Goal: Task Accomplishment & Management: Manage account settings

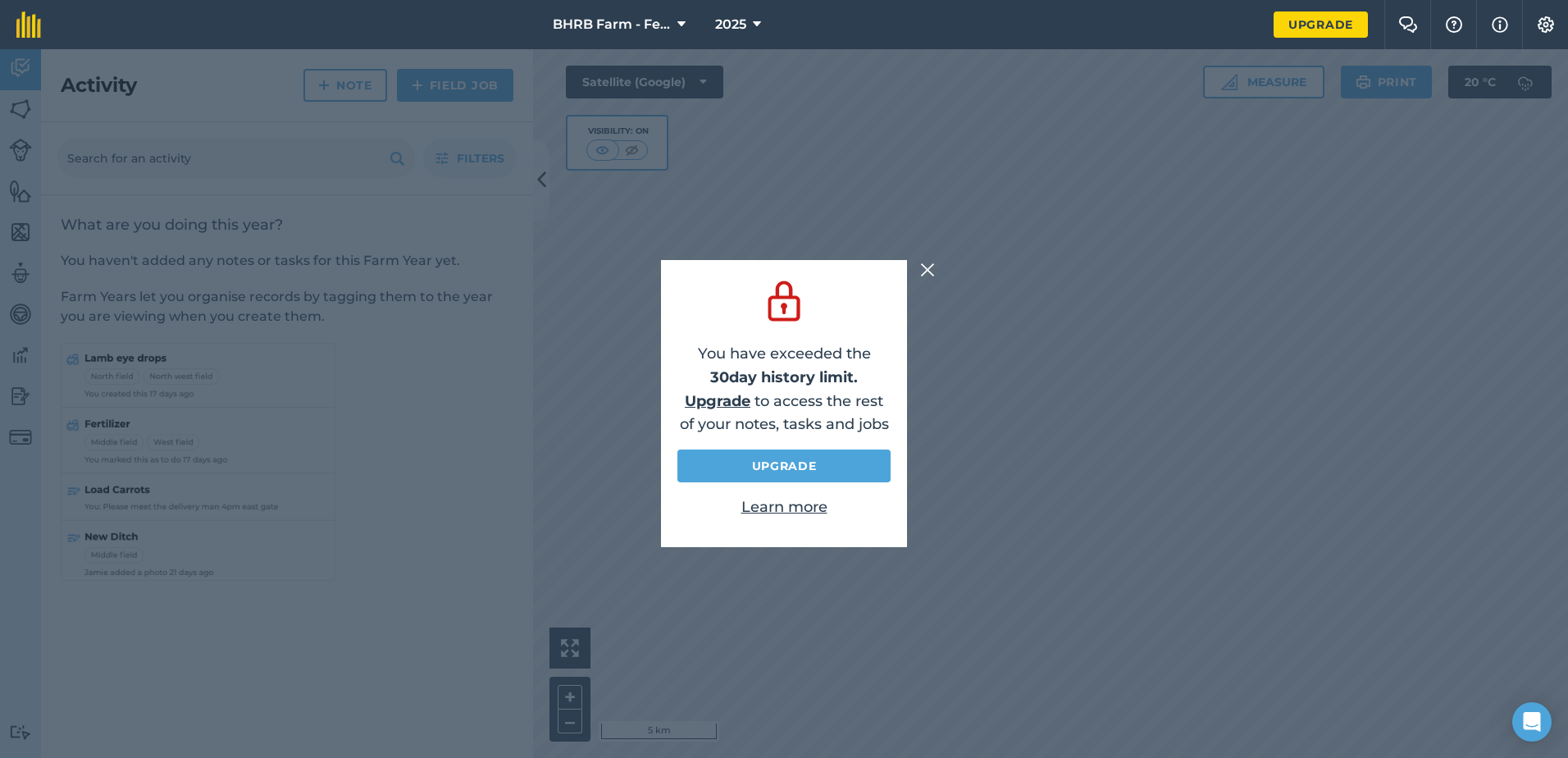
click at [931, 278] on img at bounding box center [928, 270] width 15 height 20
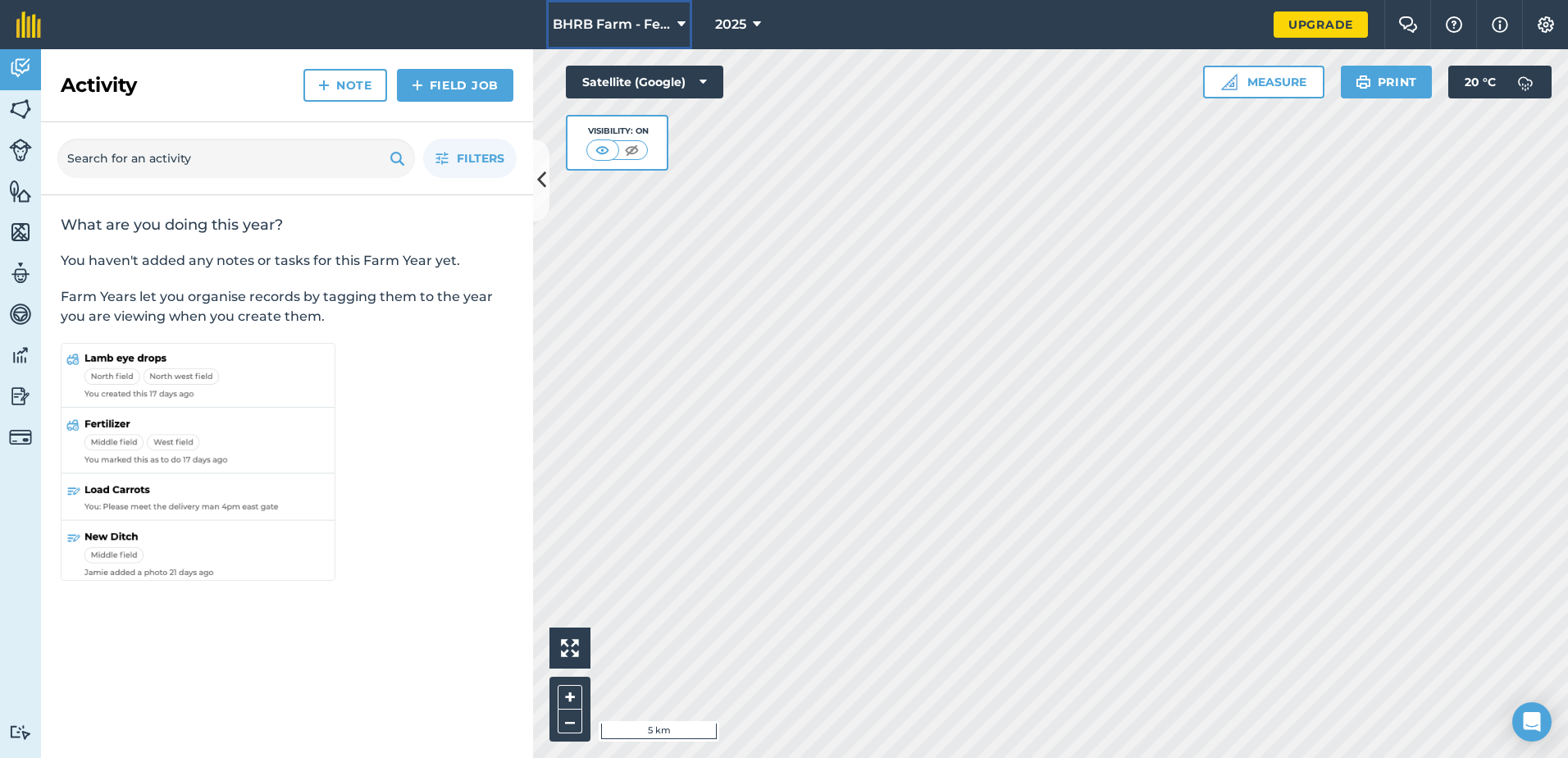
click at [656, 16] on span "BHRB Farm - Fencing" at bounding box center [612, 25] width 118 height 20
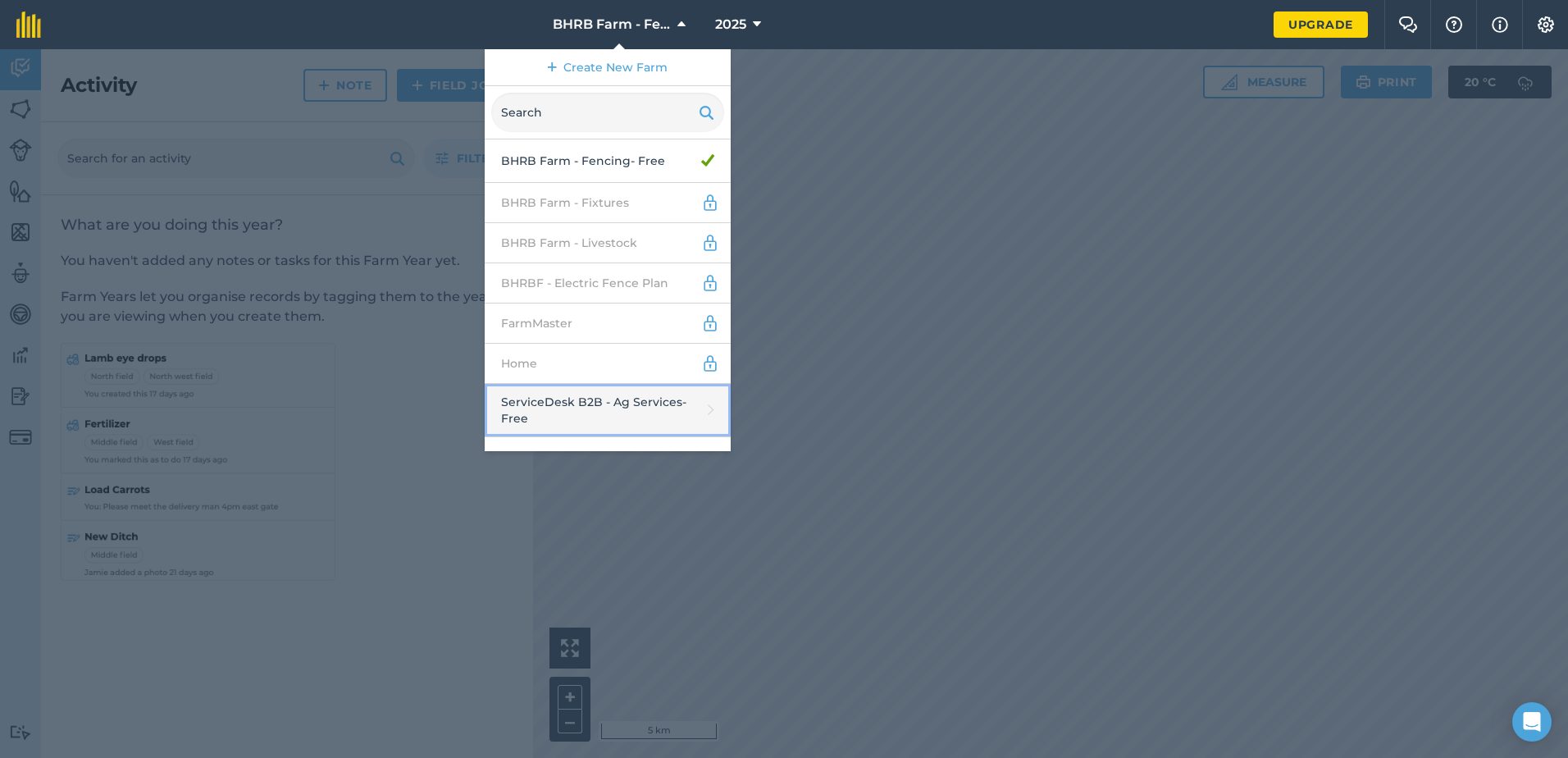
click at [608, 404] on link "ServiceDesk B2B - Ag Services - Free" at bounding box center [607, 410] width 246 height 53
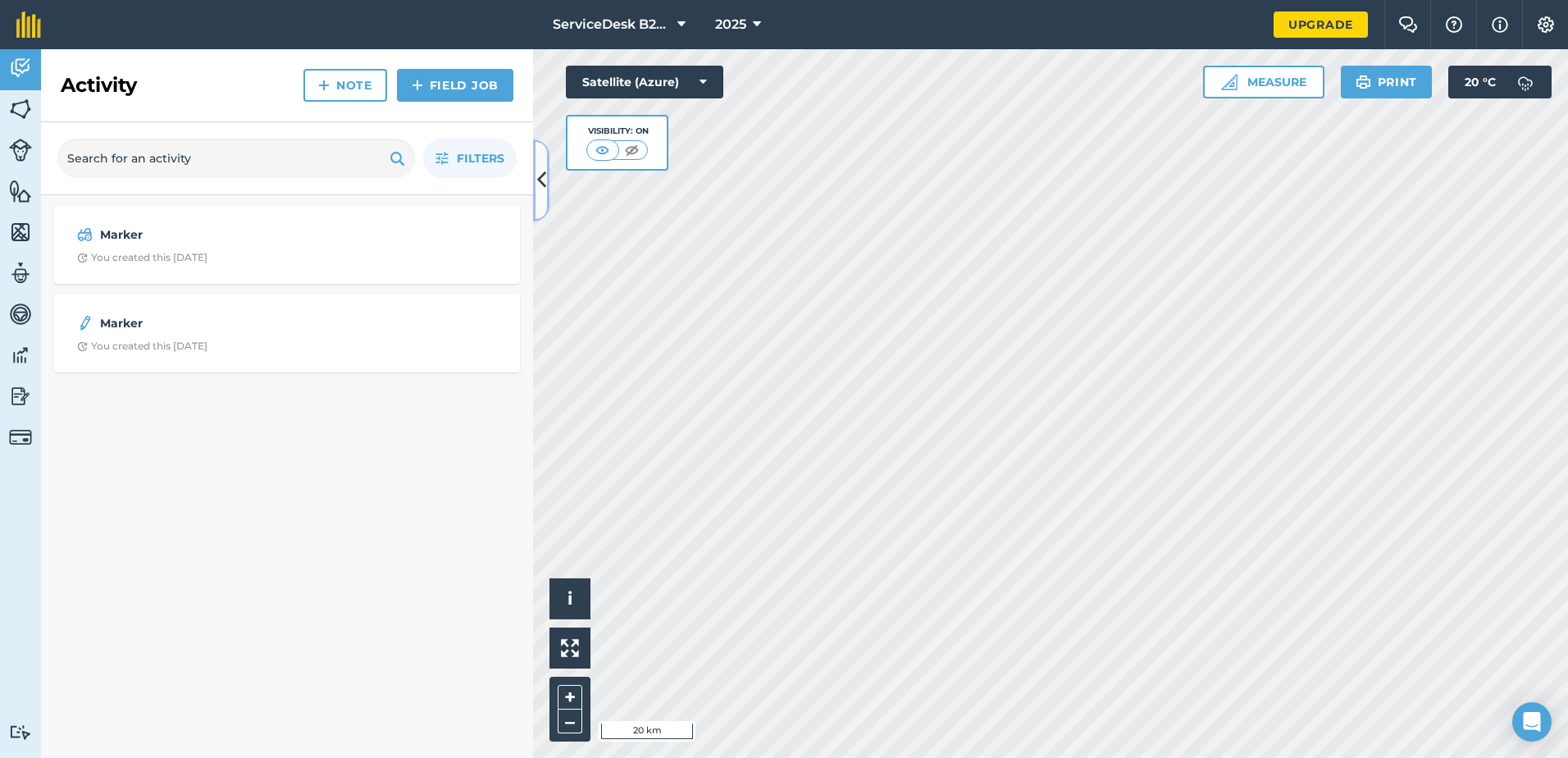
click at [548, 179] on button at bounding box center [541, 180] width 17 height 82
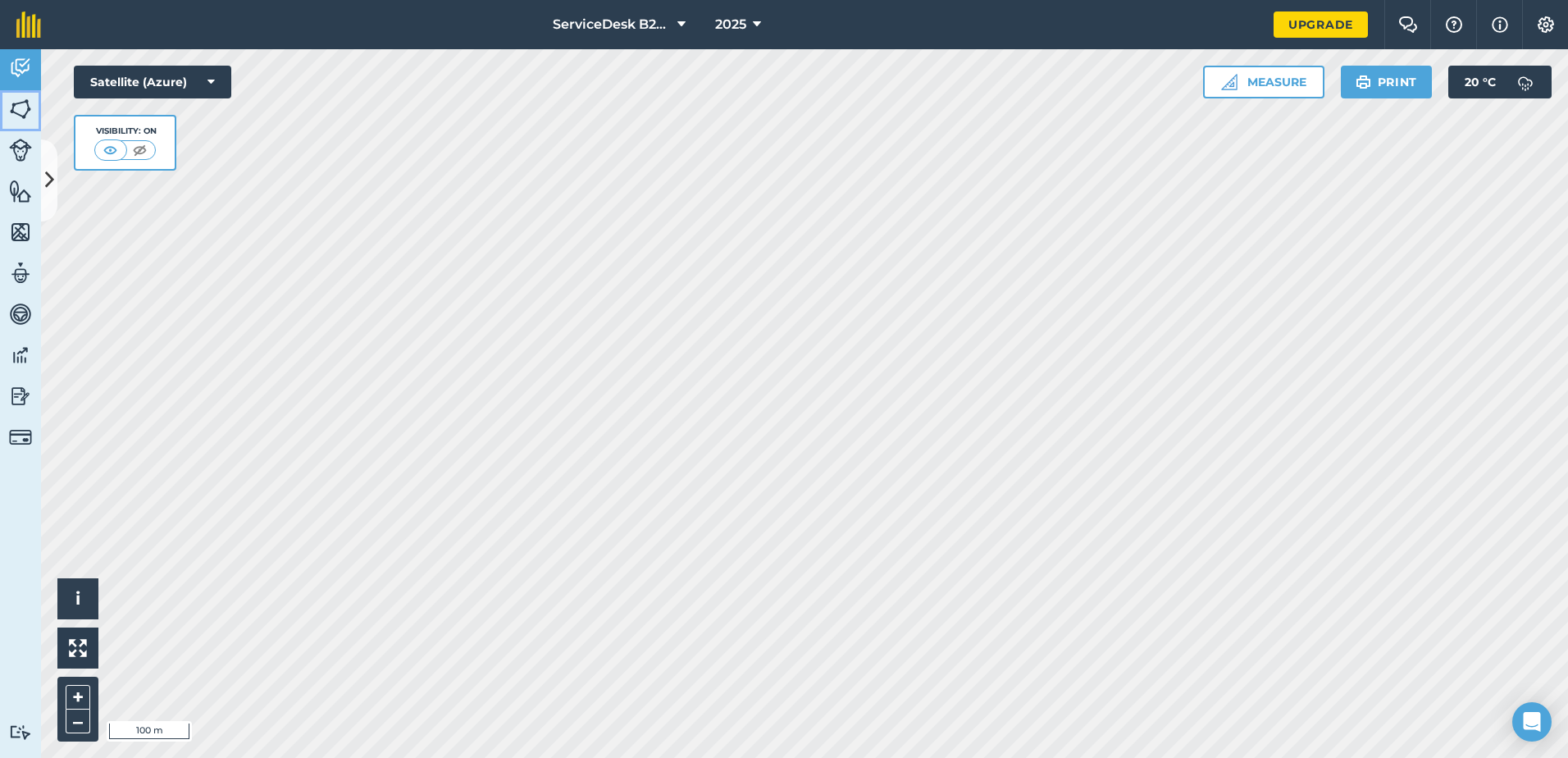
click at [23, 119] on img at bounding box center [20, 109] width 23 height 25
click at [51, 181] on icon at bounding box center [49, 179] width 9 height 28
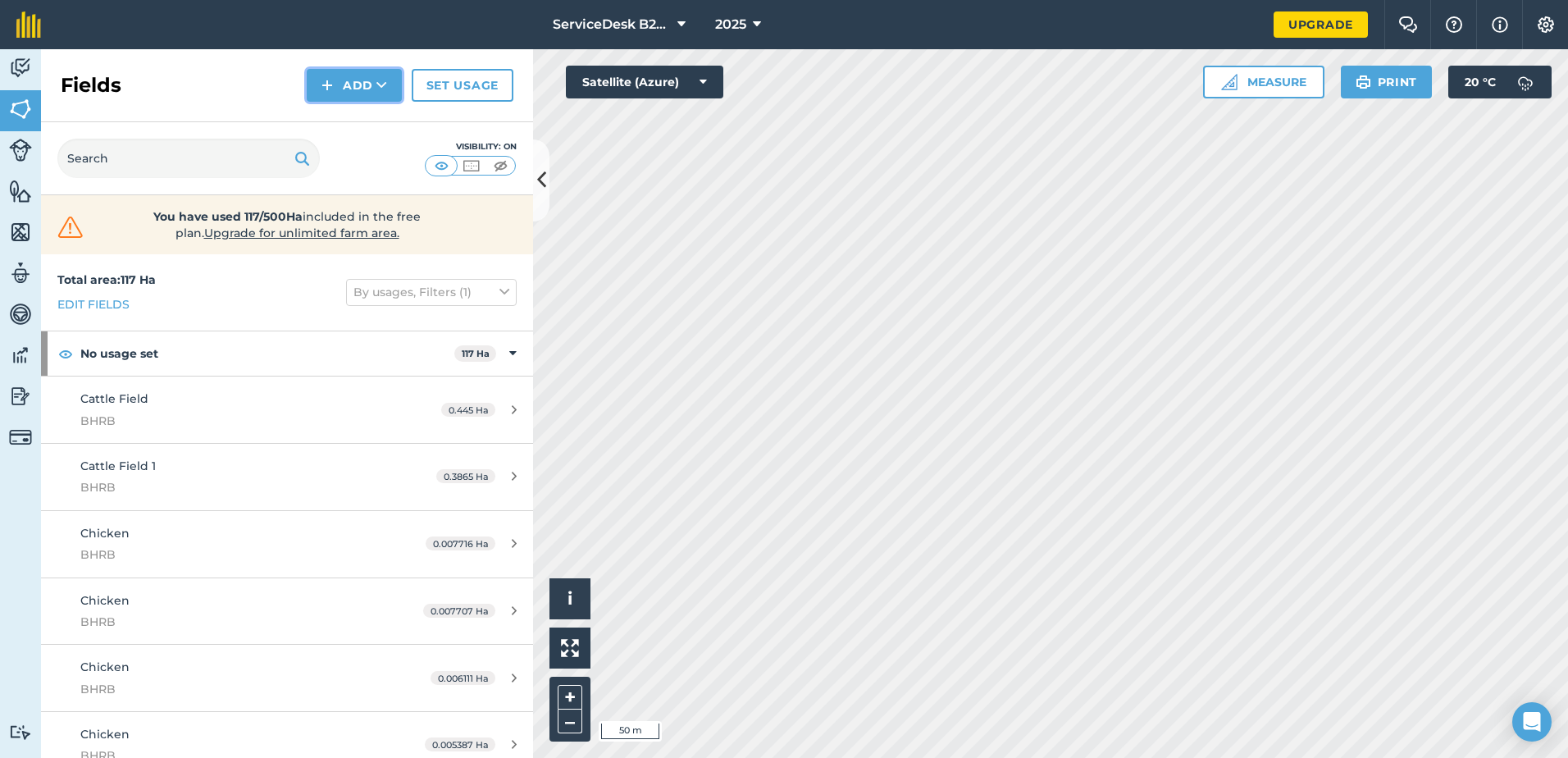
click at [381, 84] on icon at bounding box center [381, 85] width 11 height 17
click at [349, 118] on link "Draw" at bounding box center [354, 122] width 90 height 36
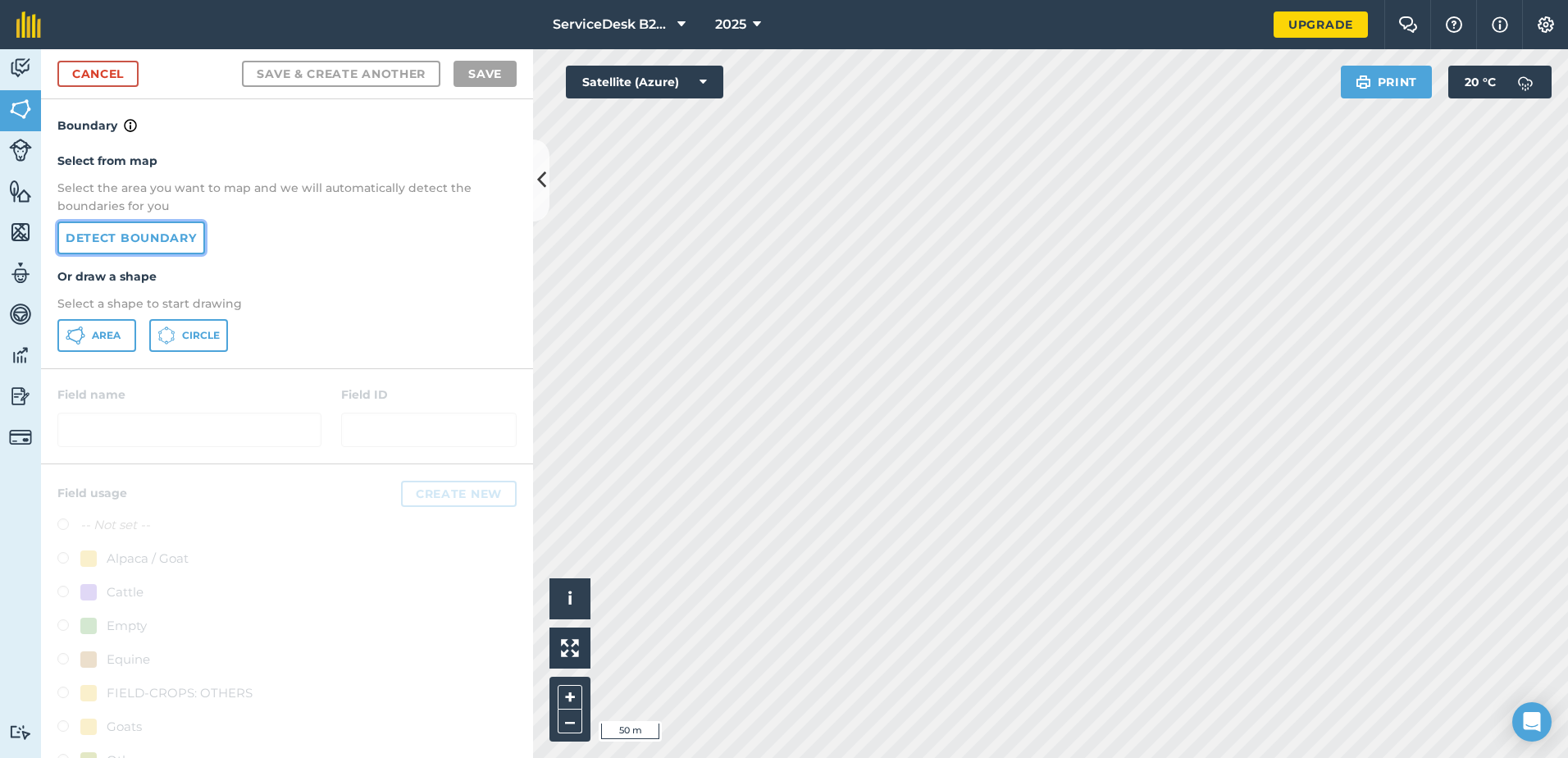
click at [134, 227] on link "Detect boundary" at bounding box center [131, 237] width 148 height 32
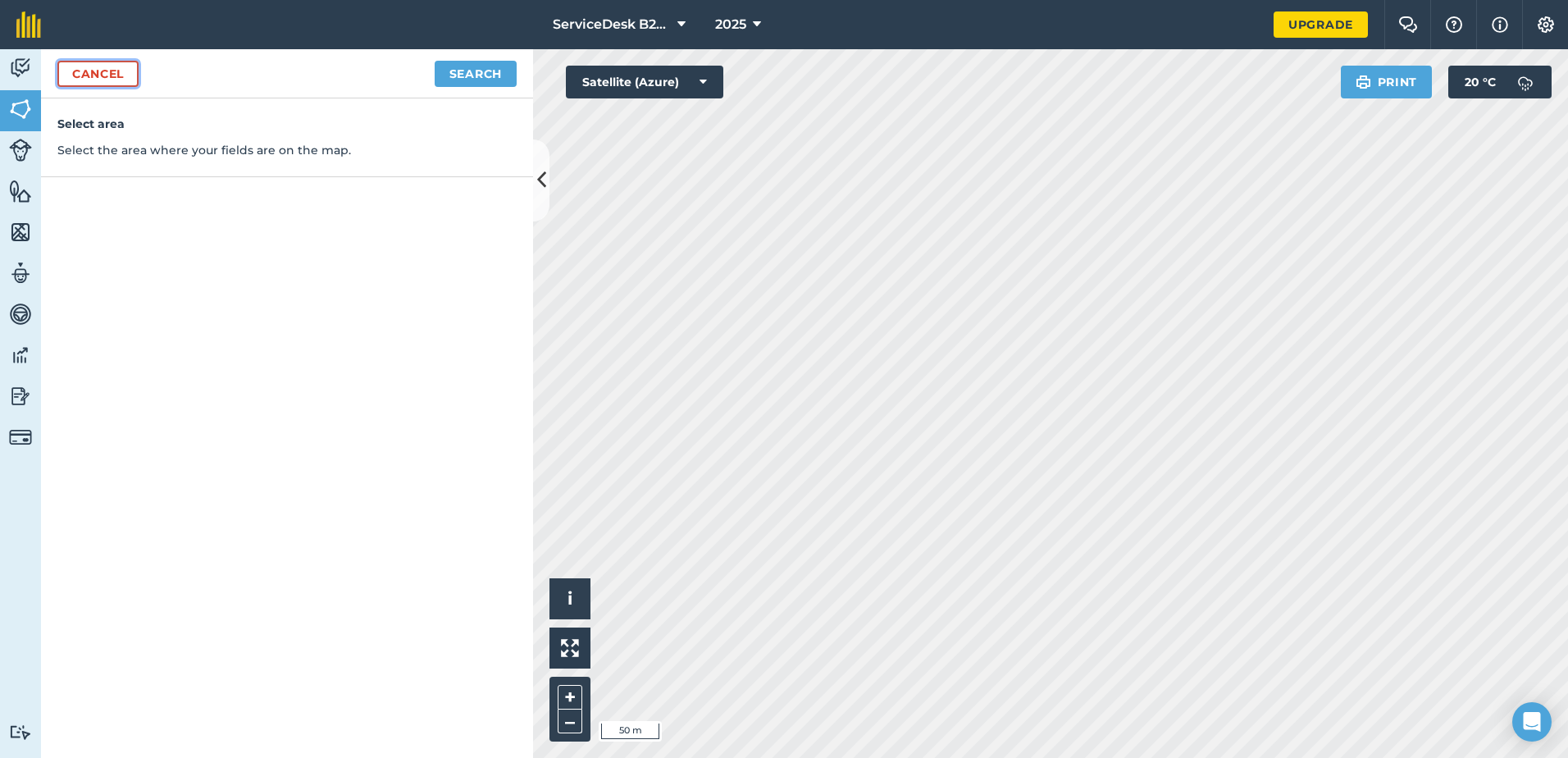
click at [126, 73] on link "Cancel" at bounding box center [98, 74] width 81 height 26
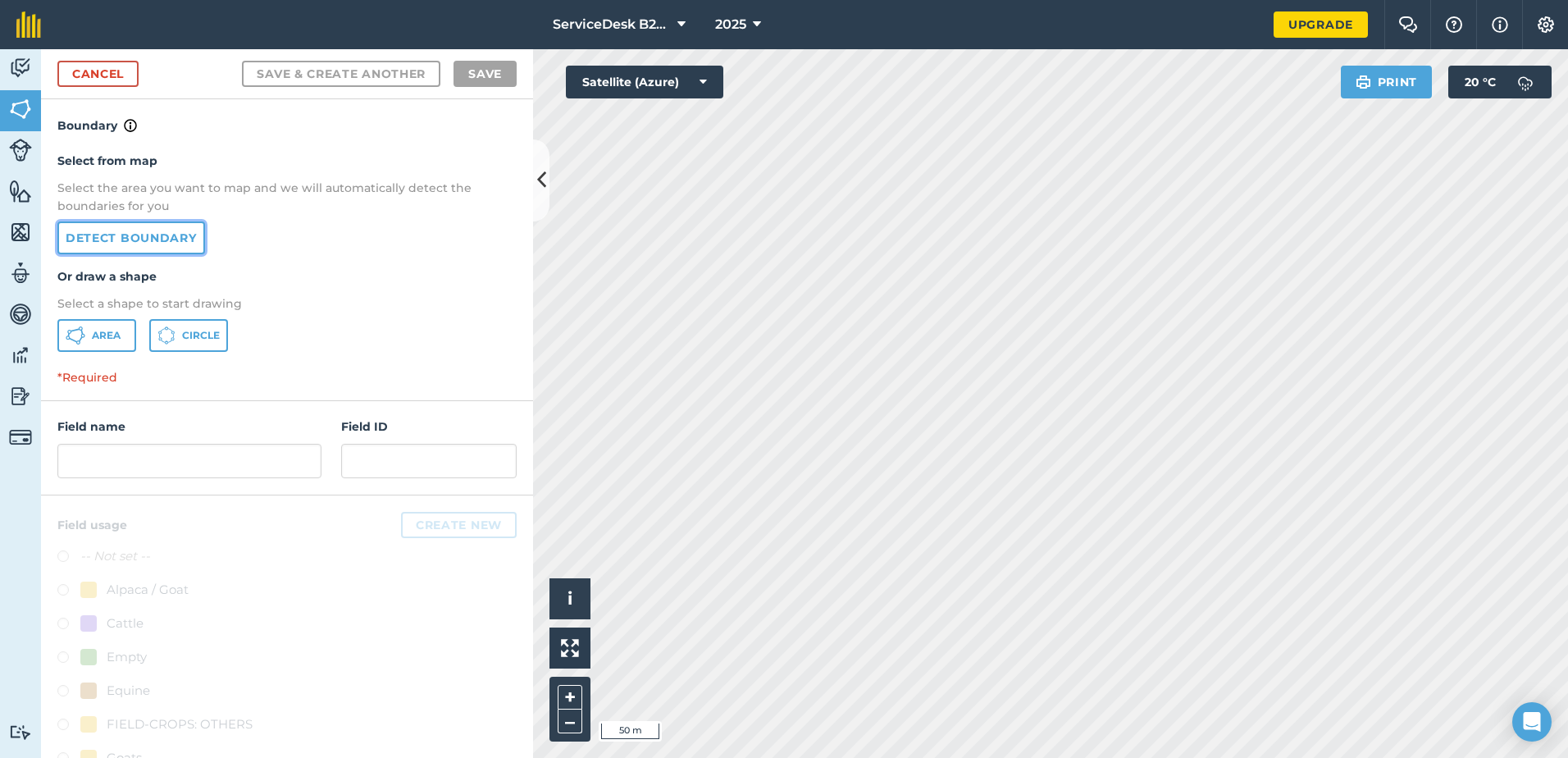
click at [125, 241] on link "Detect boundary" at bounding box center [131, 237] width 148 height 32
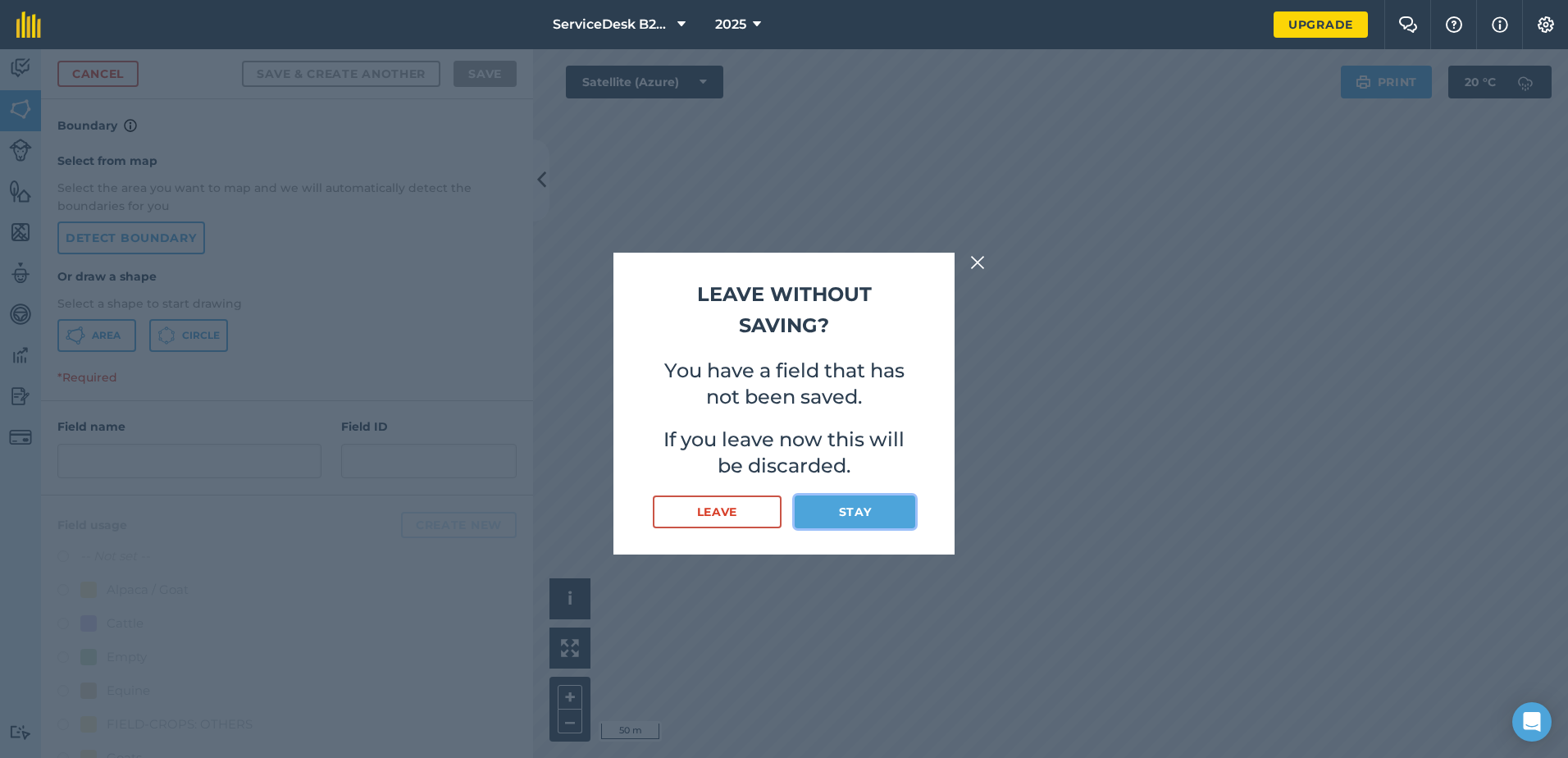
click at [861, 511] on button "Stay" at bounding box center [855, 511] width 121 height 32
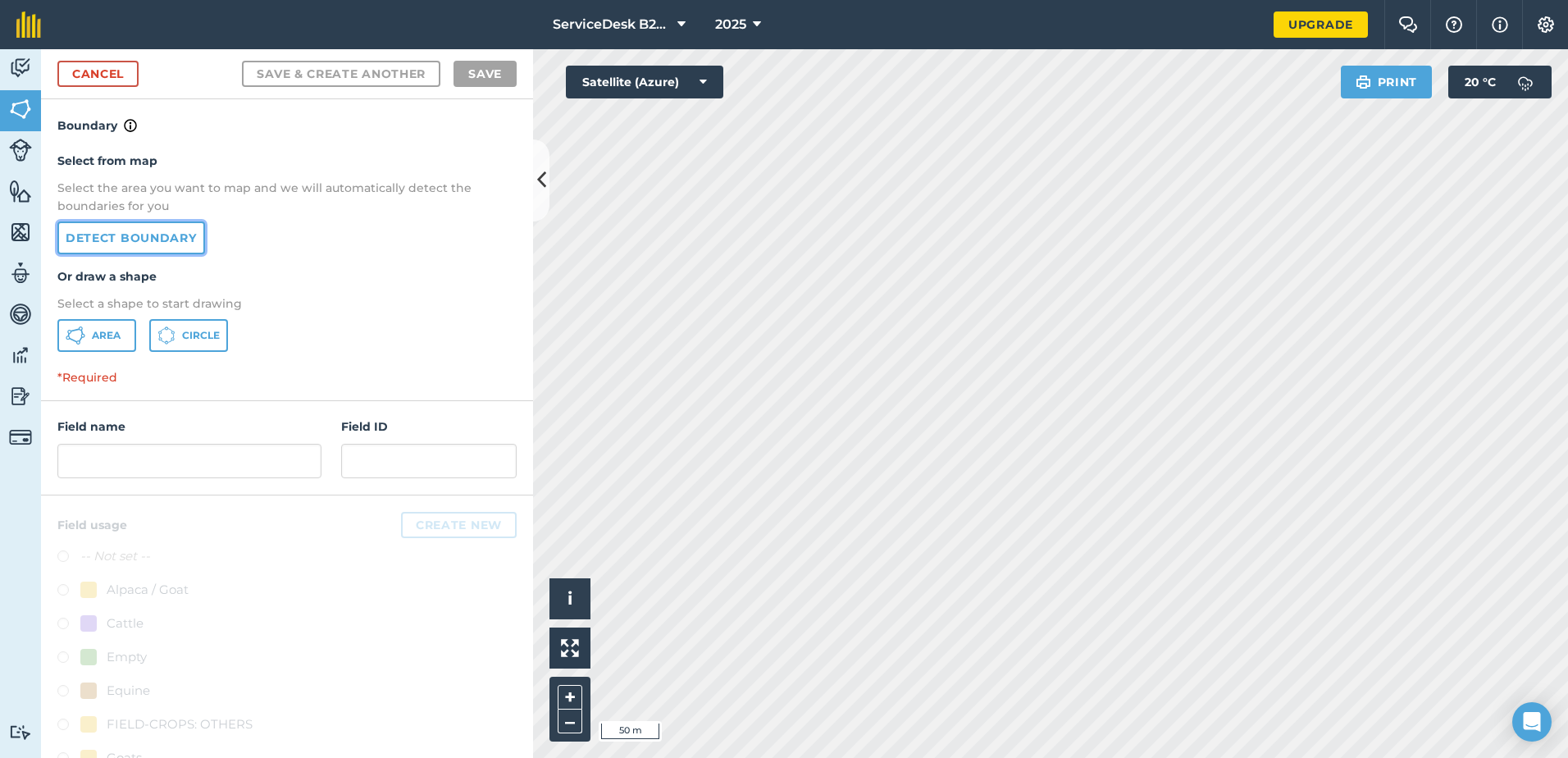
click at [145, 226] on link "Detect boundary" at bounding box center [131, 237] width 148 height 32
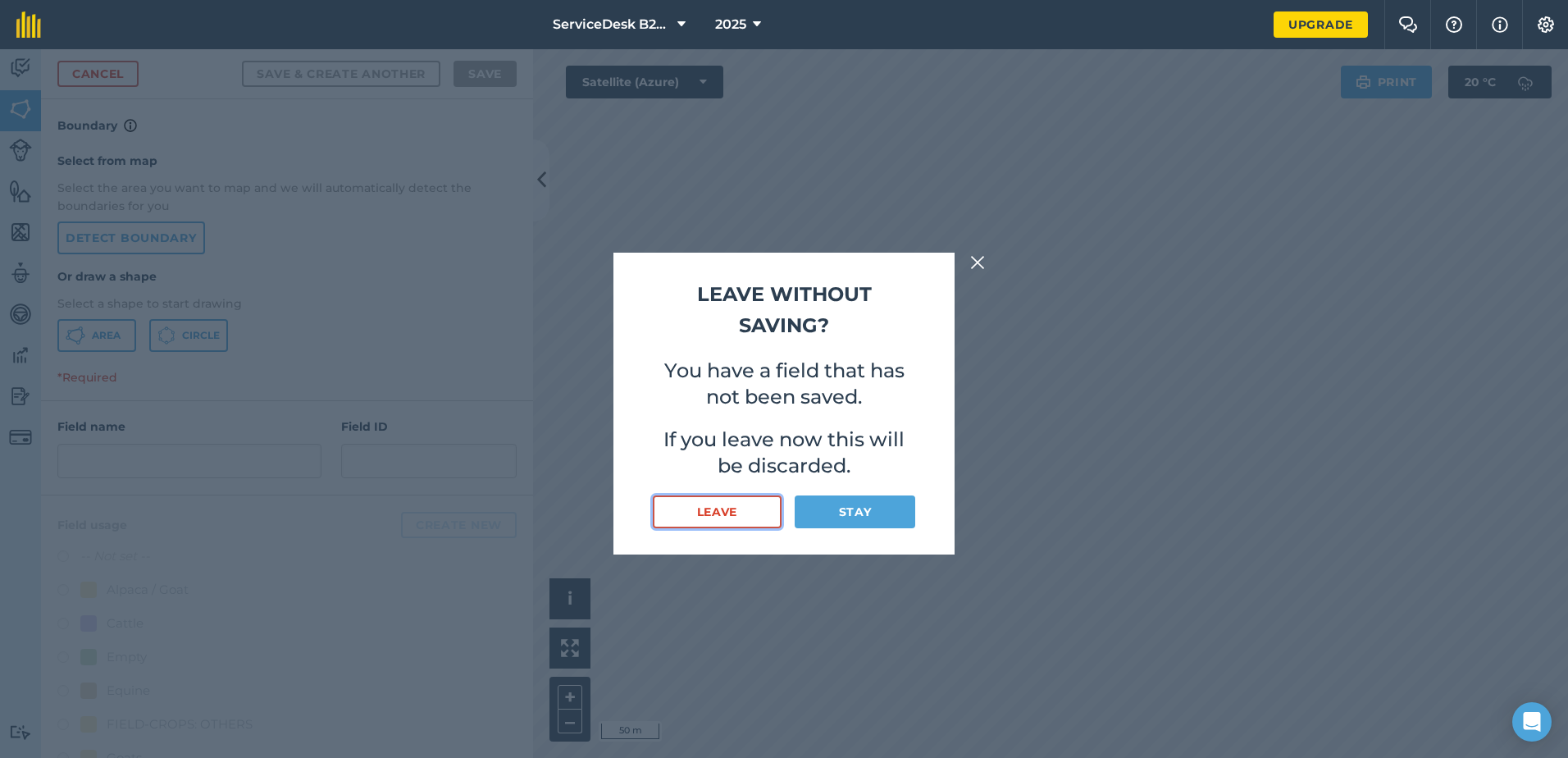
click at [766, 517] on button "Leave" at bounding box center [717, 511] width 128 height 32
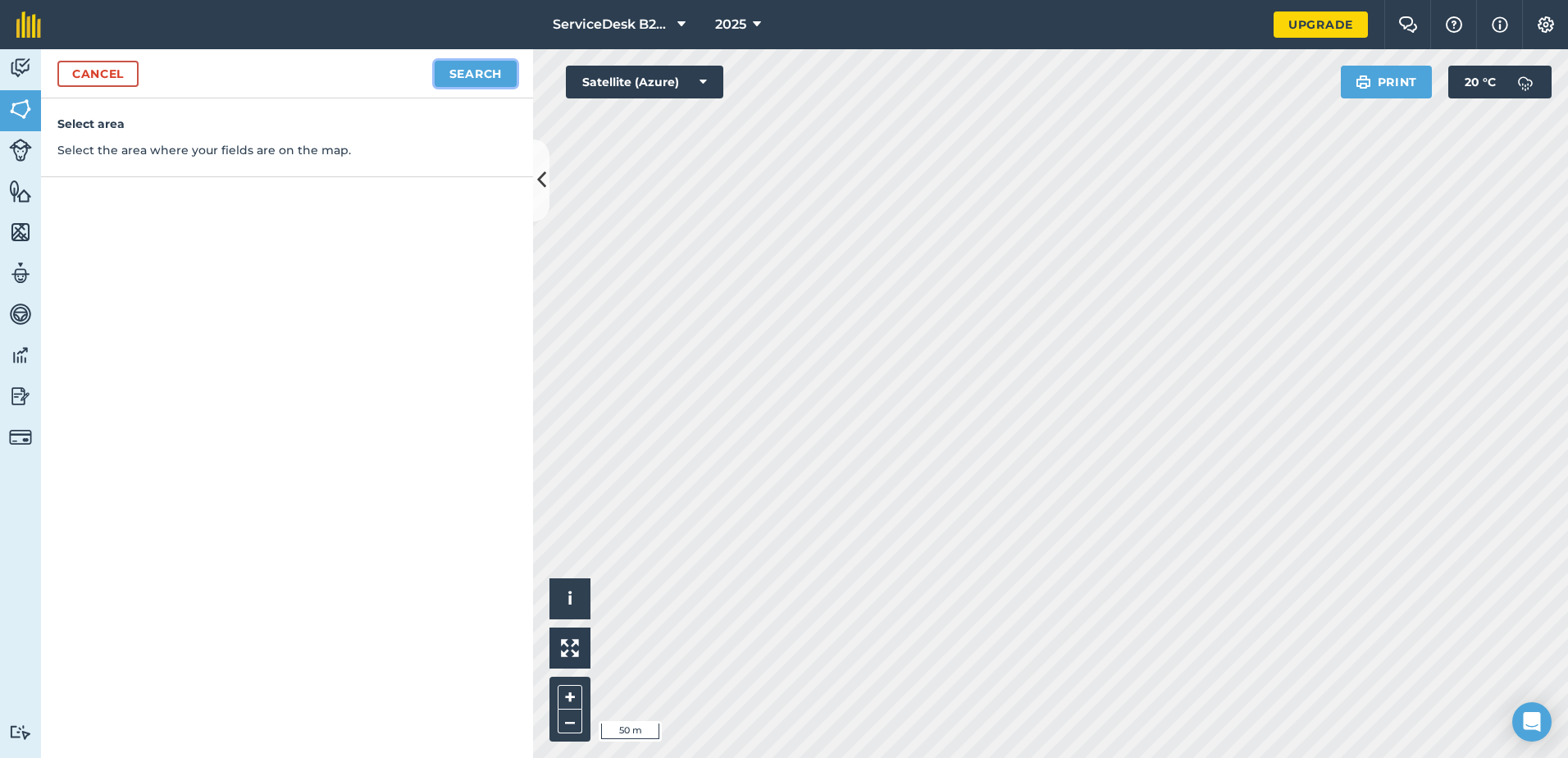
click at [469, 72] on button "Search" at bounding box center [476, 74] width 82 height 26
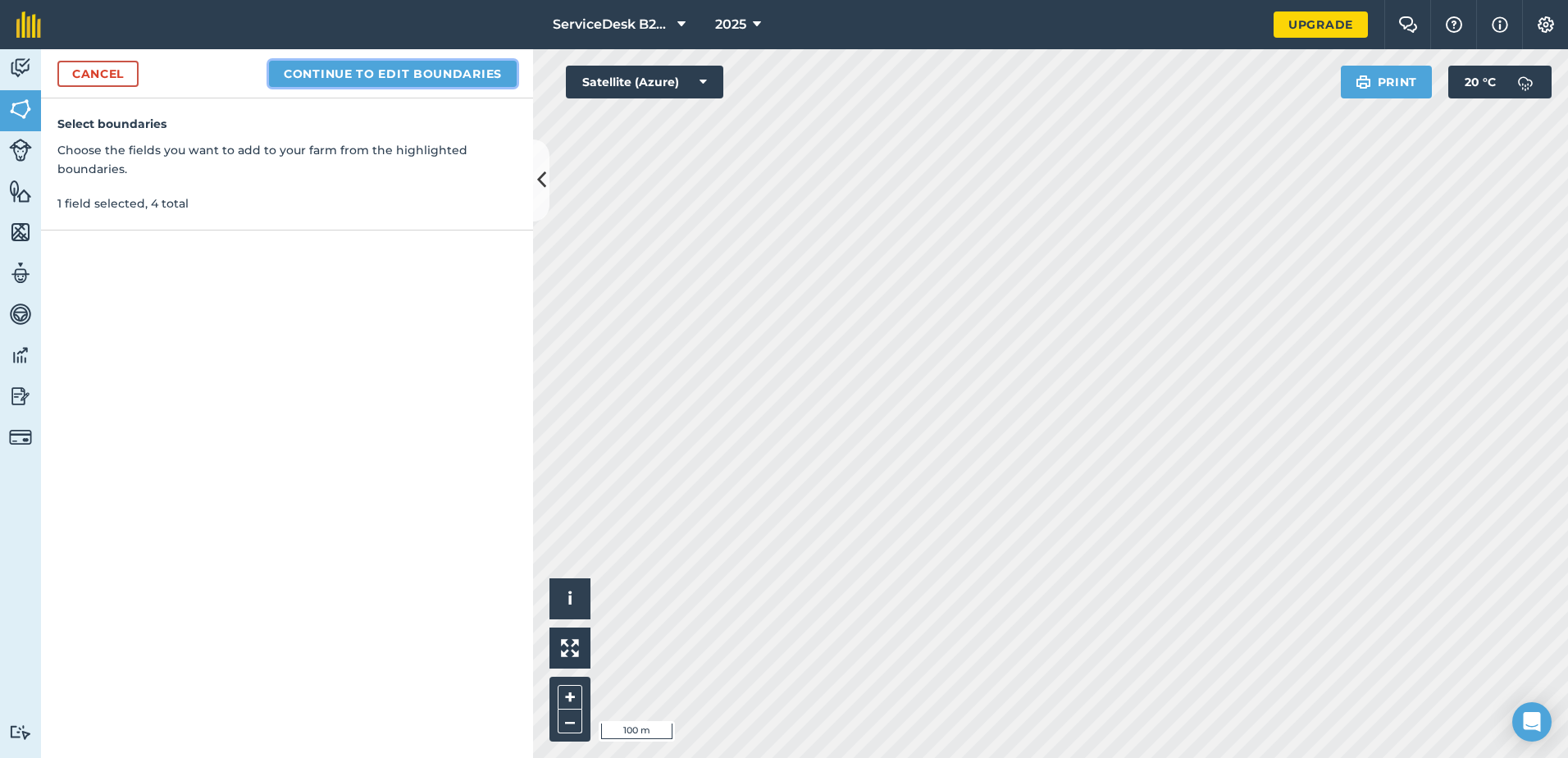
click at [407, 68] on button "Continue to edit boundaries" at bounding box center [392, 74] width 248 height 26
click at [404, 76] on button "Continue to name fields" at bounding box center [410, 74] width 213 height 26
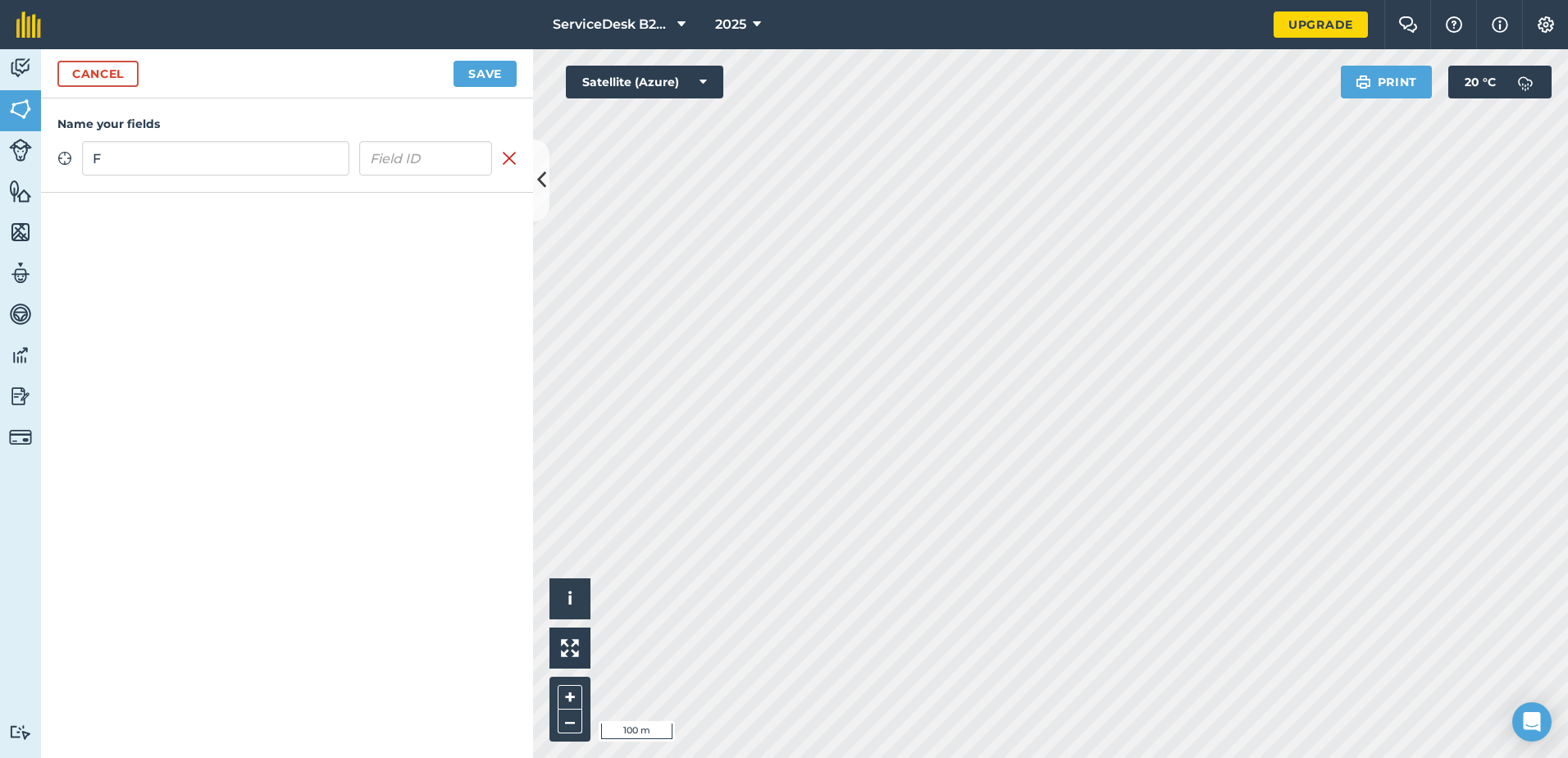
click at [41, 192] on div "Name your fields Zoom to field F Remove field" at bounding box center [287, 145] width 492 height 94
type input "F"
type input "TF - Field 1"
click at [480, 65] on button "Save" at bounding box center [485, 74] width 63 height 26
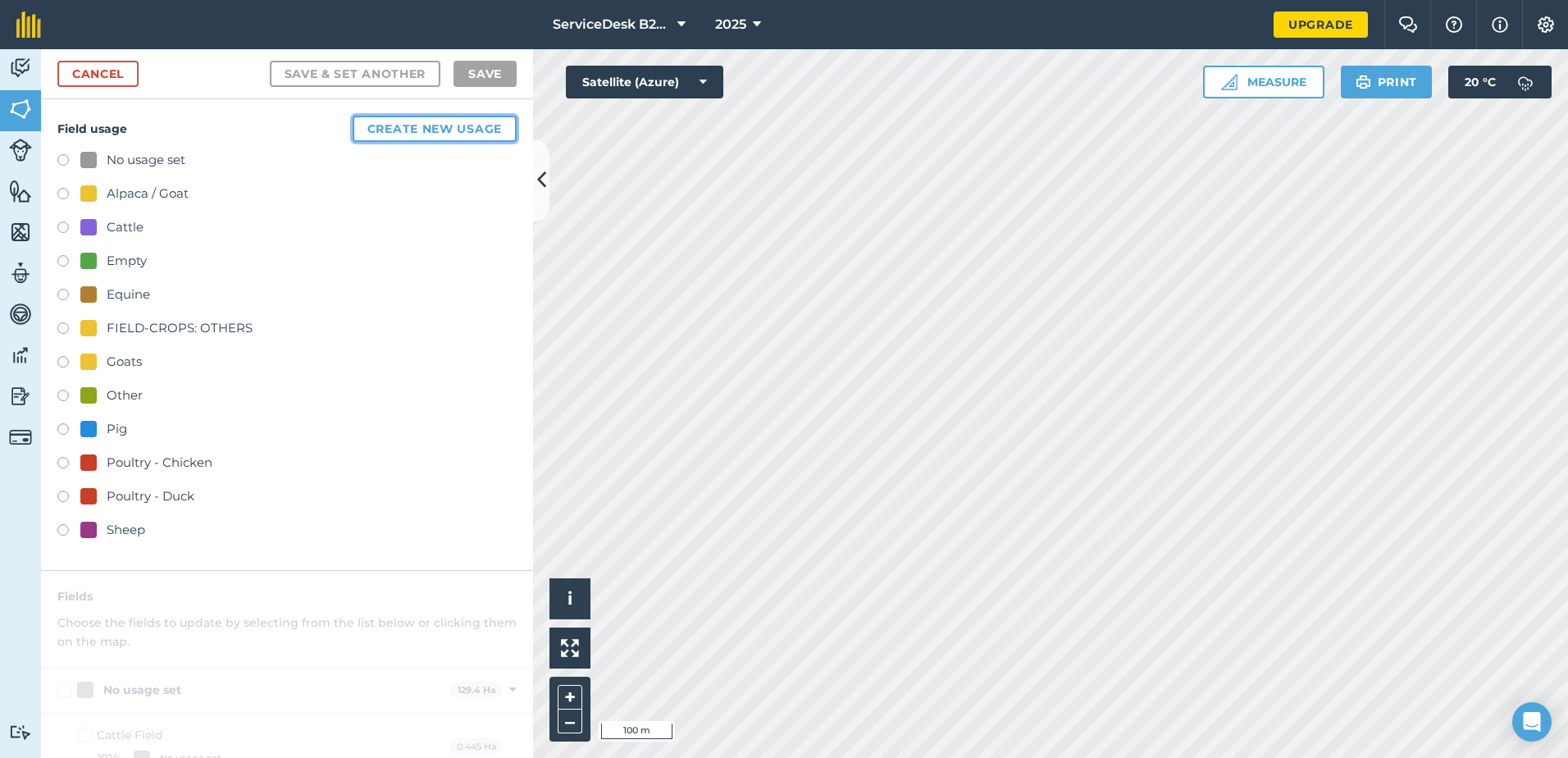
click at [373, 129] on button "Create new usage" at bounding box center [434, 128] width 164 height 26
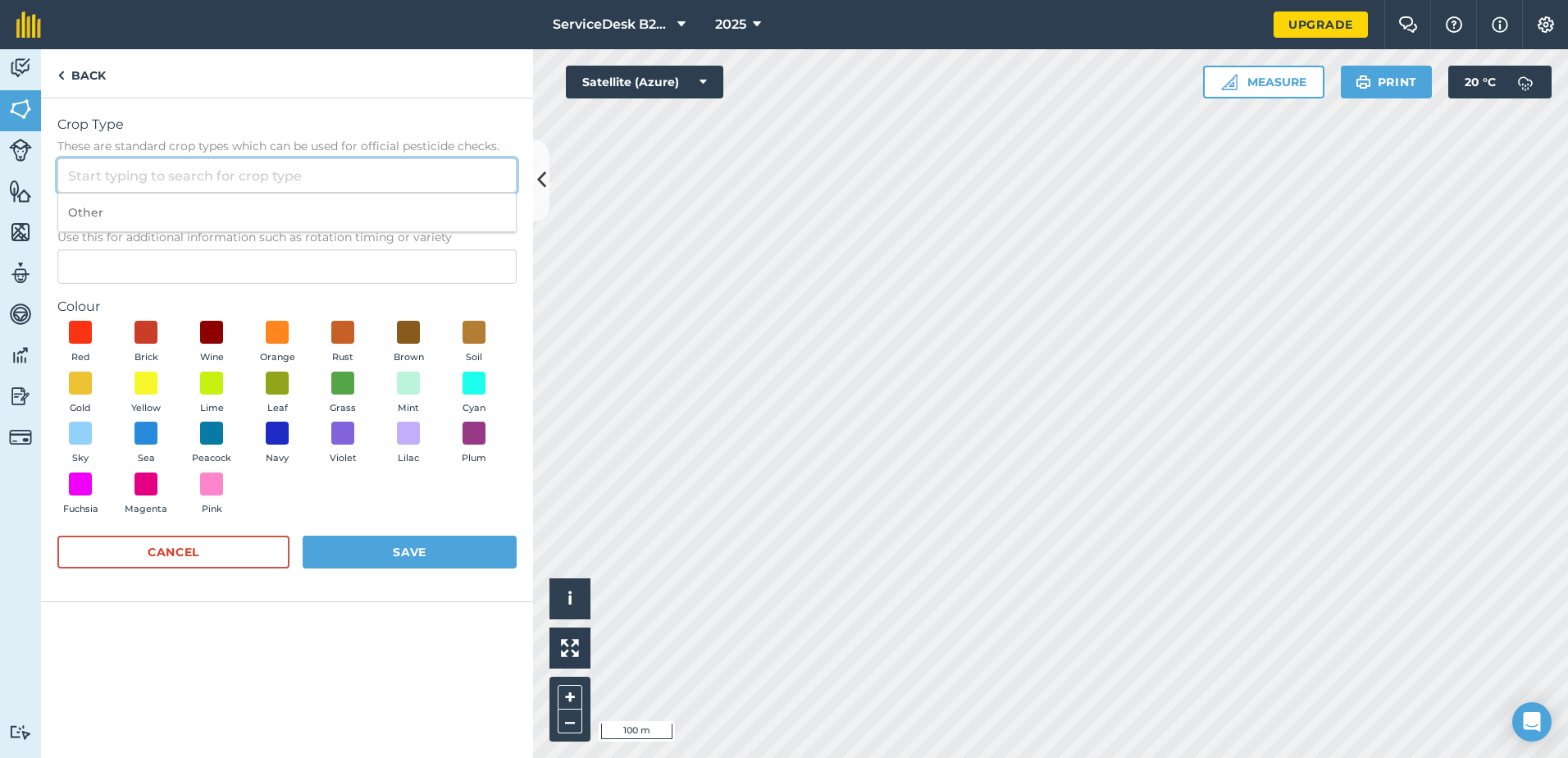
click at [128, 164] on input "Crop Type These are standard crop types which can be used for official pesticid…" at bounding box center [287, 175] width 459 height 34
click at [138, 244] on li "BARLEY" at bounding box center [286, 251] width 458 height 38
type input "BARLEY"
click at [88, 377] on span at bounding box center [80, 382] width 25 height 25
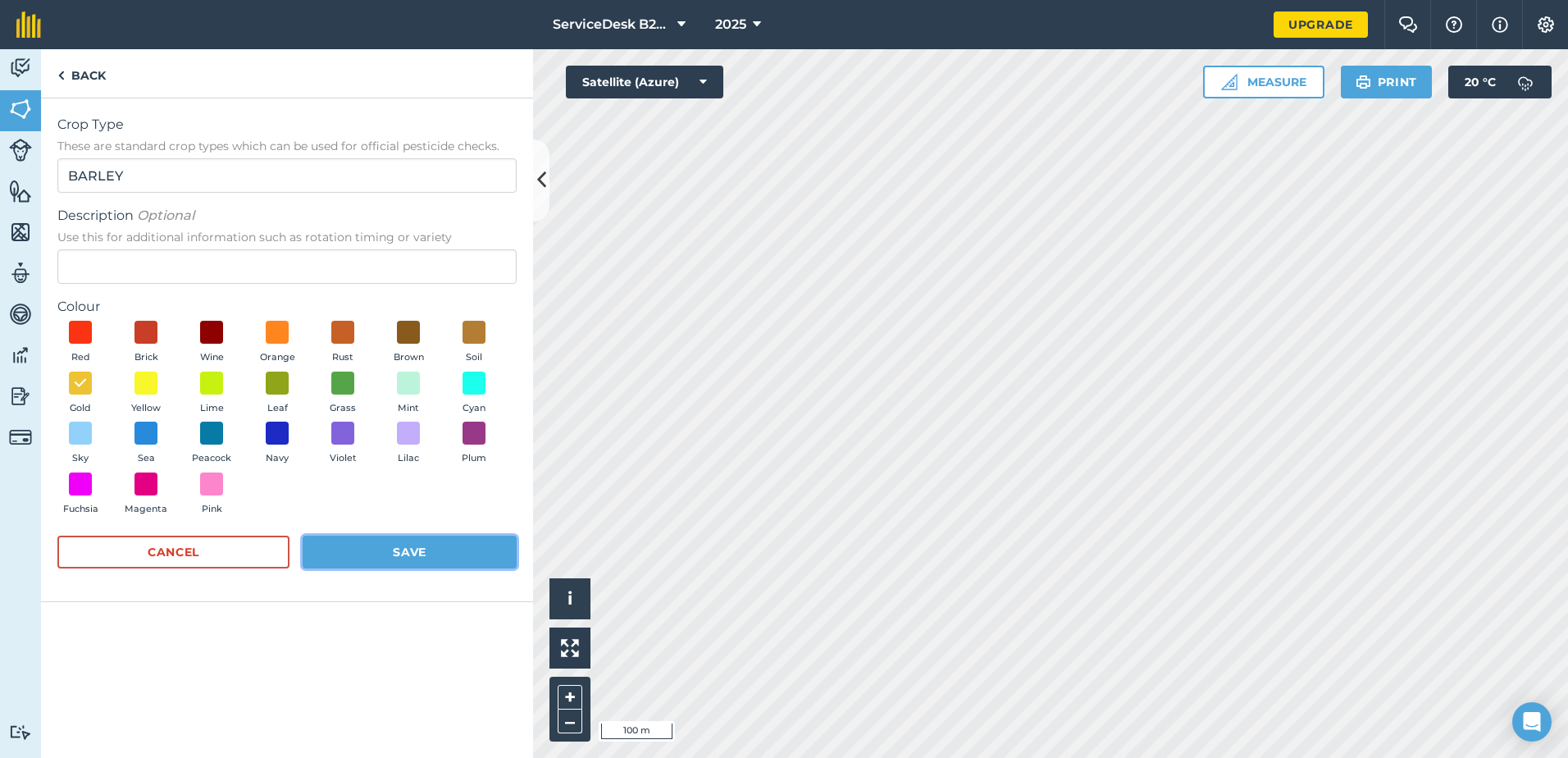
click at [396, 551] on button "Save" at bounding box center [410, 551] width 214 height 32
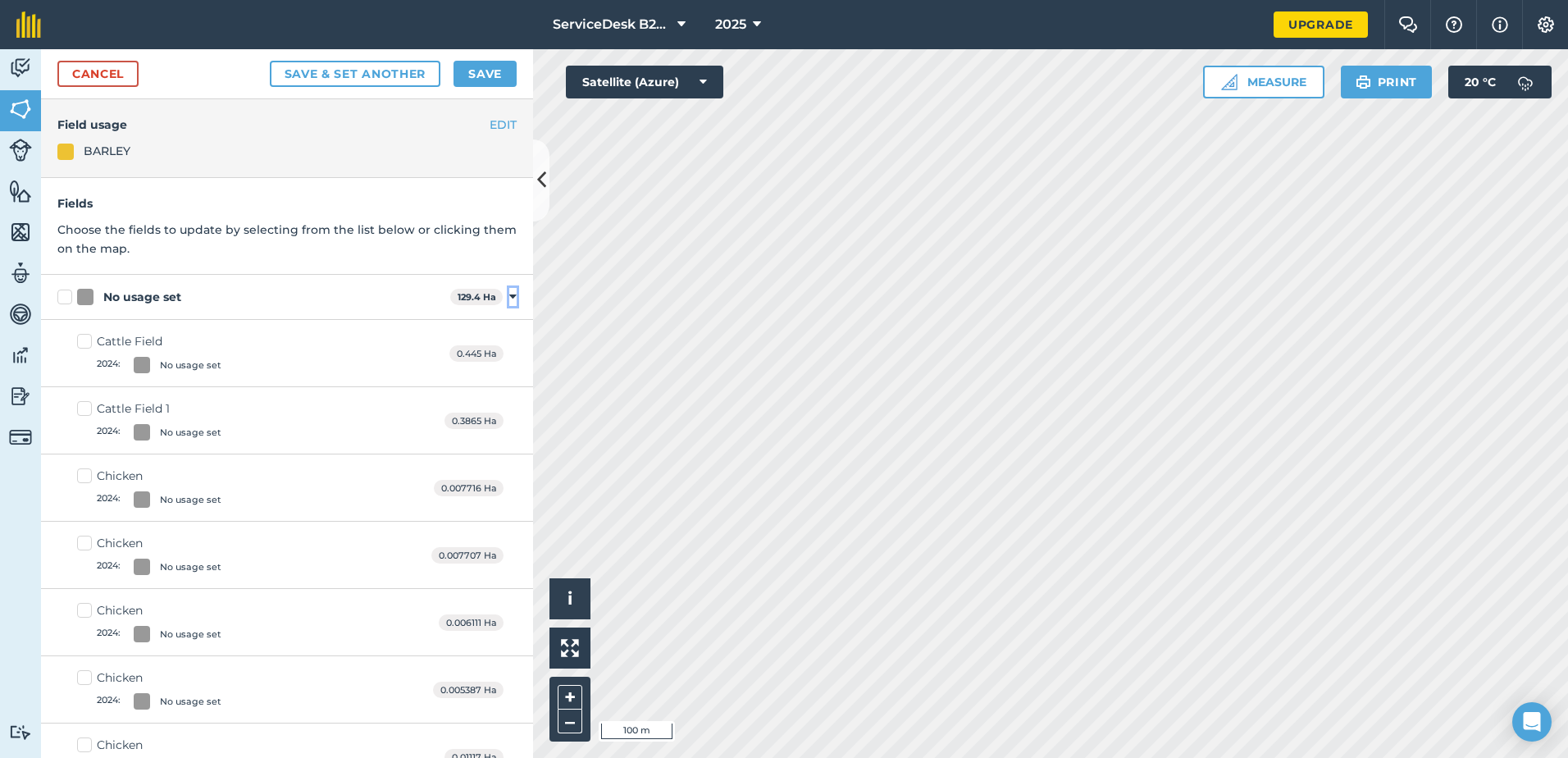
click at [509, 295] on icon at bounding box center [513, 296] width 8 height 15
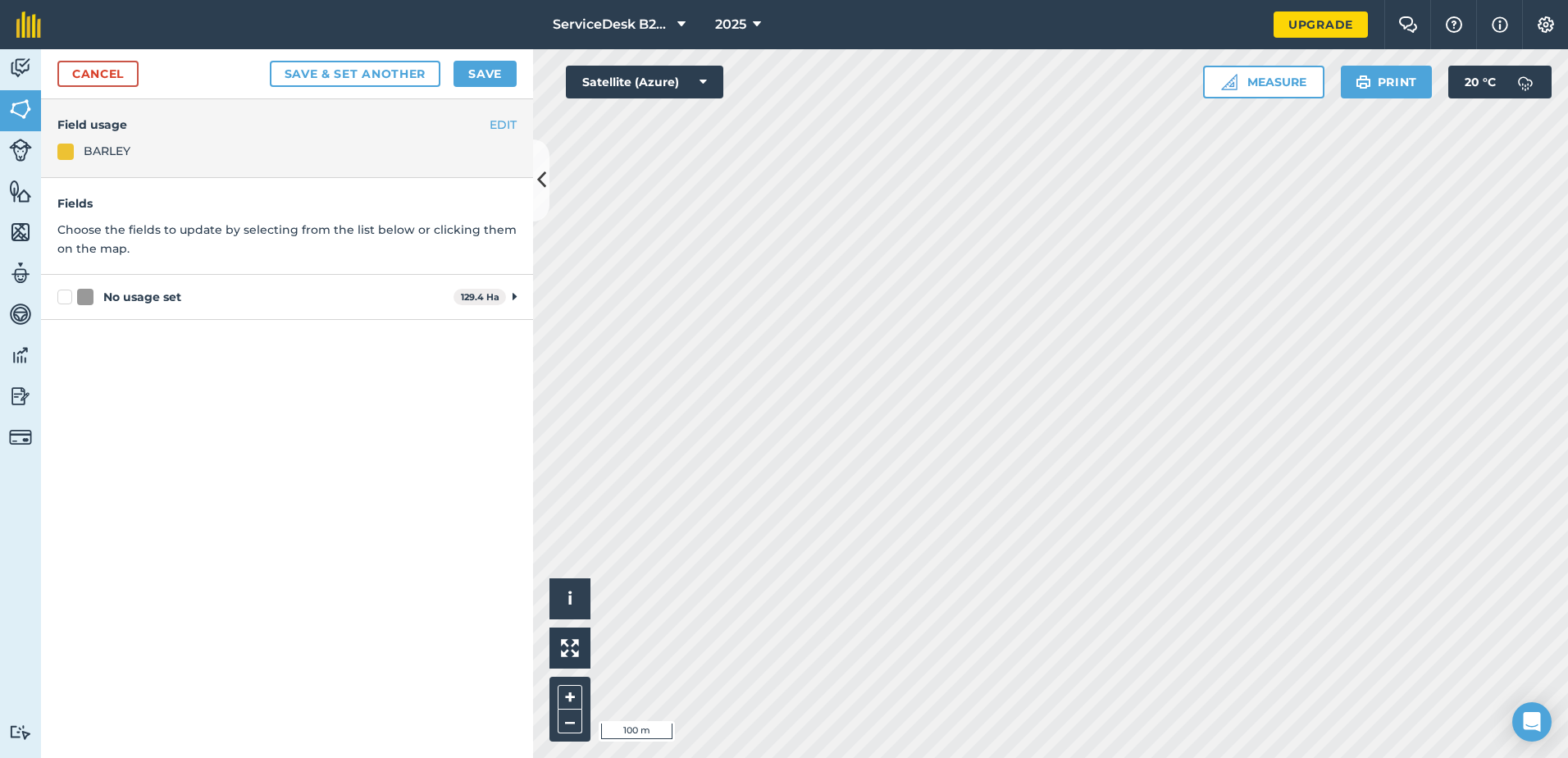
click at [145, 298] on div "No usage set" at bounding box center [141, 297] width 77 height 18
click at [68, 298] on input "No usage set" at bounding box center [63, 293] width 11 height 11
click at [66, 277] on label "No usage set" at bounding box center [252, 278] width 389 height 18
click at [66, 277] on input "No usage set" at bounding box center [63, 275] width 11 height 11
checkbox input "false"
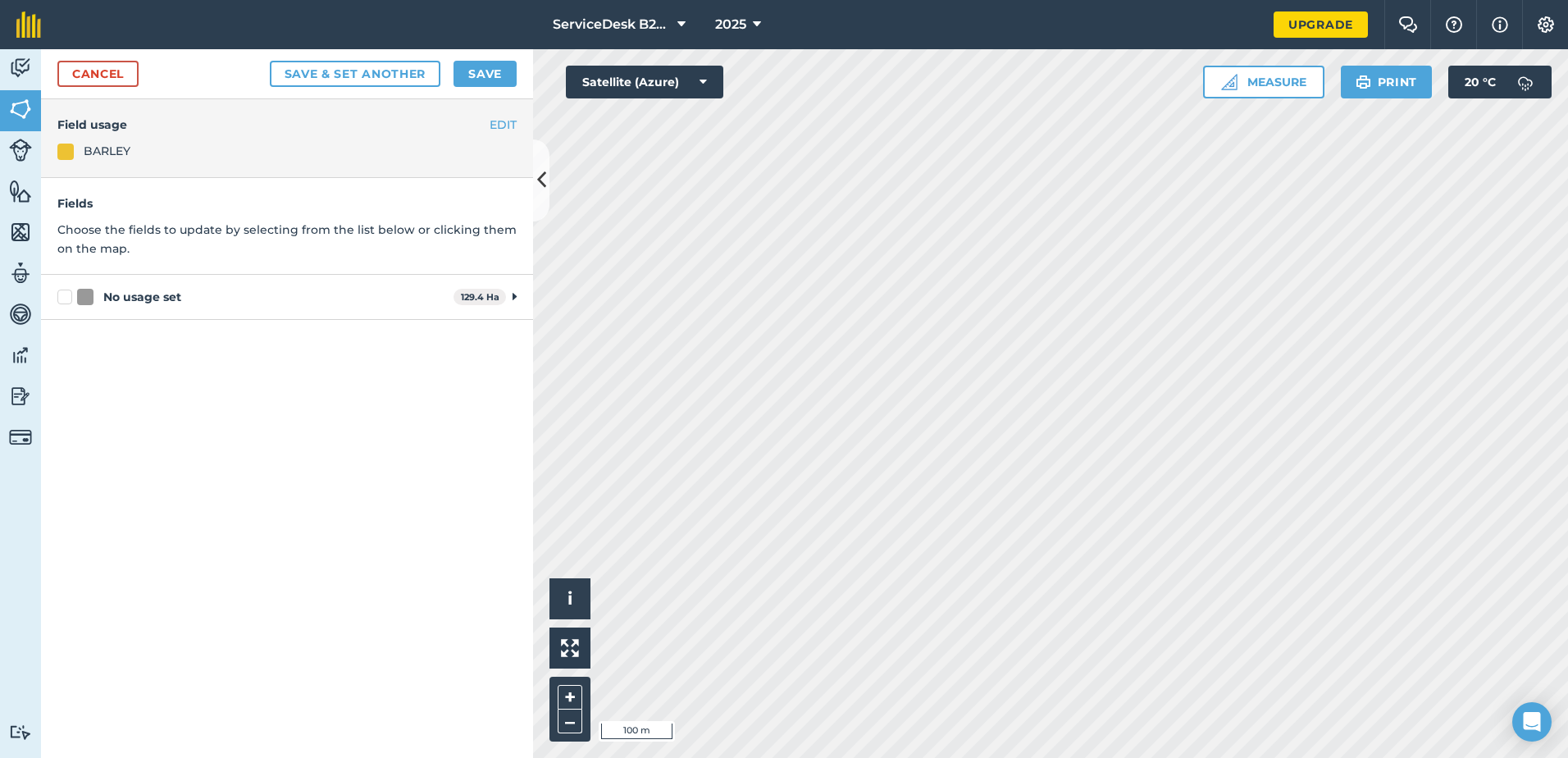
click at [518, 296] on div "No usage set 129.4 Ha Toggle showing No usage set fields" at bounding box center [287, 297] width 492 height 45
click at [516, 296] on icon at bounding box center [515, 296] width 4 height 15
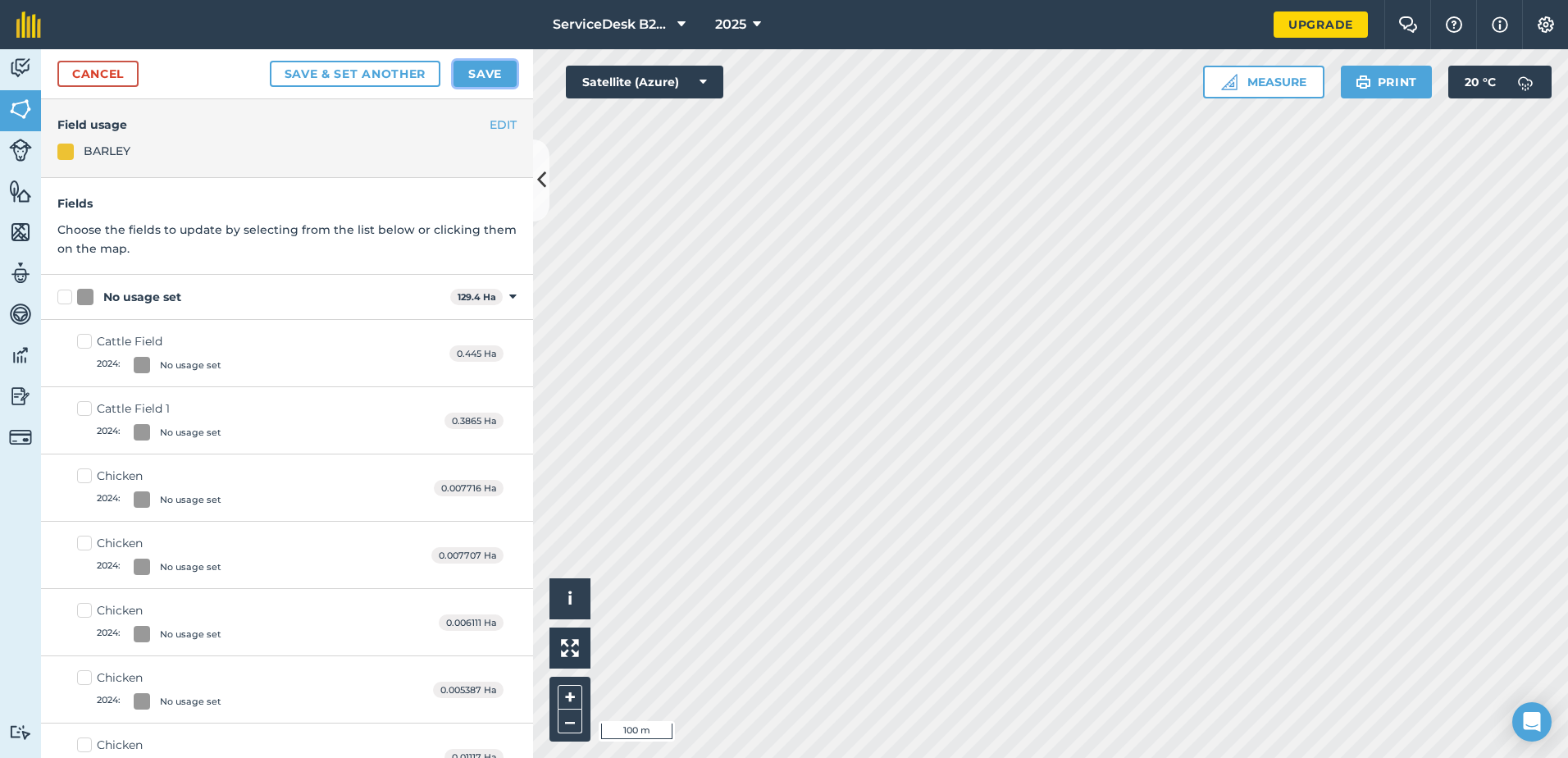
click at [475, 75] on button "Save" at bounding box center [485, 74] width 63 height 26
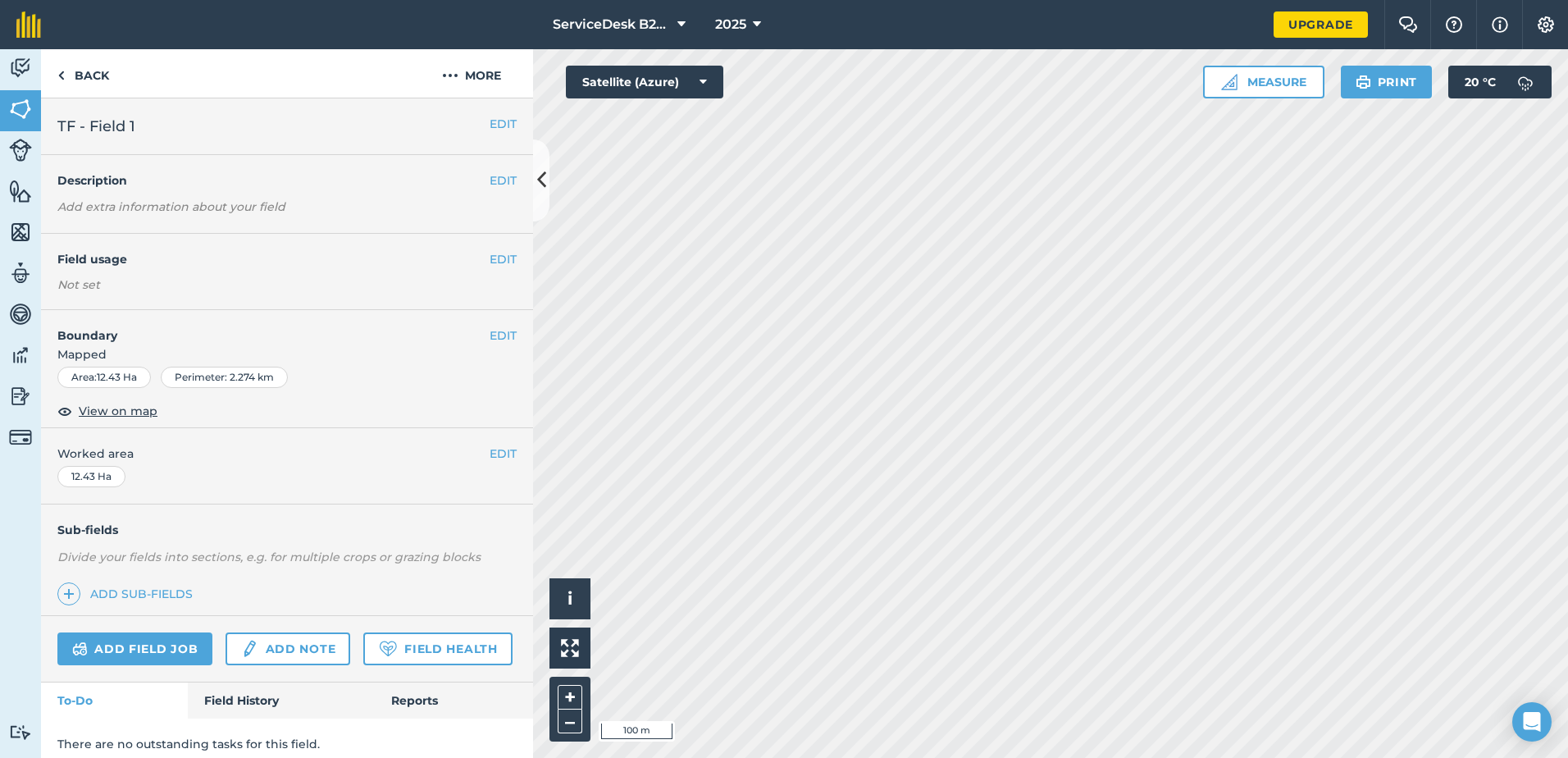
click at [134, 288] on div "Not set" at bounding box center [287, 284] width 459 height 17
click at [489, 255] on button "EDIT" at bounding box center [503, 259] width 27 height 18
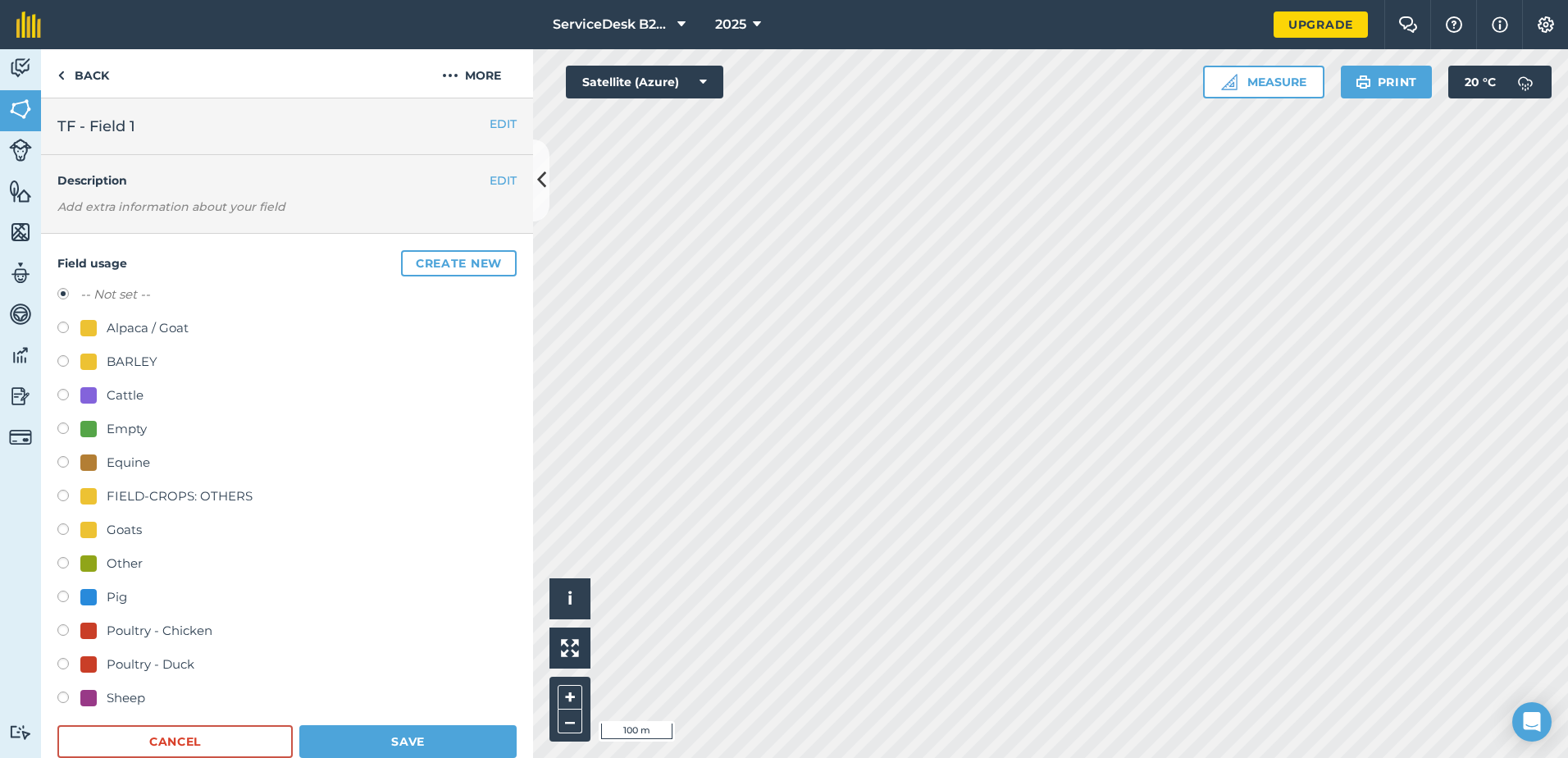
click at [113, 366] on div "BARLEY" at bounding box center [132, 362] width 51 height 20
radio input "true"
radio input "false"
click at [350, 735] on button "Save" at bounding box center [408, 740] width 218 height 32
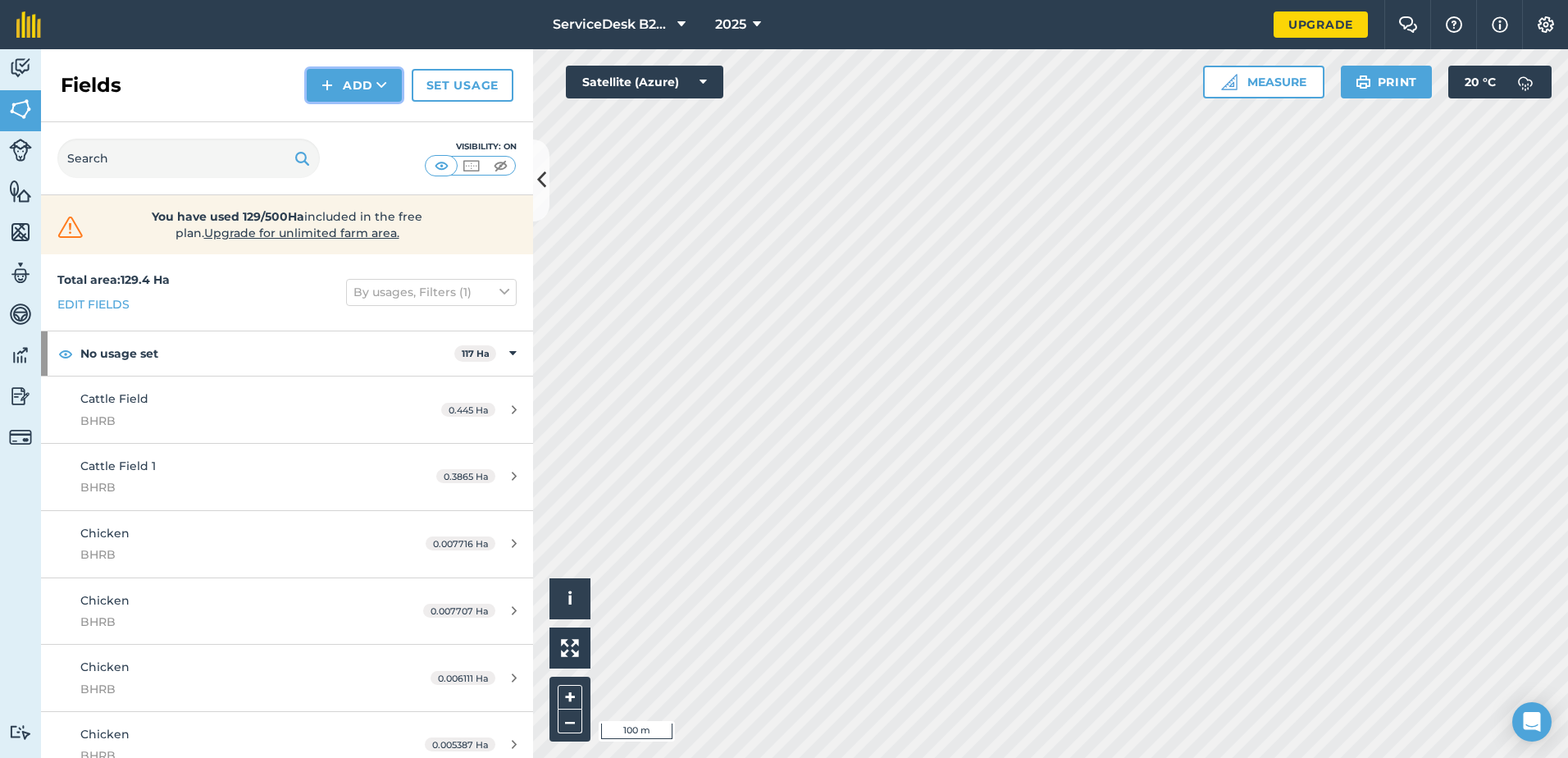
click at [370, 84] on button "Add" at bounding box center [354, 84] width 95 height 32
click at [359, 113] on link "Draw" at bounding box center [354, 122] width 90 height 36
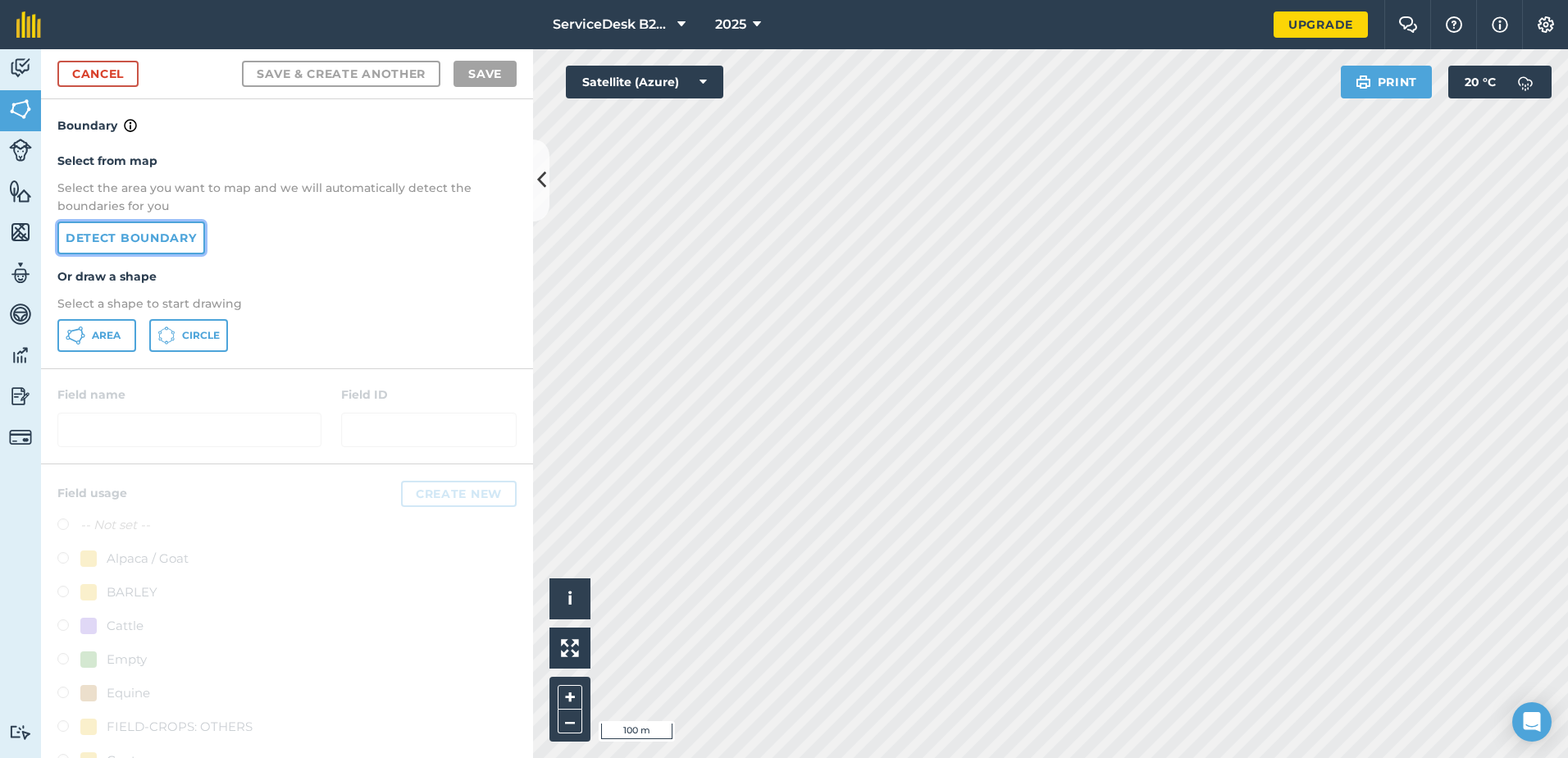
click at [177, 231] on link "Detect boundary" at bounding box center [131, 237] width 148 height 32
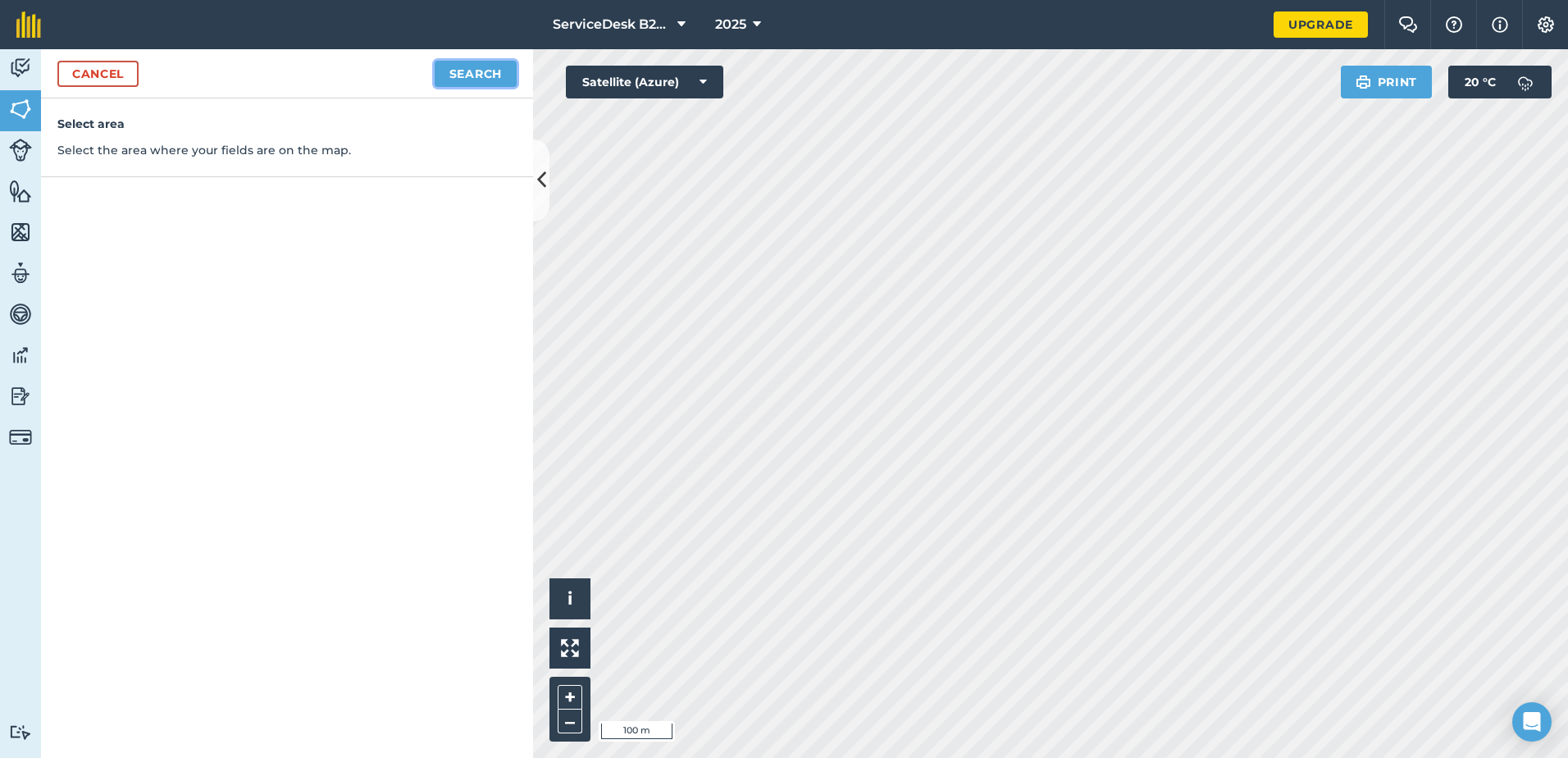
click at [463, 78] on button "Search" at bounding box center [476, 74] width 82 height 26
click at [461, 76] on button "Continue to edit boundaries" at bounding box center [392, 74] width 248 height 26
click at [414, 76] on button "Continue to name fields" at bounding box center [410, 74] width 213 height 26
click at [185, 168] on input "text" at bounding box center [216, 158] width 268 height 34
type input "TF - Field 2"
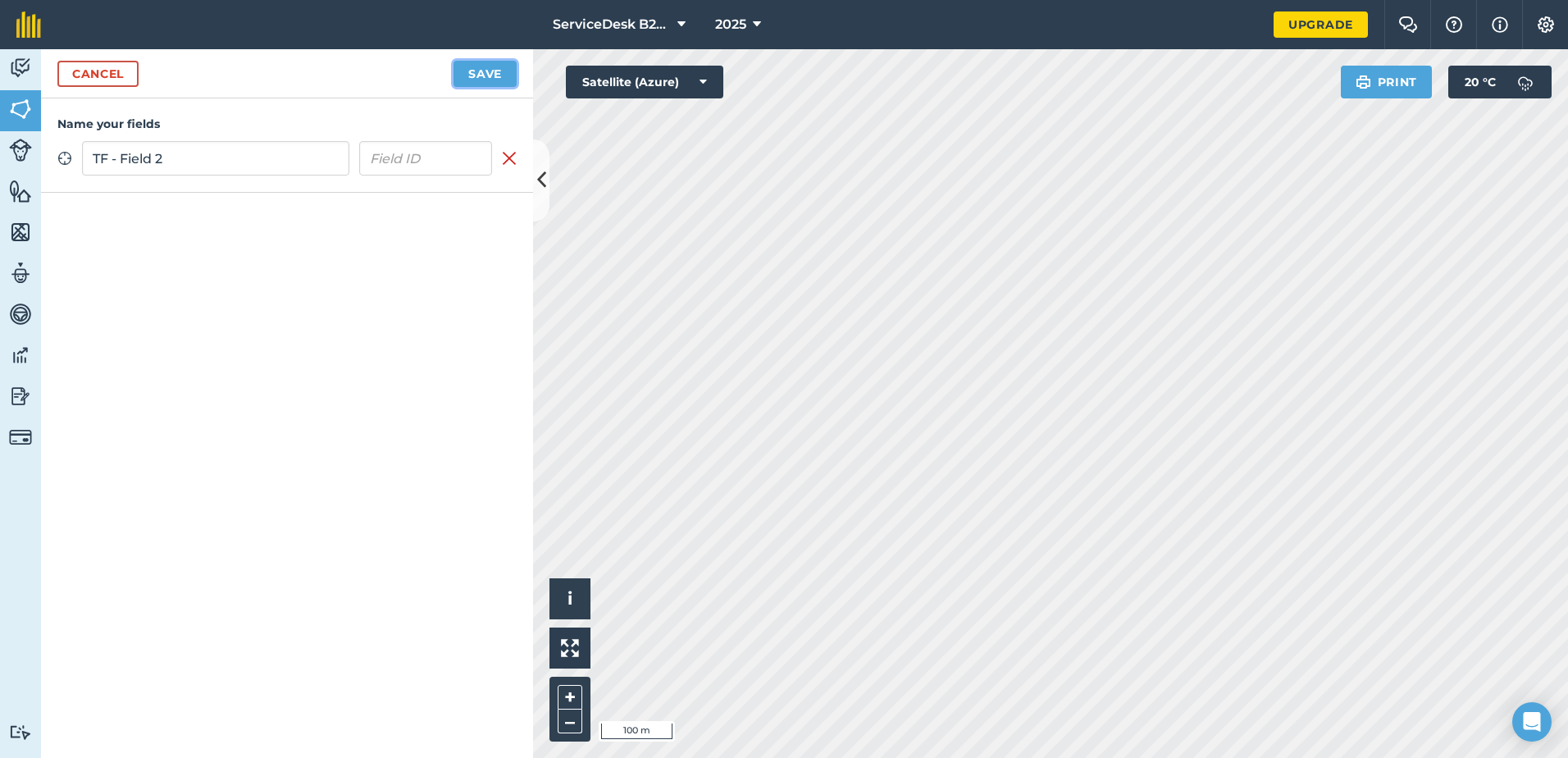
click at [492, 79] on button "Save" at bounding box center [485, 74] width 63 height 26
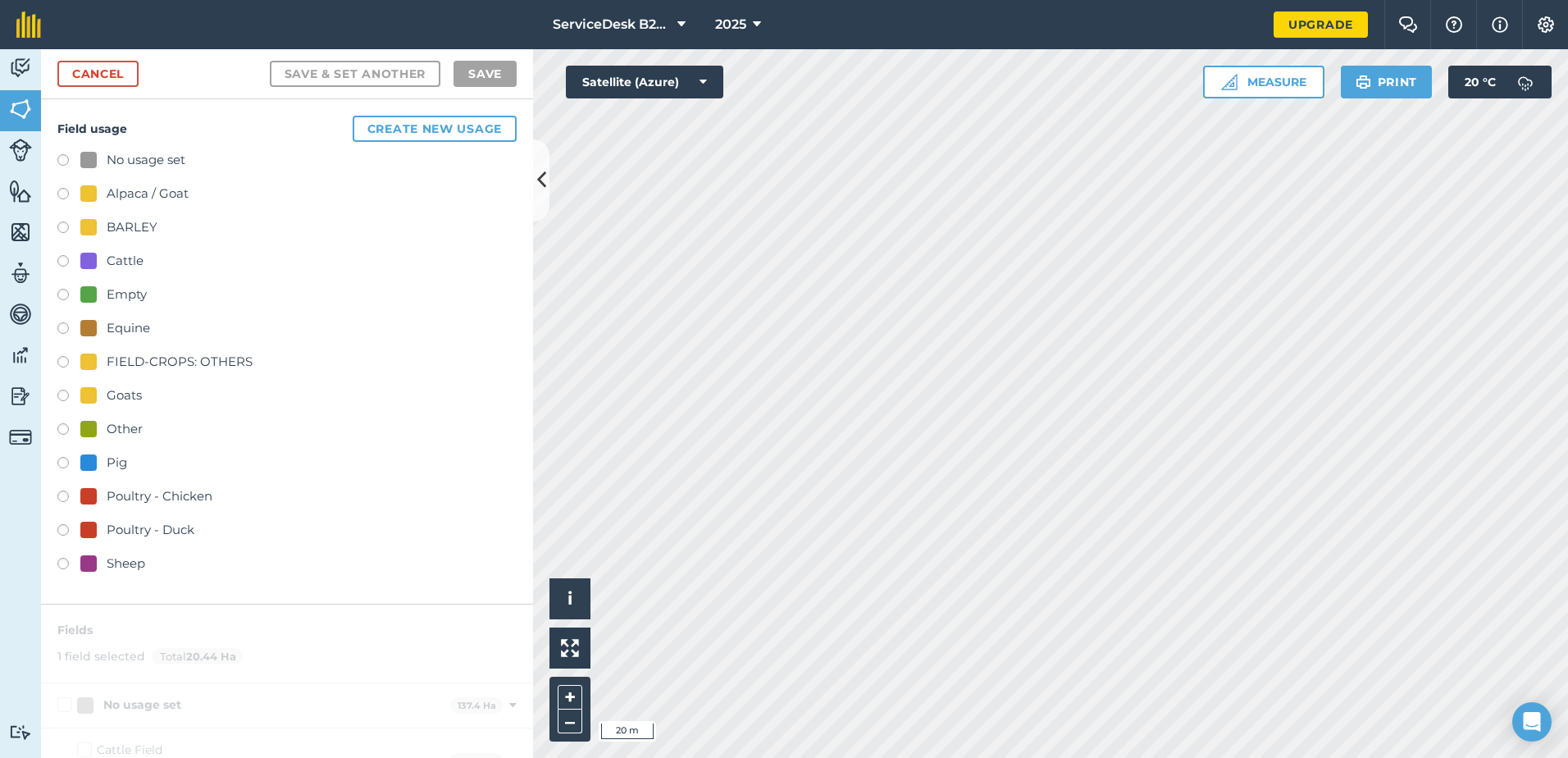
checkbox input "false"
click at [99, 66] on link "Cancel" at bounding box center [98, 74] width 81 height 26
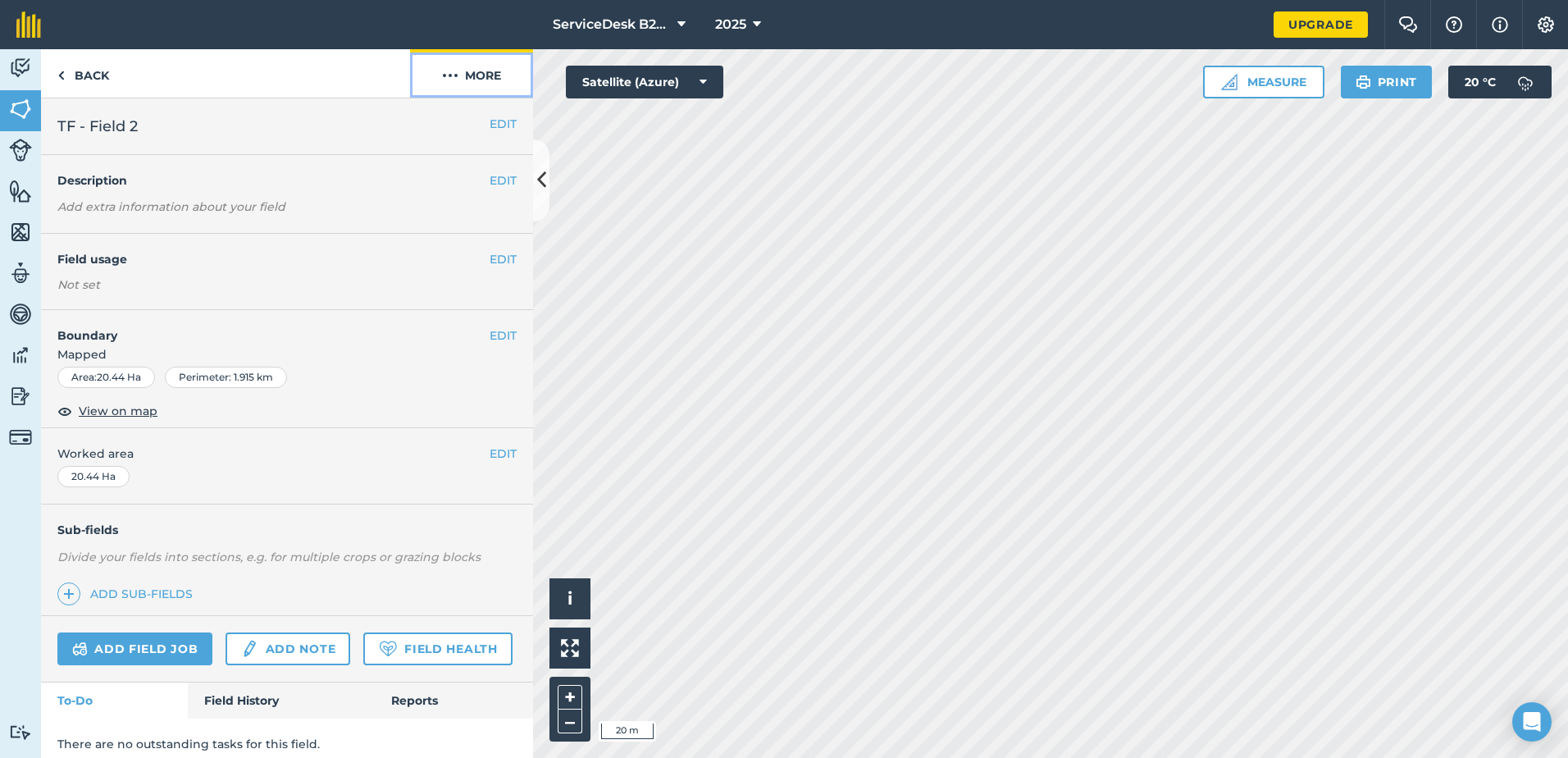
click at [457, 75] on img at bounding box center [450, 76] width 17 height 20
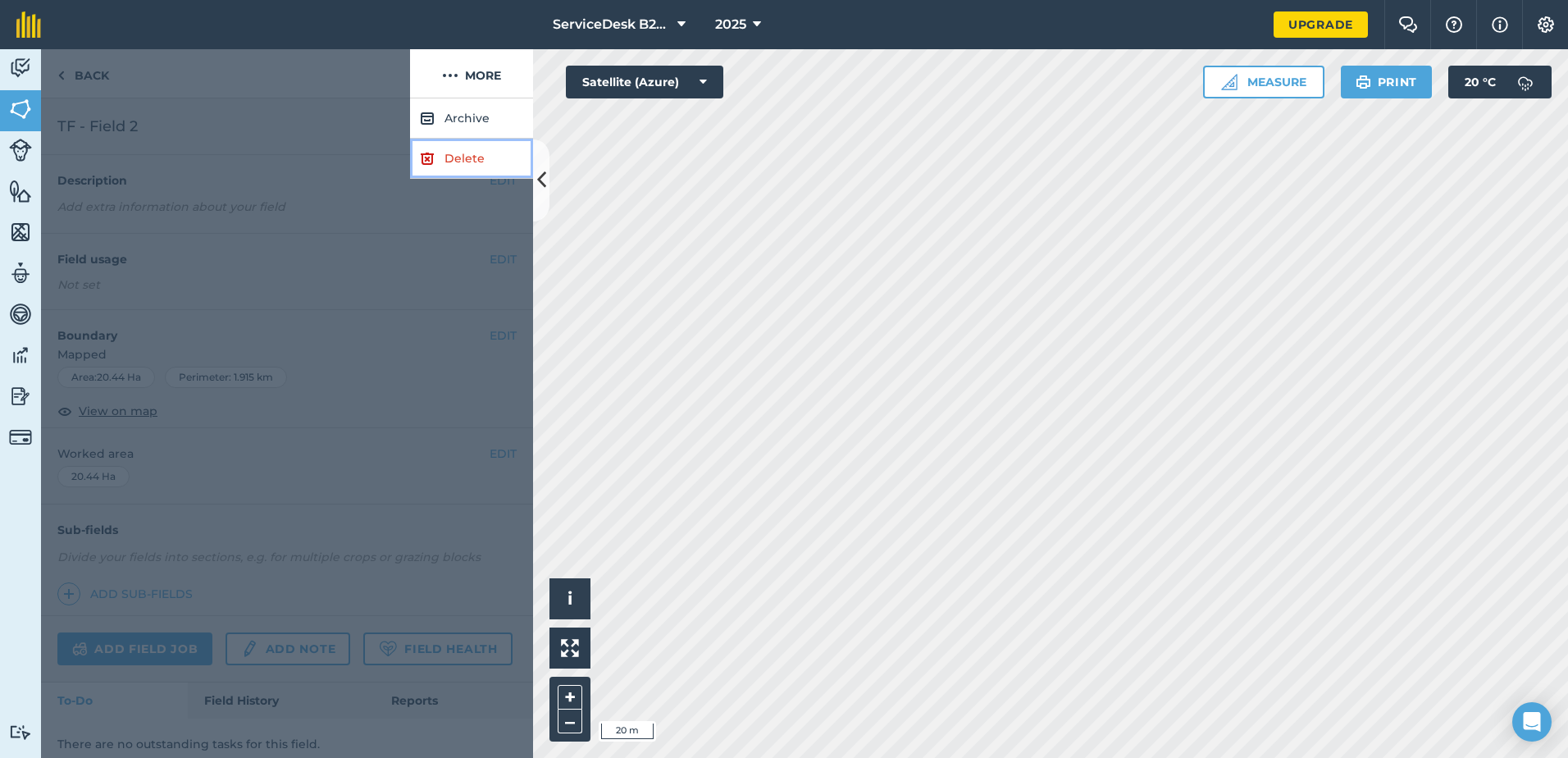
click at [471, 158] on link "Delete" at bounding box center [471, 158] width 123 height 40
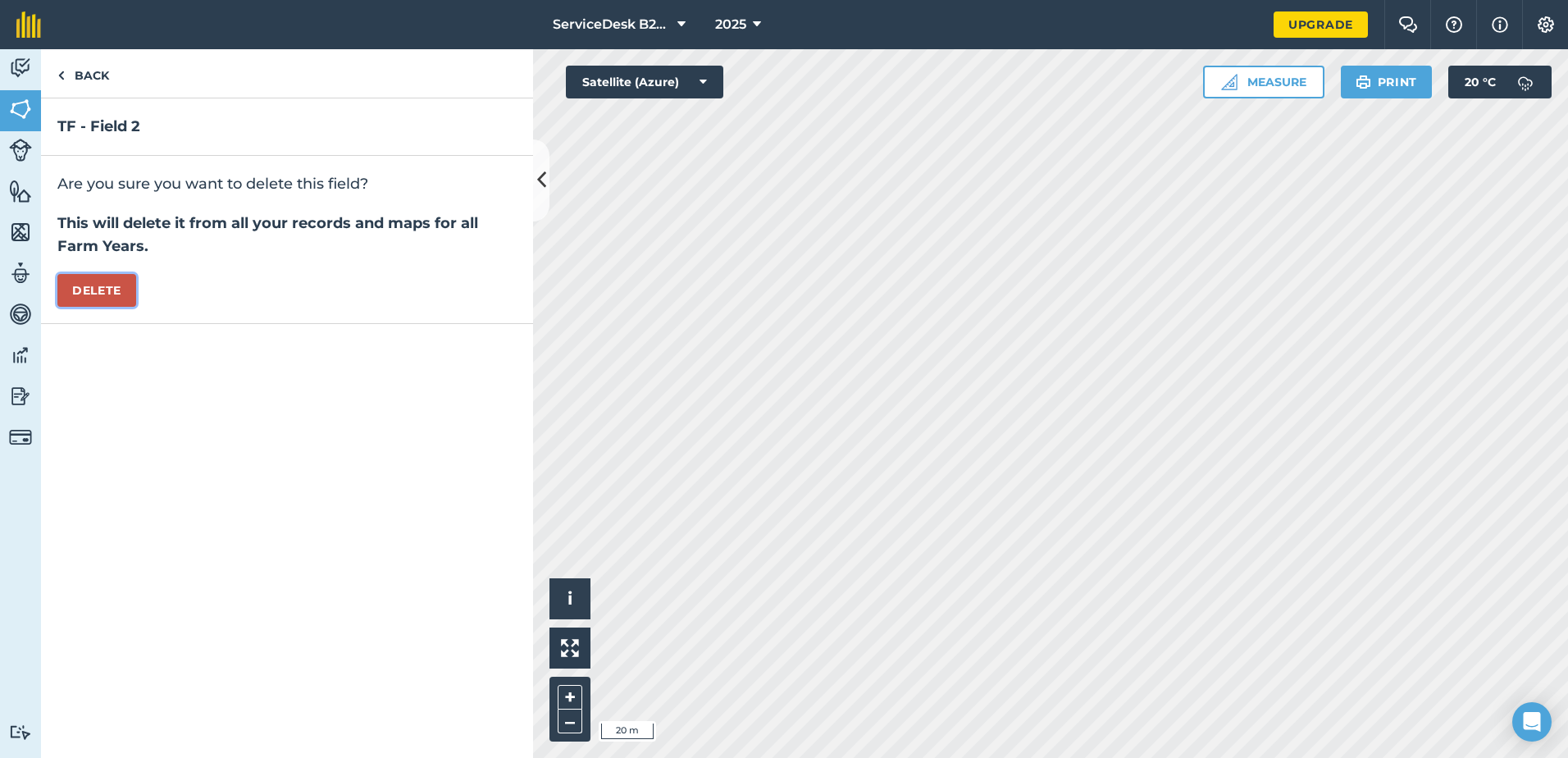
click at [125, 295] on button "Delete" at bounding box center [97, 289] width 78 height 32
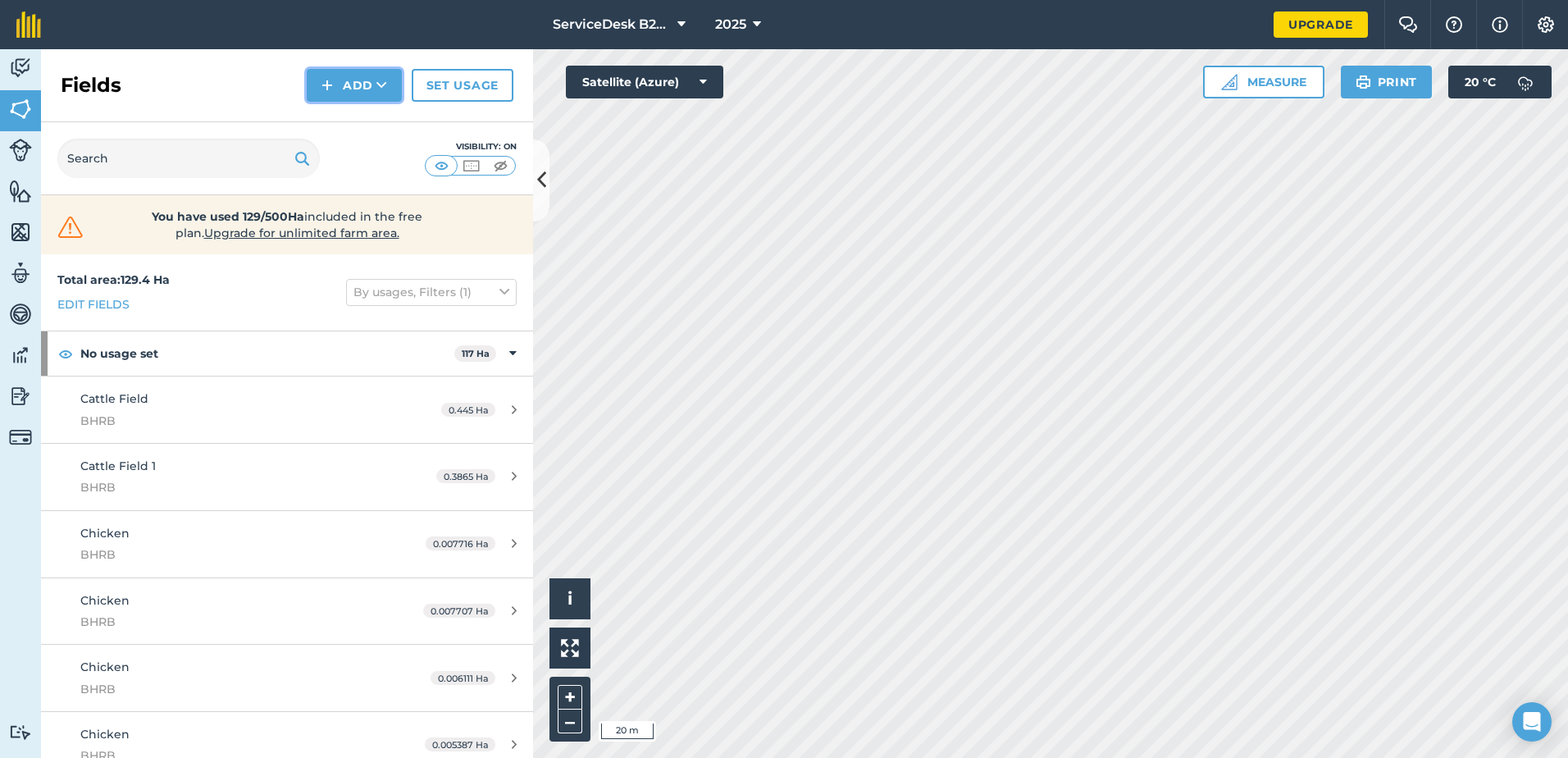
click at [373, 92] on button "Add" at bounding box center [354, 84] width 95 height 32
click at [355, 115] on link "Draw" at bounding box center [354, 122] width 90 height 36
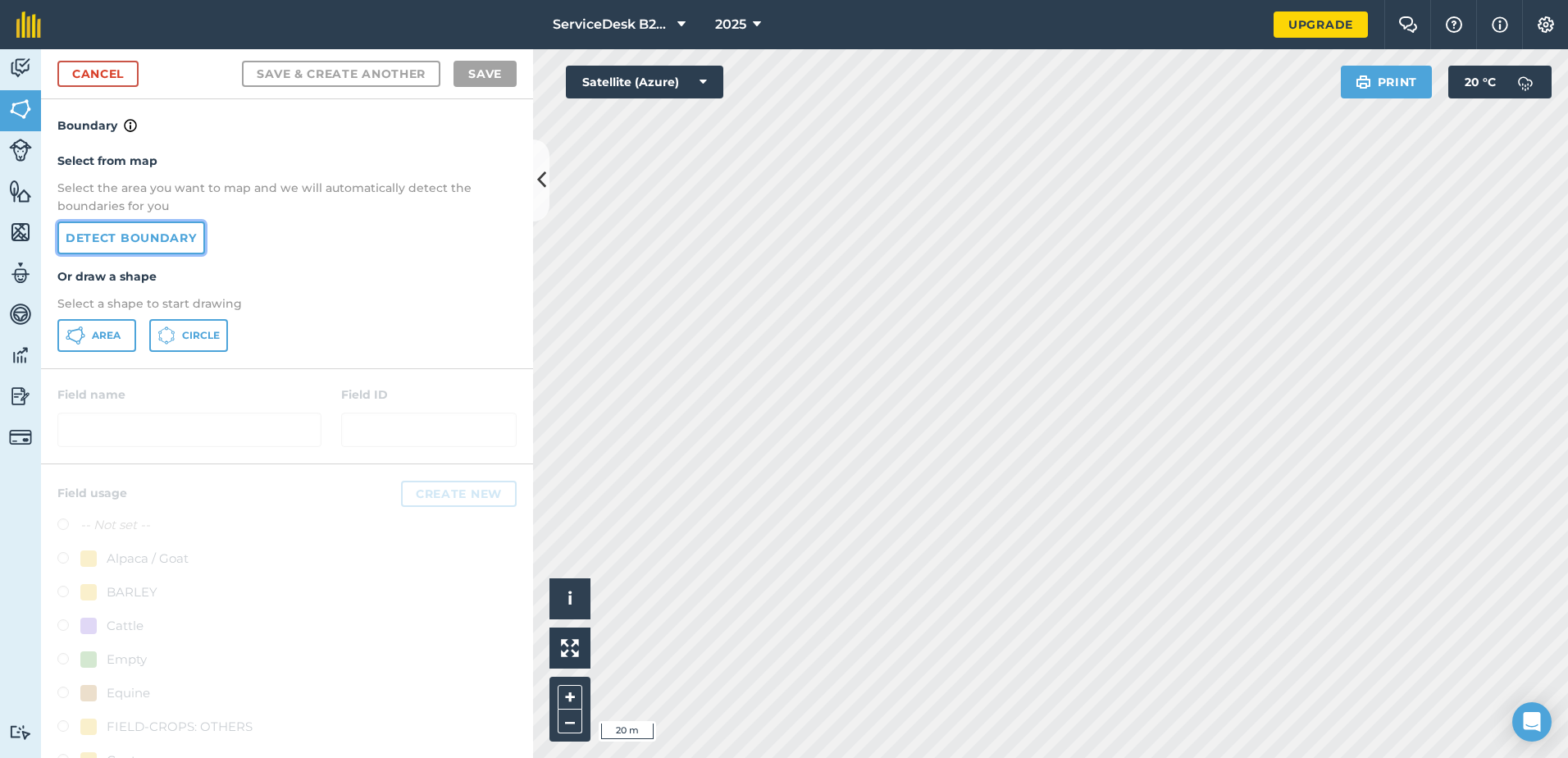
click at [153, 238] on link "Detect boundary" at bounding box center [131, 237] width 148 height 32
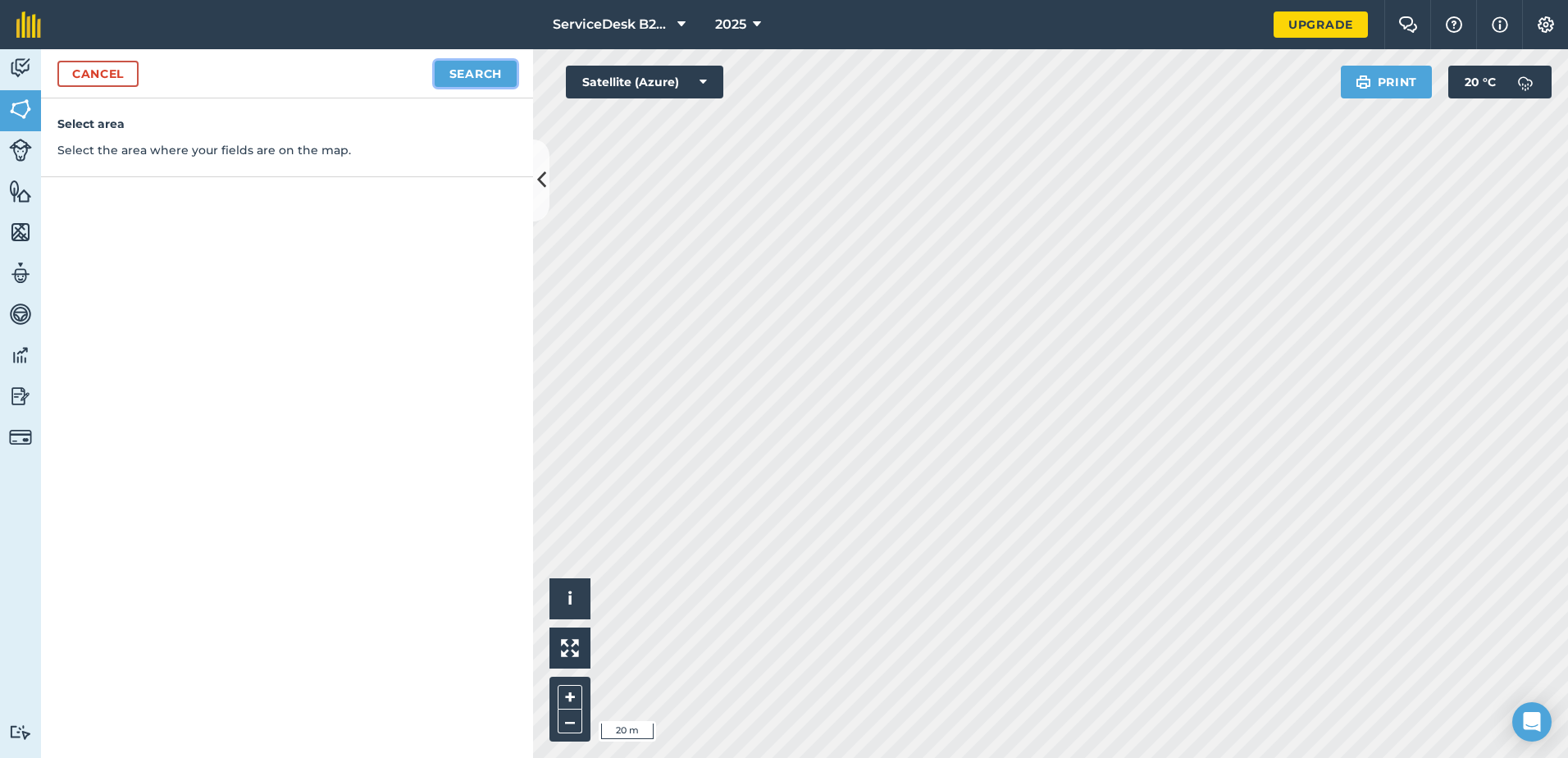
click at [497, 74] on button "Search" at bounding box center [476, 74] width 82 height 26
click at [348, 74] on button "Continue to edit boundaries" at bounding box center [392, 74] width 248 height 26
click at [425, 73] on button "Continue to name fields" at bounding box center [410, 74] width 213 height 26
click at [191, 149] on input "text" at bounding box center [216, 158] width 268 height 34
type input "Field 3"
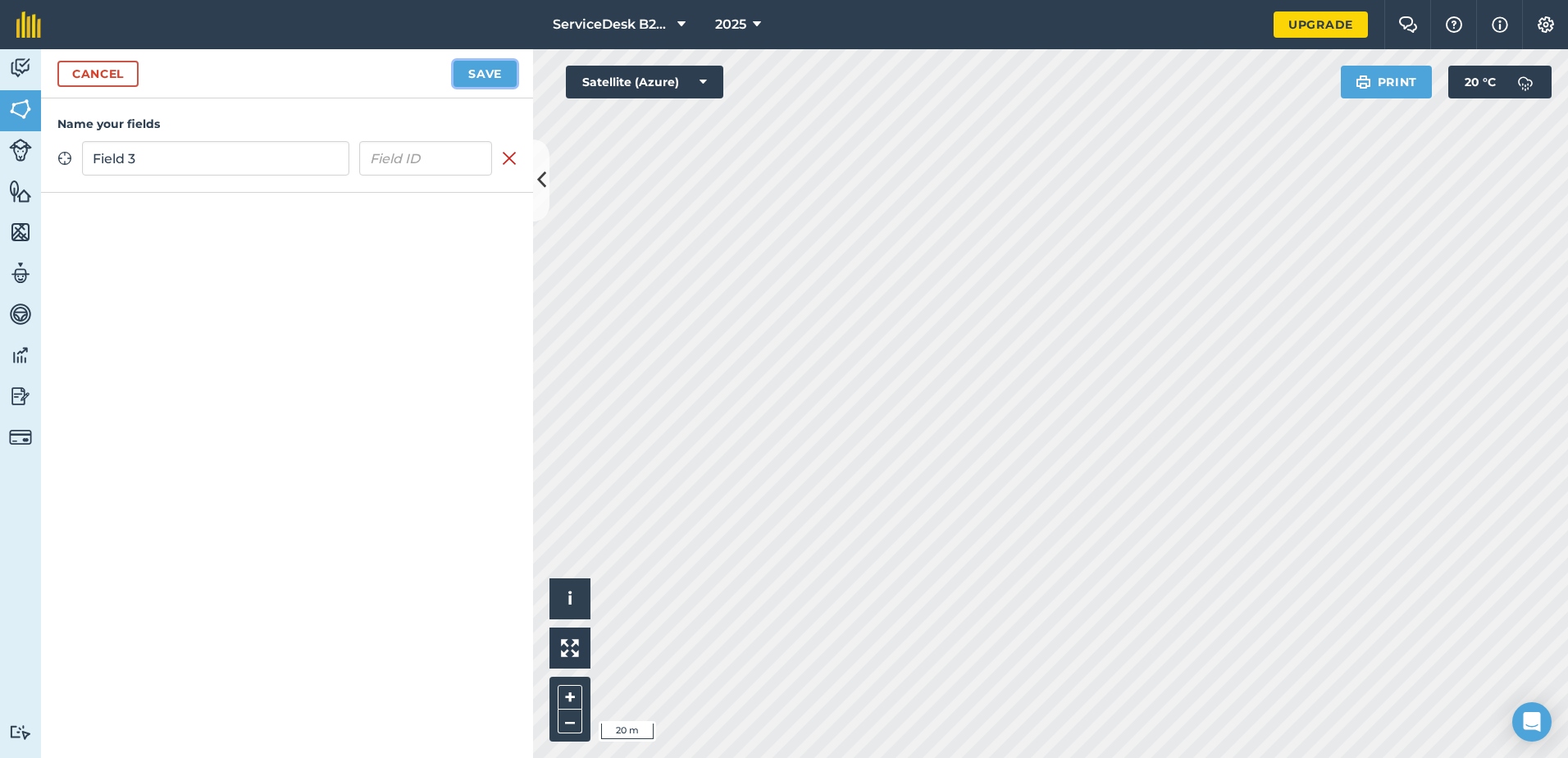
click at [467, 73] on button "Save" at bounding box center [485, 74] width 63 height 26
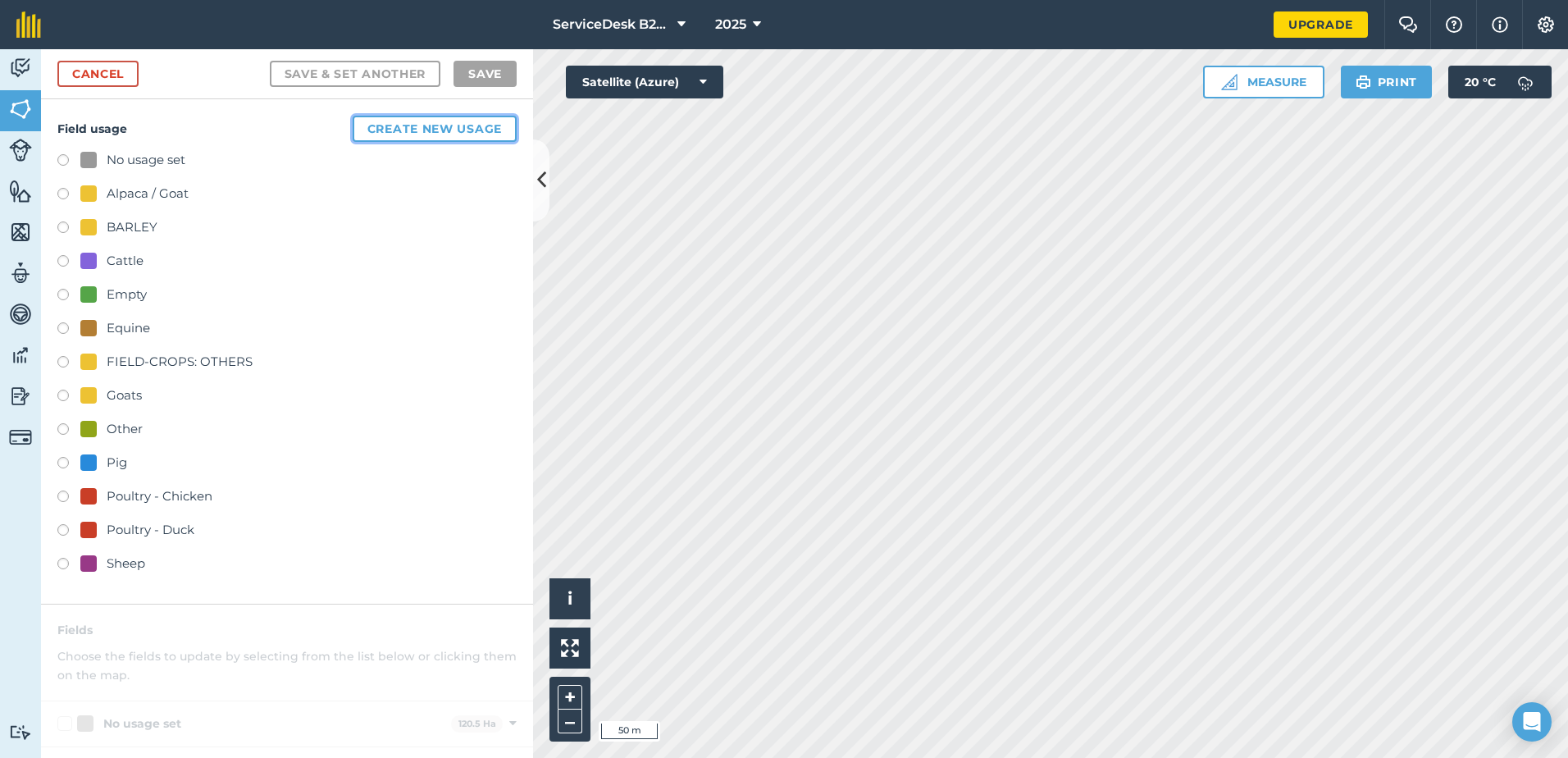
click at [419, 128] on button "Create new usage" at bounding box center [434, 128] width 164 height 26
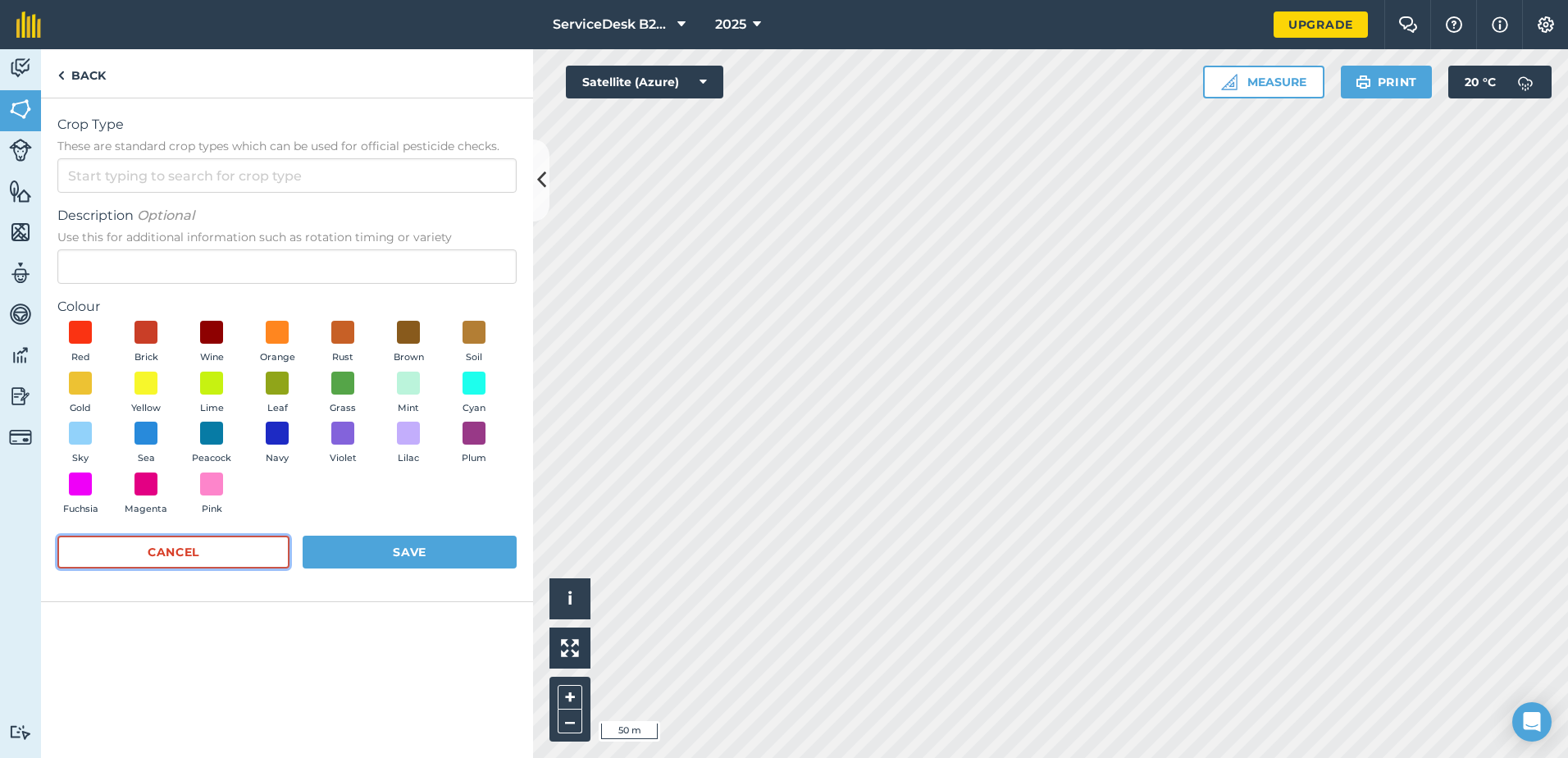
click at [163, 551] on button "Cancel" at bounding box center [174, 551] width 232 height 32
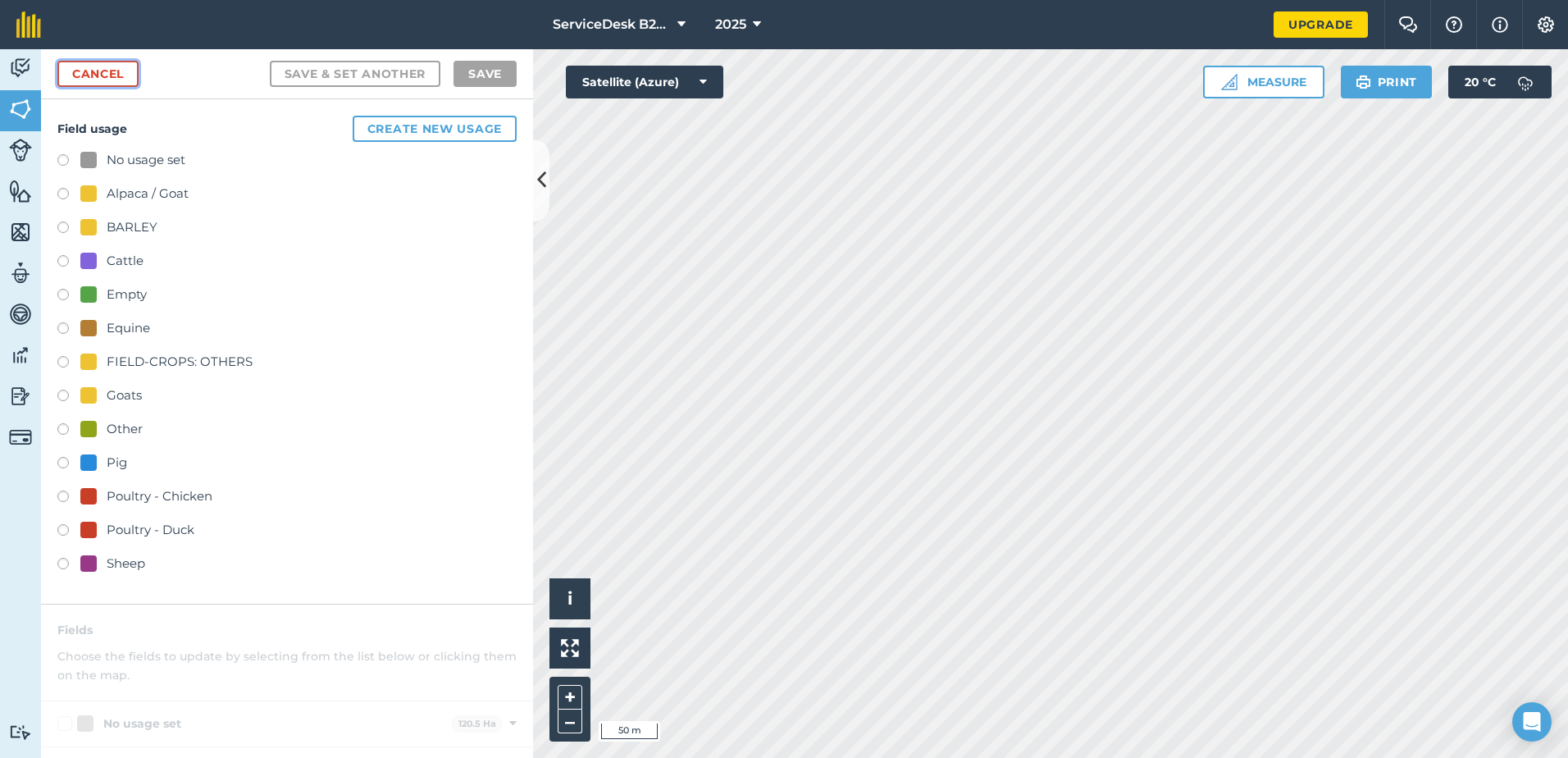
click at [108, 76] on link "Cancel" at bounding box center [98, 74] width 81 height 26
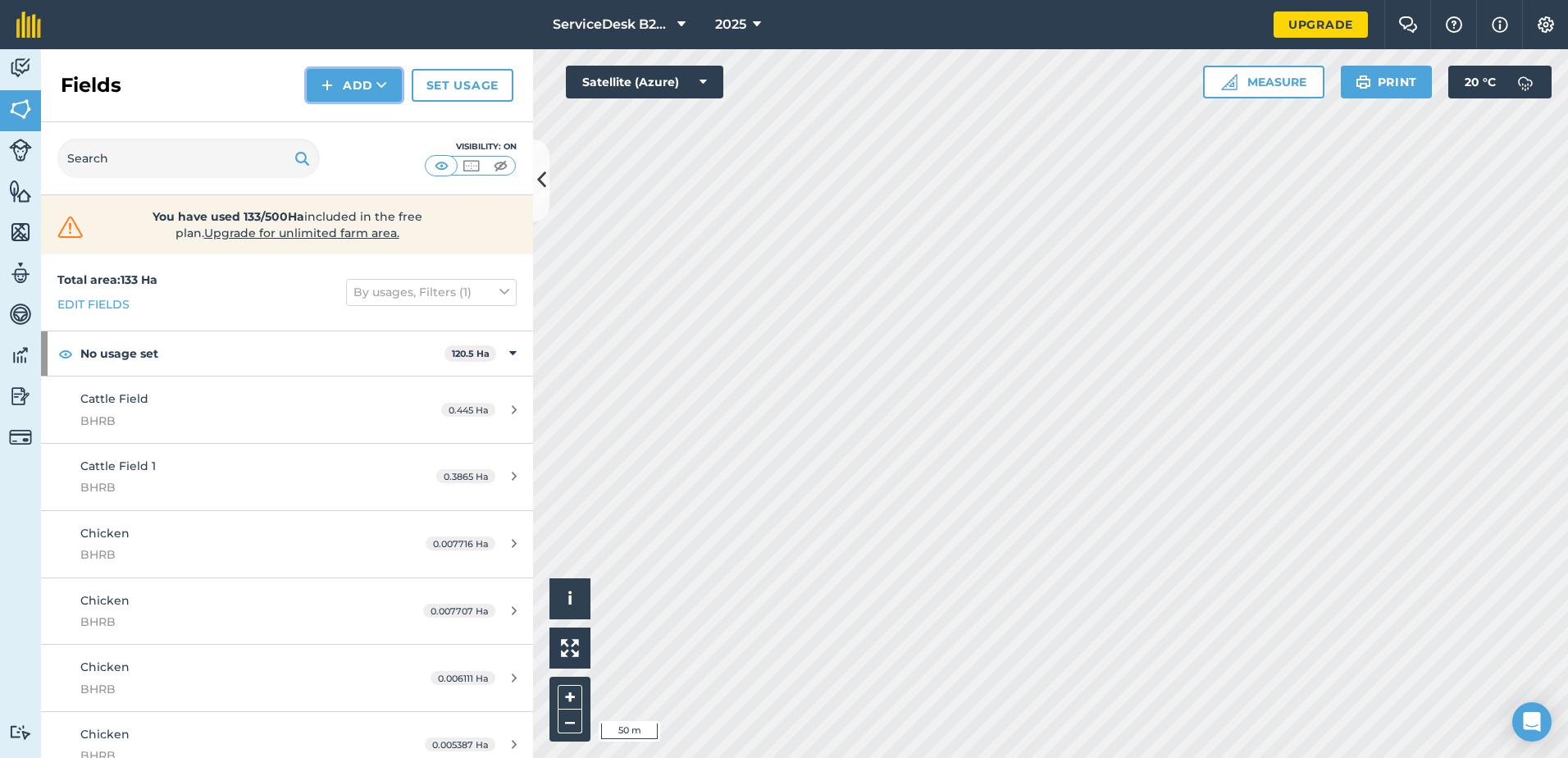
click at [369, 88] on button "Add" at bounding box center [354, 84] width 95 height 32
click at [364, 92] on button "Add Draw Import" at bounding box center [354, 84] width 95 height 32
click at [364, 92] on button "Add" at bounding box center [354, 84] width 95 height 32
click at [358, 122] on link "Draw" at bounding box center [354, 122] width 90 height 36
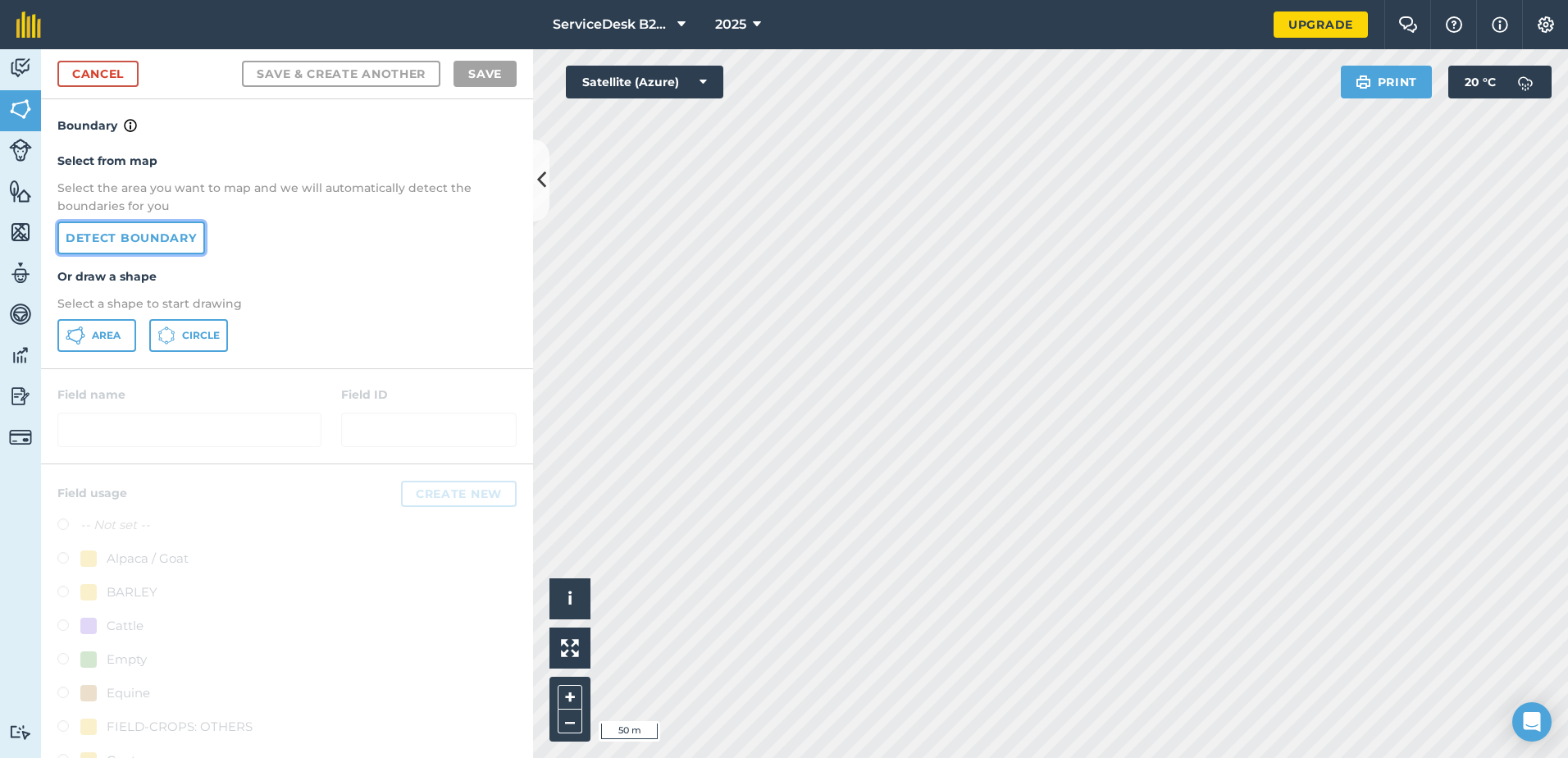
click at [130, 244] on link "Detect boundary" at bounding box center [131, 237] width 148 height 32
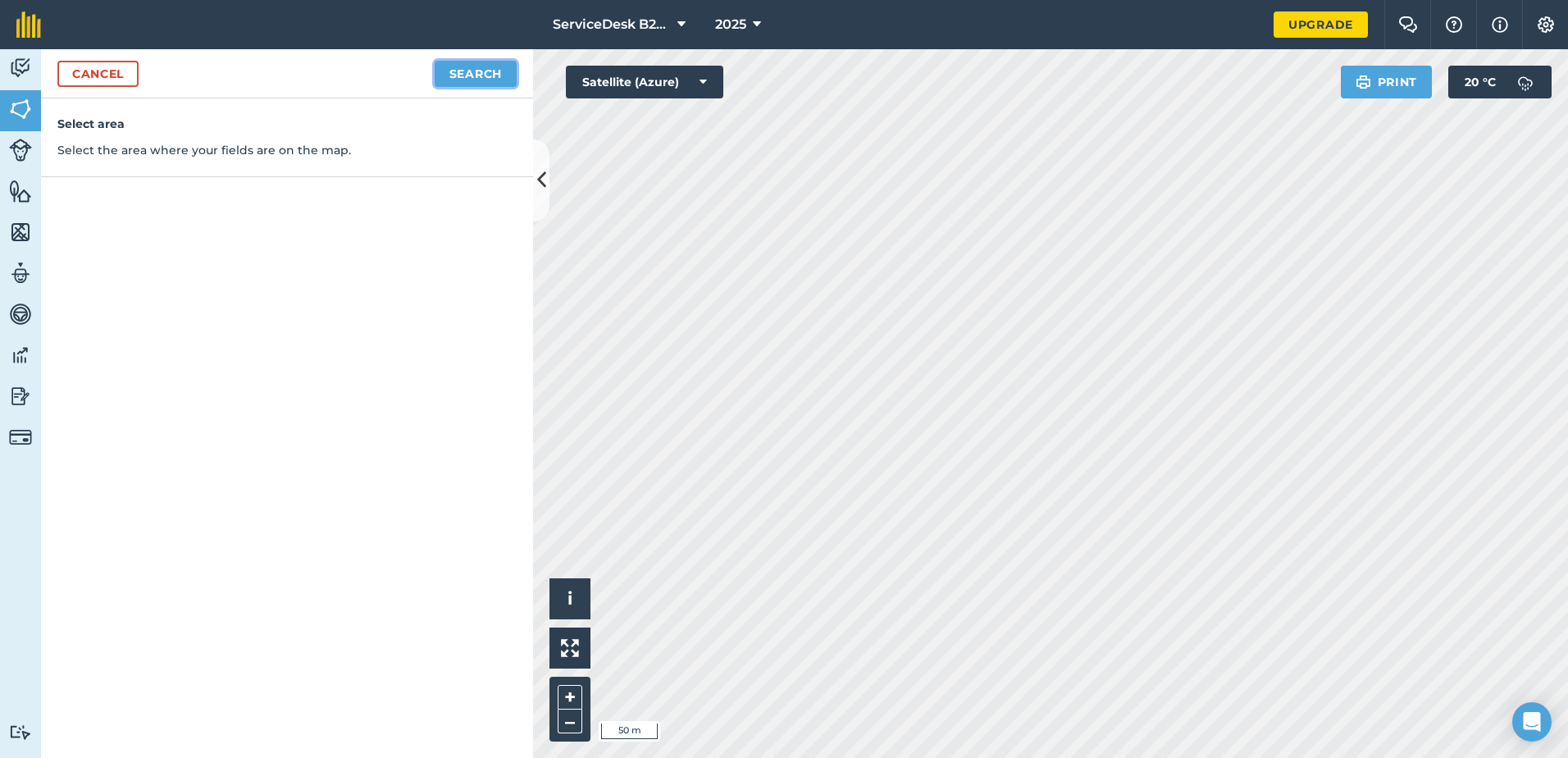
click at [494, 82] on button "Search" at bounding box center [476, 74] width 82 height 26
click at [450, 76] on button "Continue to edit boundaries" at bounding box center [392, 74] width 248 height 26
click at [434, 77] on button "Continue to name fields" at bounding box center [410, 74] width 213 height 26
click at [223, 150] on input "text" at bounding box center [216, 158] width 268 height 34
type input "F"
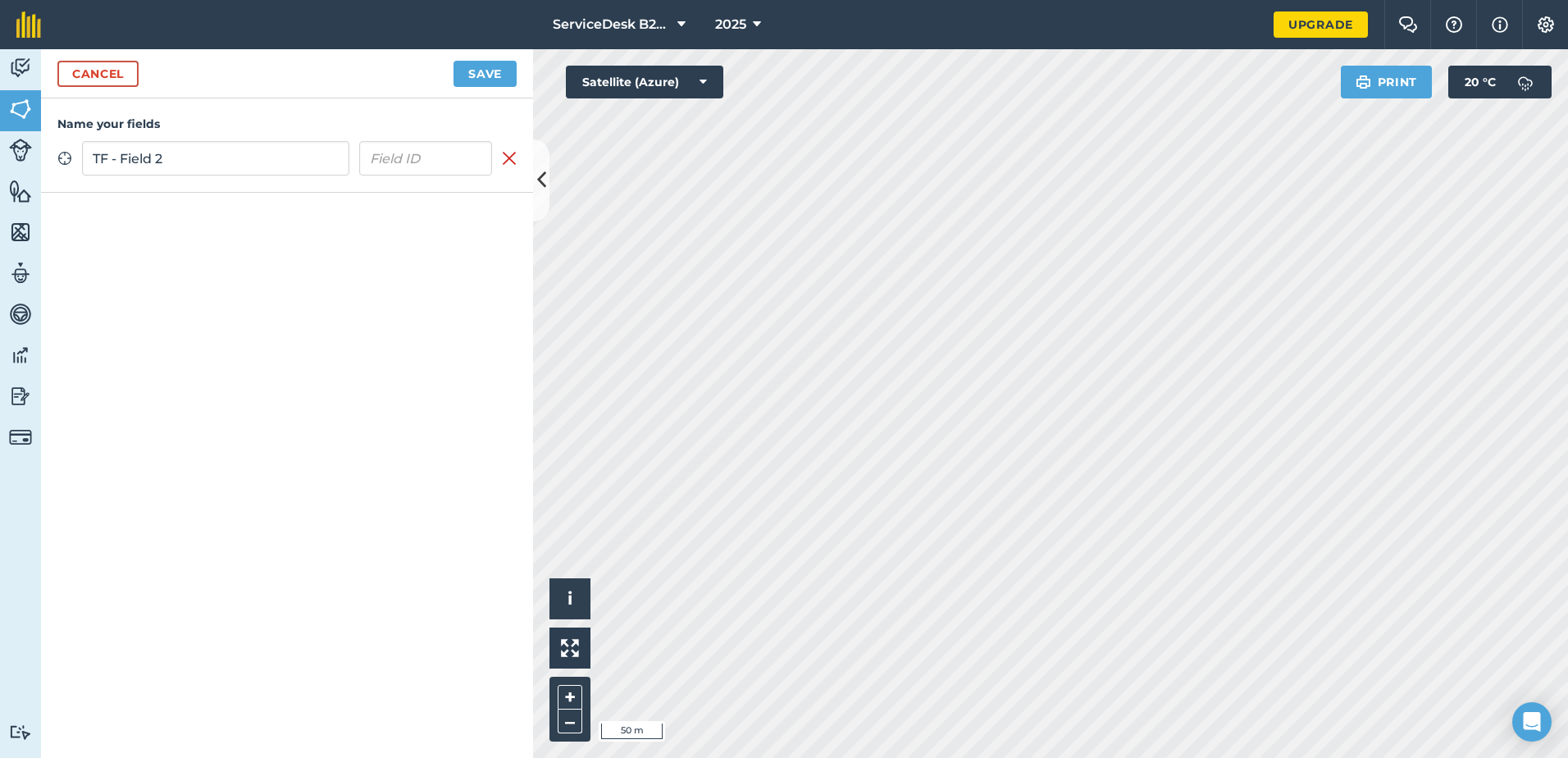
type input "TF - Field 2"
click at [485, 87] on div "Cancel Save" at bounding box center [287, 74] width 492 height 49
click at [487, 82] on button "Save" at bounding box center [485, 74] width 63 height 26
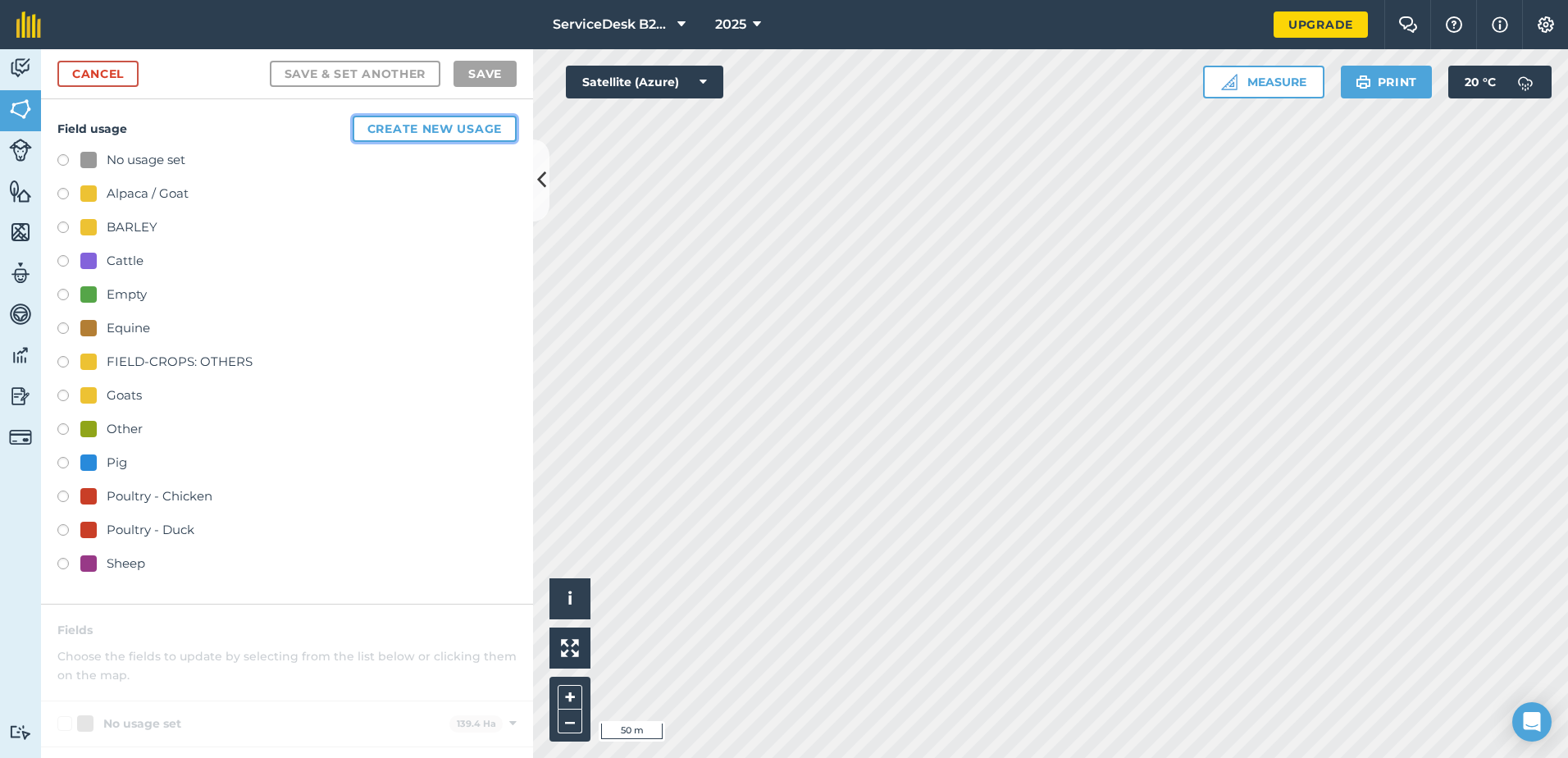
click at [433, 123] on button "Create new usage" at bounding box center [434, 128] width 164 height 26
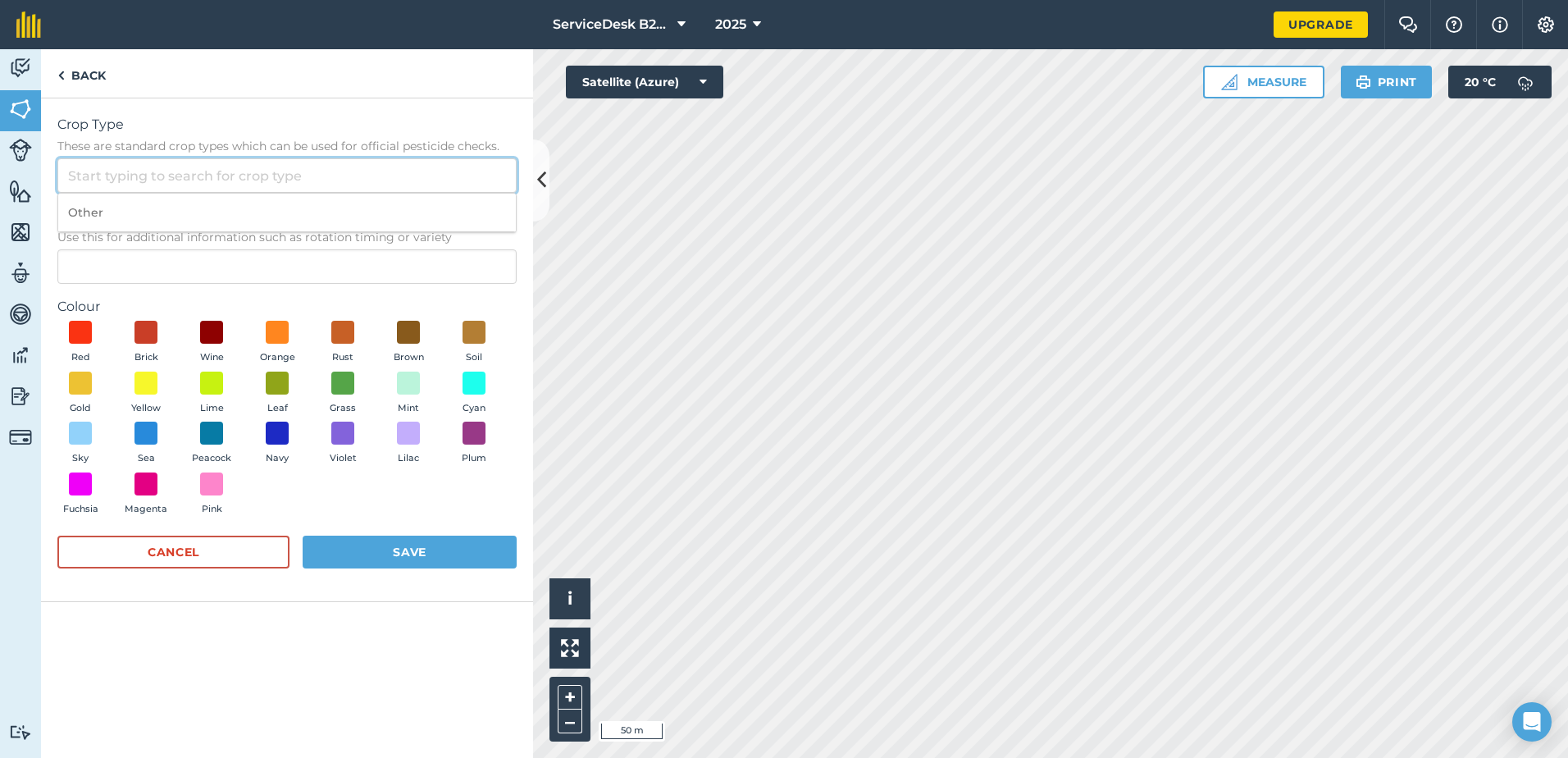
click at [181, 163] on input "Crop Type These are standard crop types which can be used for official pesticid…" at bounding box center [287, 175] width 459 height 34
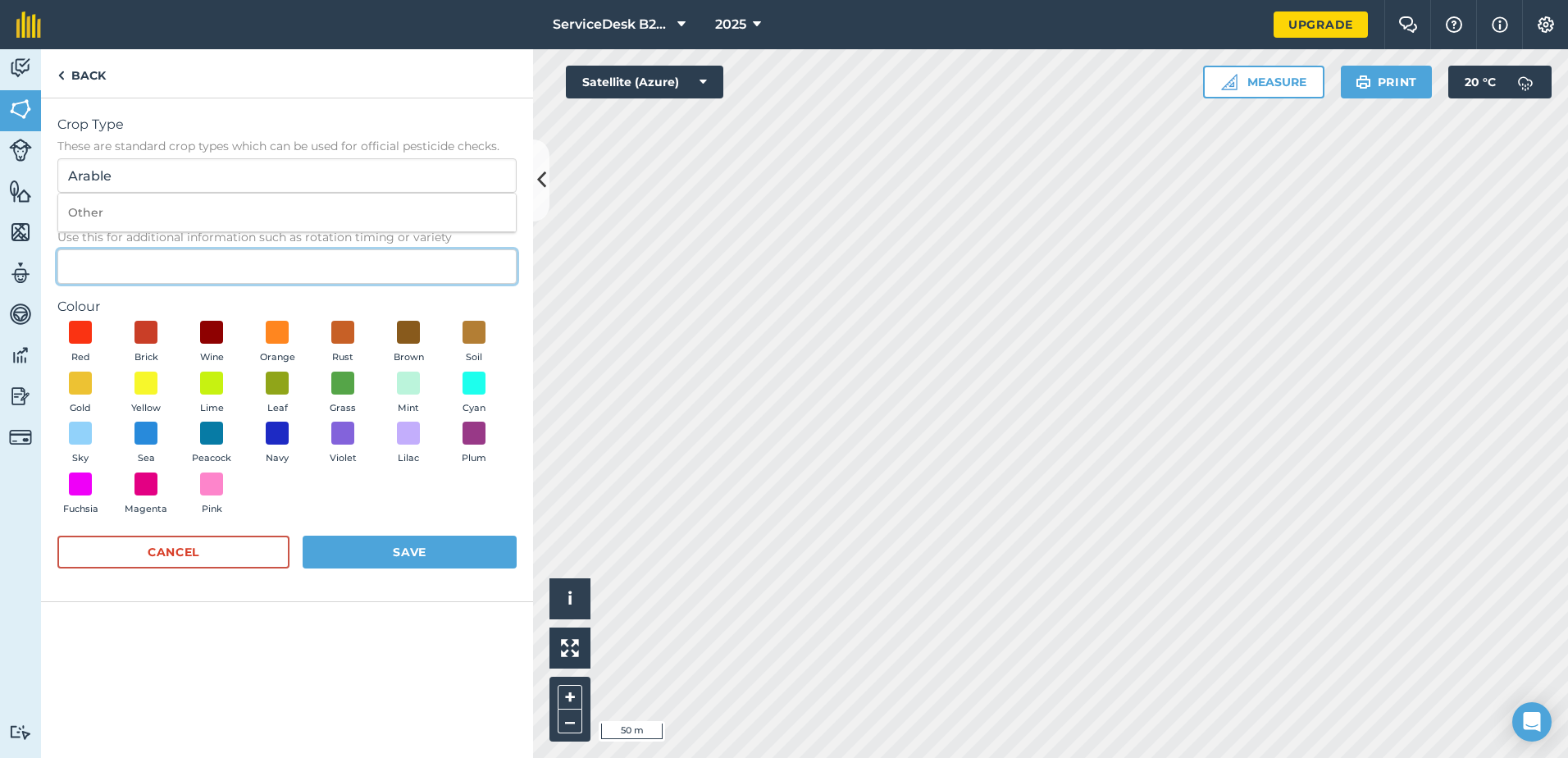
click at [151, 266] on input "Description Optional Use this for additional information such as rotation timin…" at bounding box center [287, 266] width 459 height 34
click at [284, 375] on span at bounding box center [278, 382] width 25 height 25
click at [374, 547] on button "Save" at bounding box center [410, 551] width 214 height 32
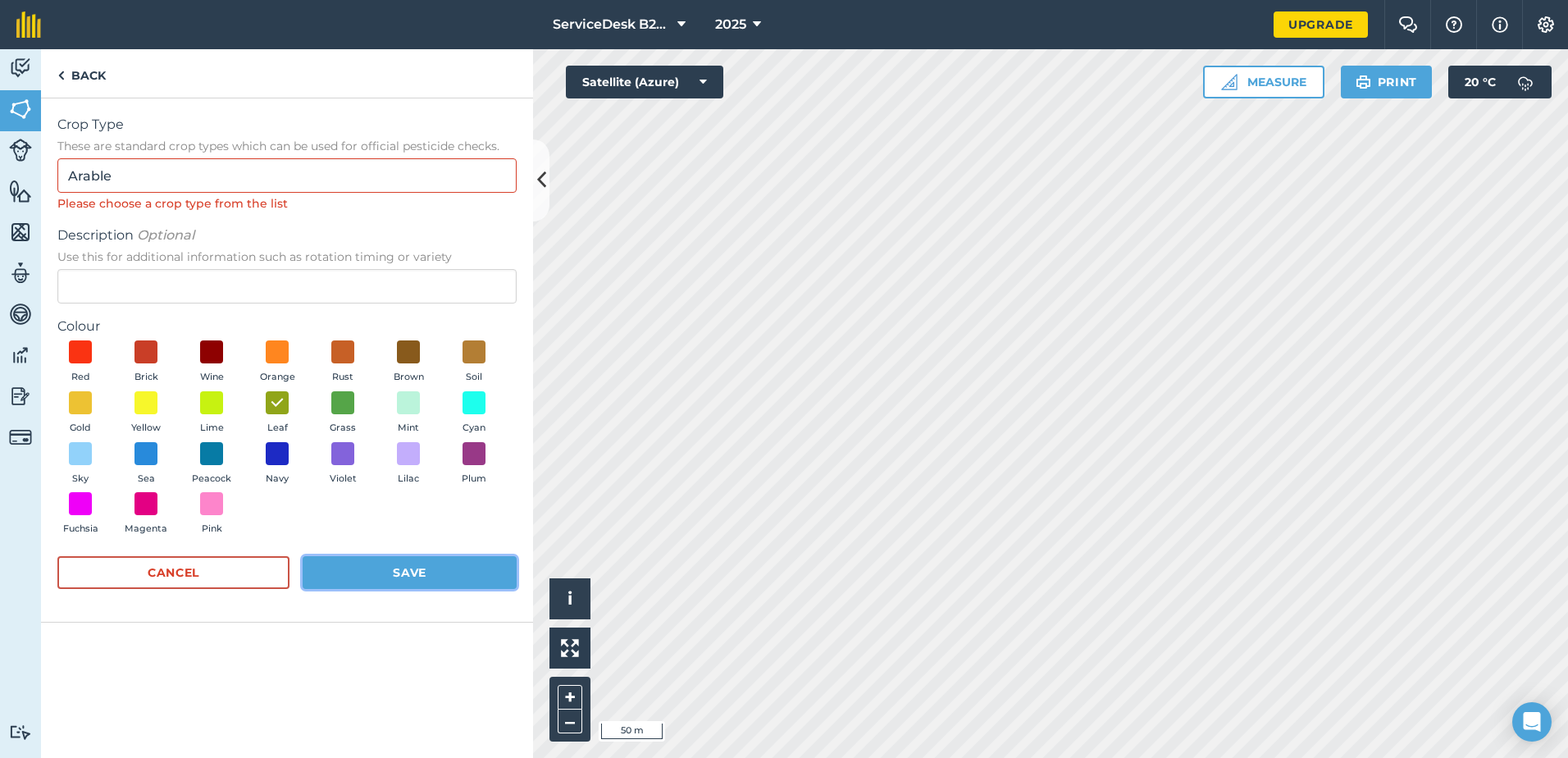
click at [475, 577] on button "Save" at bounding box center [410, 572] width 214 height 32
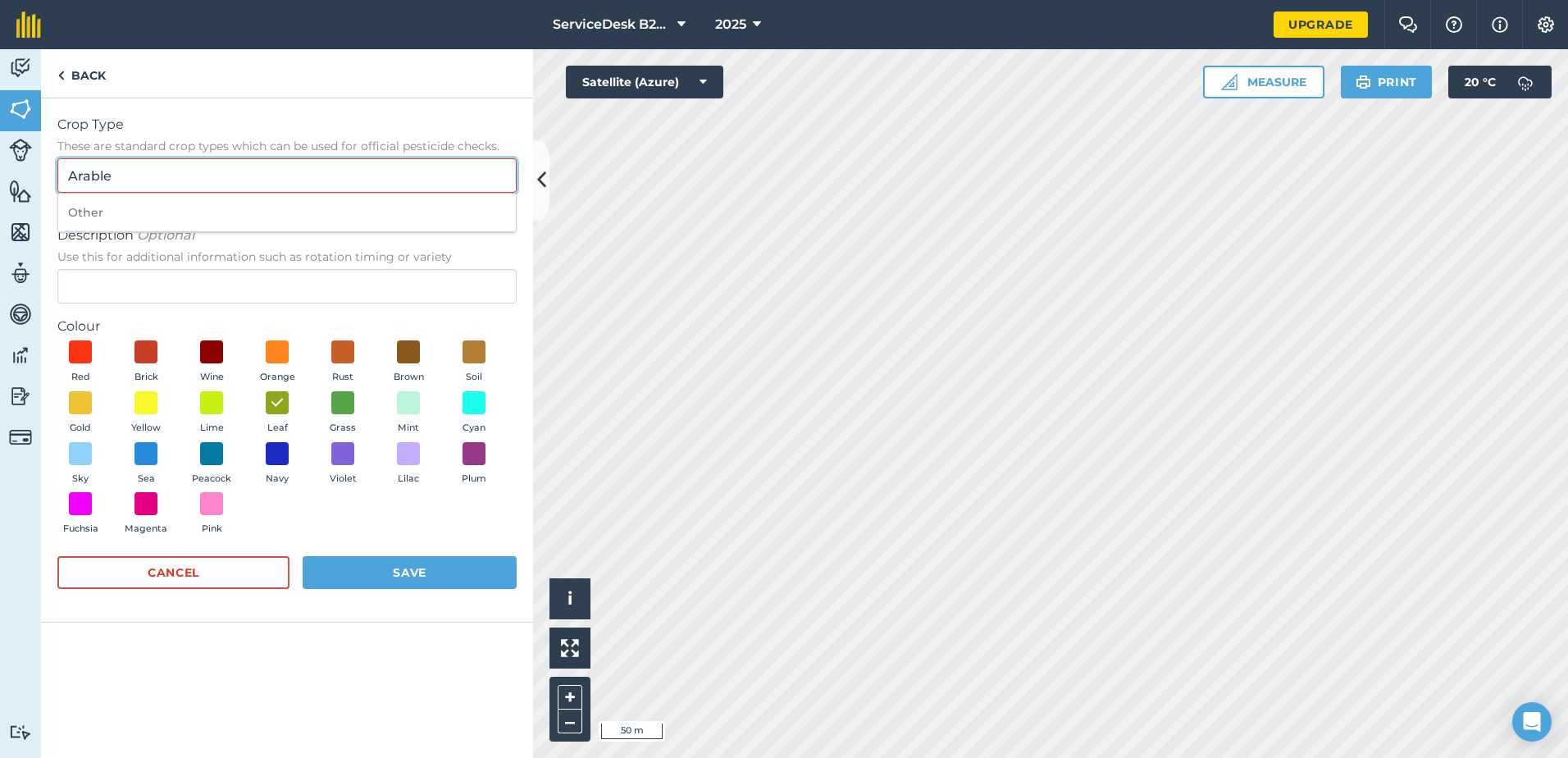
click at [129, 173] on input "Arable" at bounding box center [287, 175] width 459 height 34
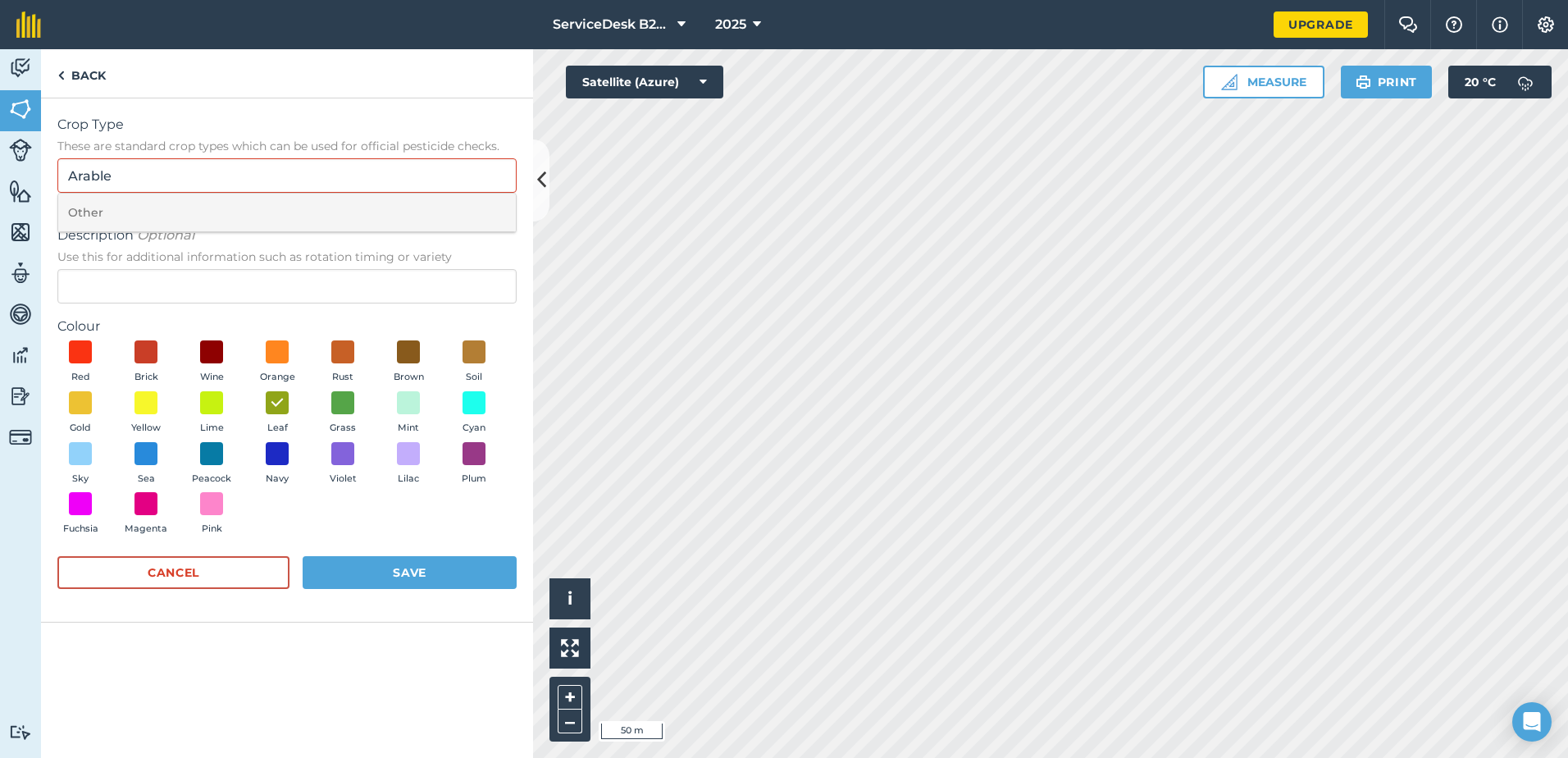
click at [114, 198] on li "Other" at bounding box center [286, 212] width 458 height 38
type input "Other"
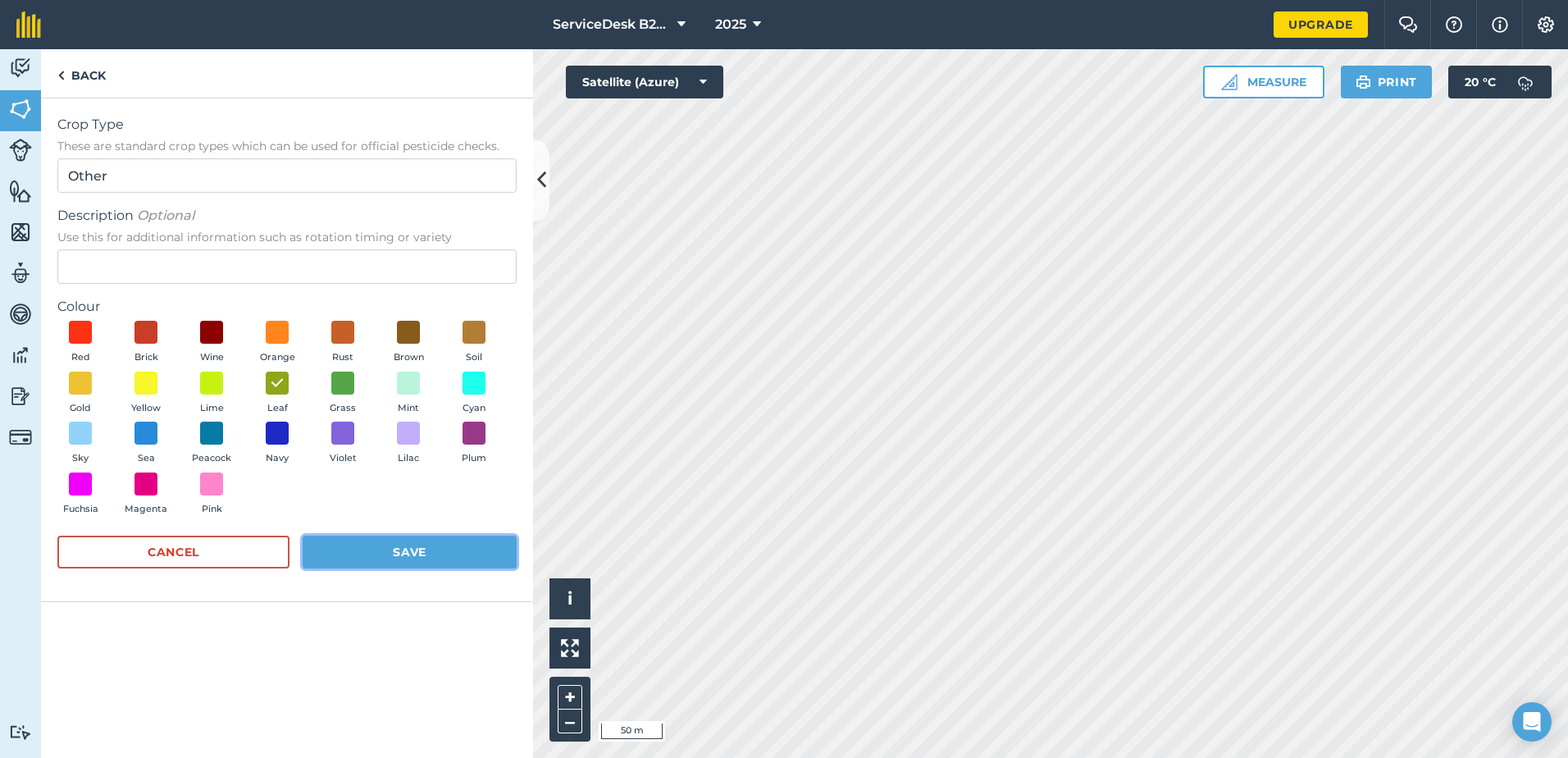
click at [374, 539] on button "Save" at bounding box center [410, 551] width 214 height 32
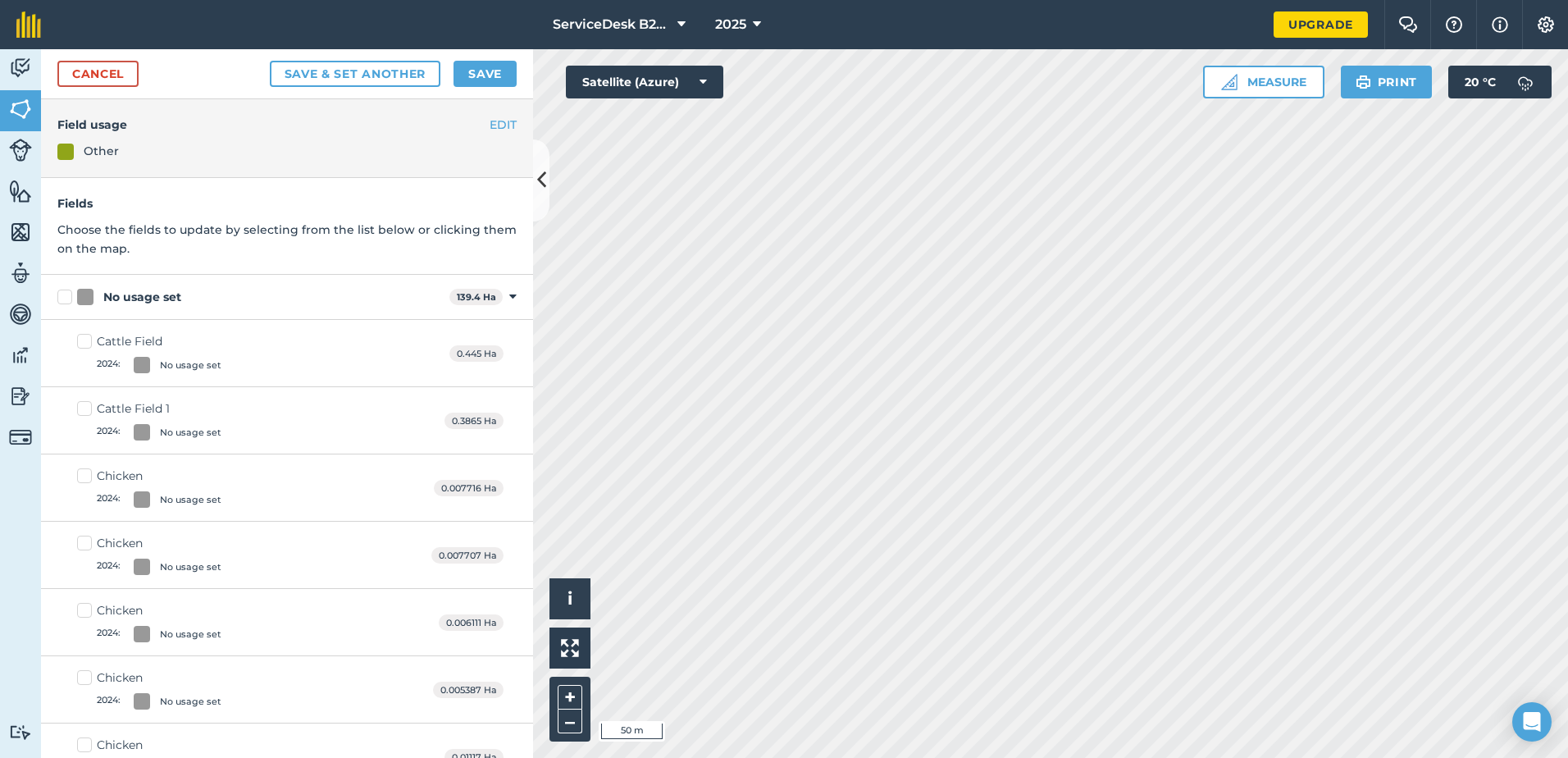
click at [501, 88] on div "Cancel Save & set another Save" at bounding box center [287, 74] width 492 height 50
click at [490, 68] on button "Save" at bounding box center [485, 74] width 63 height 26
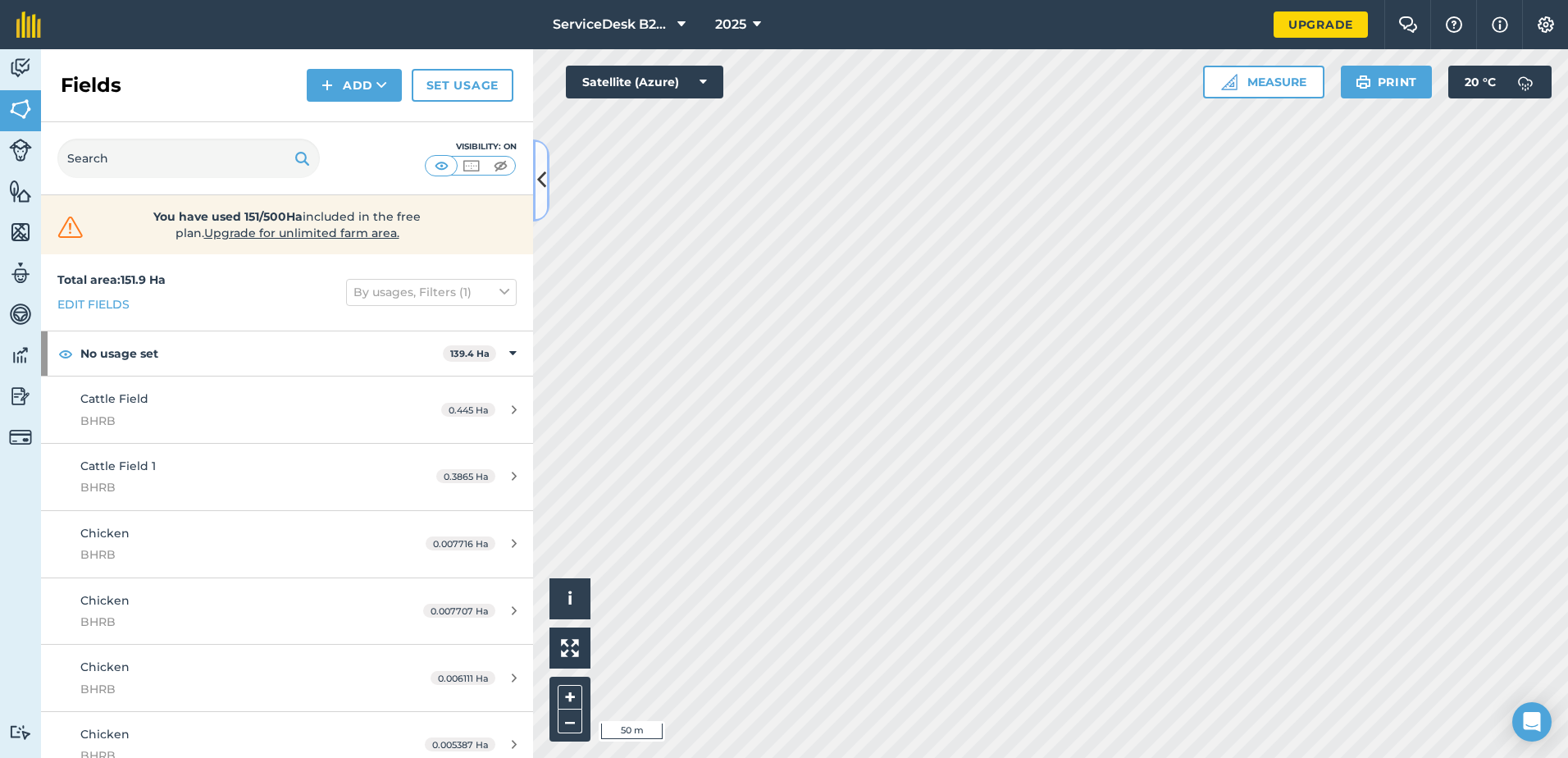
click at [543, 186] on icon at bounding box center [541, 179] width 9 height 28
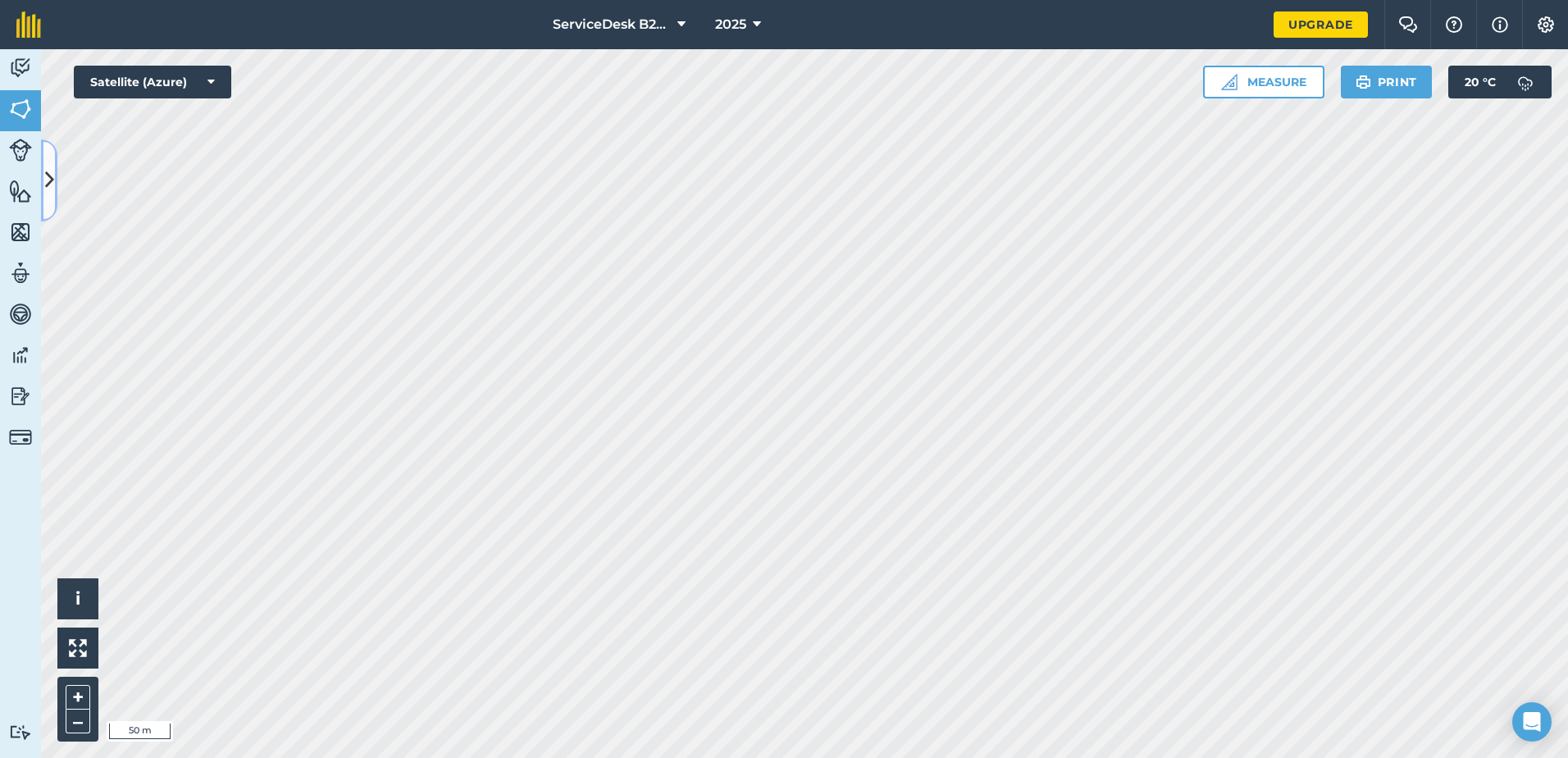
click at [53, 172] on icon at bounding box center [49, 179] width 9 height 28
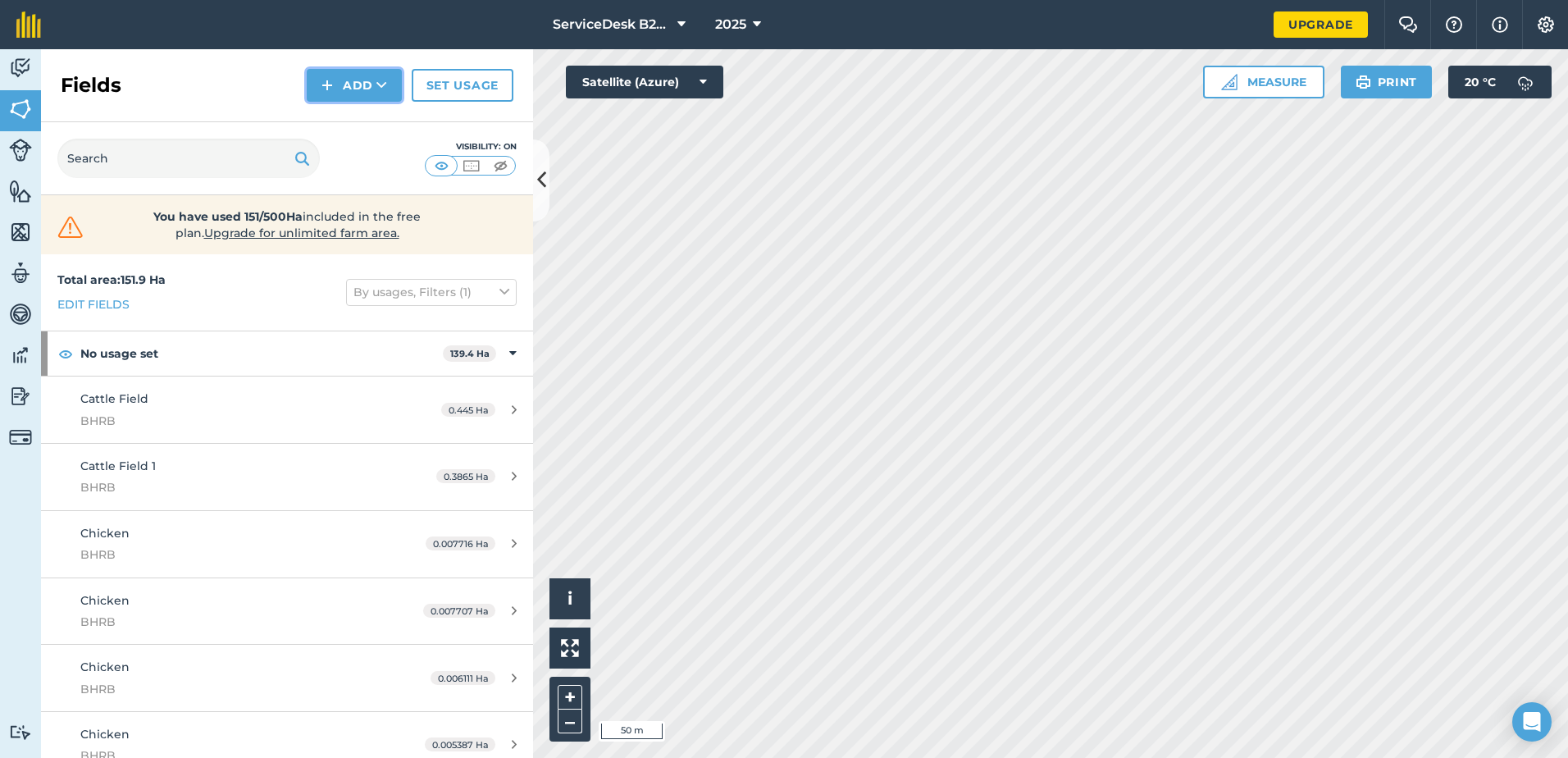
click at [337, 83] on button "Add" at bounding box center [354, 84] width 95 height 32
click at [361, 116] on link "Draw" at bounding box center [354, 122] width 90 height 36
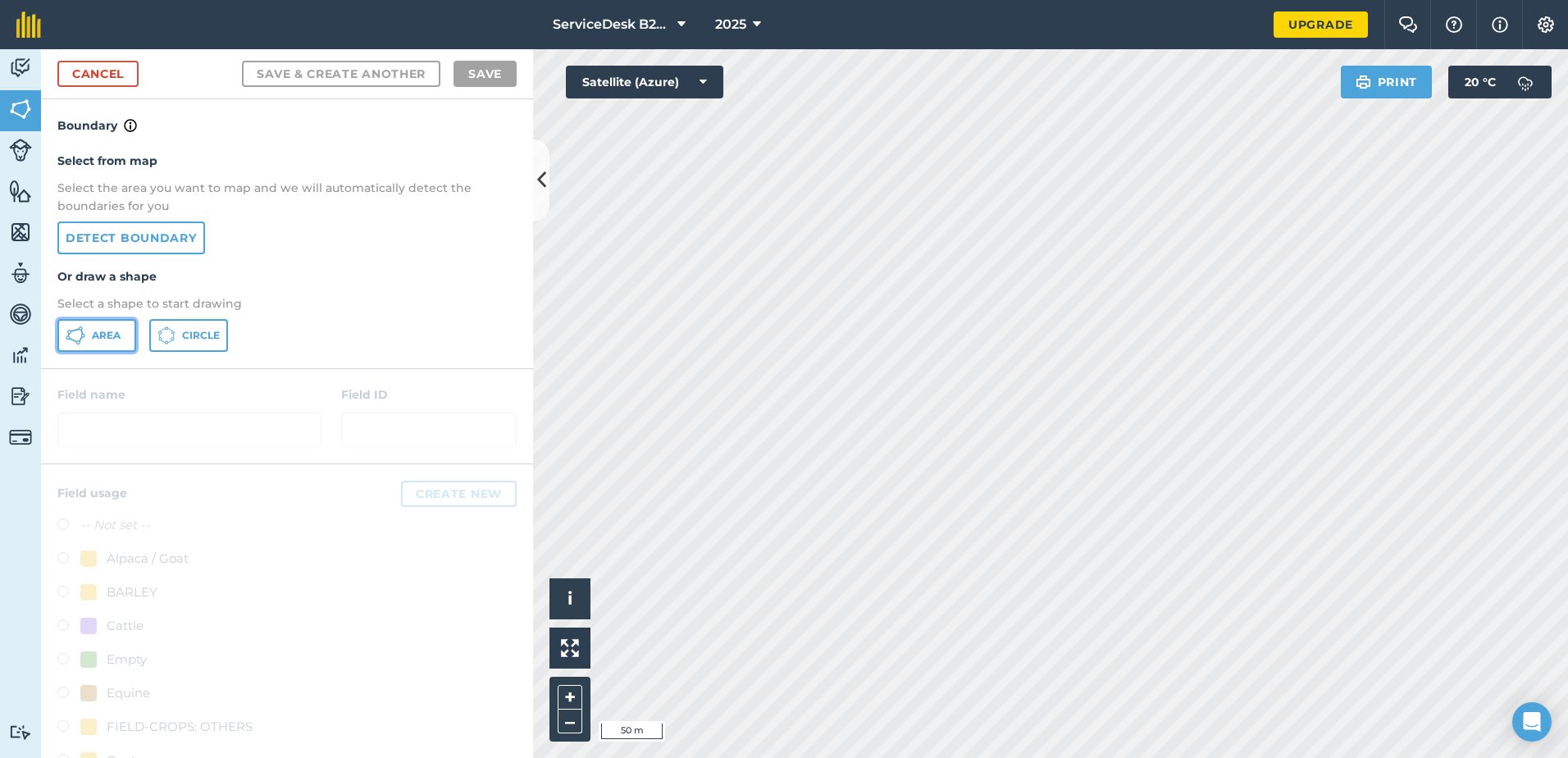
click at [697, 479] on div "Activity Fields Livestock Features Maps Team Vehicles Data Reporting Billing Tu…" at bounding box center [784, 403] width 1568 height 709
click at [123, 340] on button "Area" at bounding box center [97, 334] width 78 height 32
click at [149, 237] on link "Detect boundary" at bounding box center [131, 237] width 148 height 32
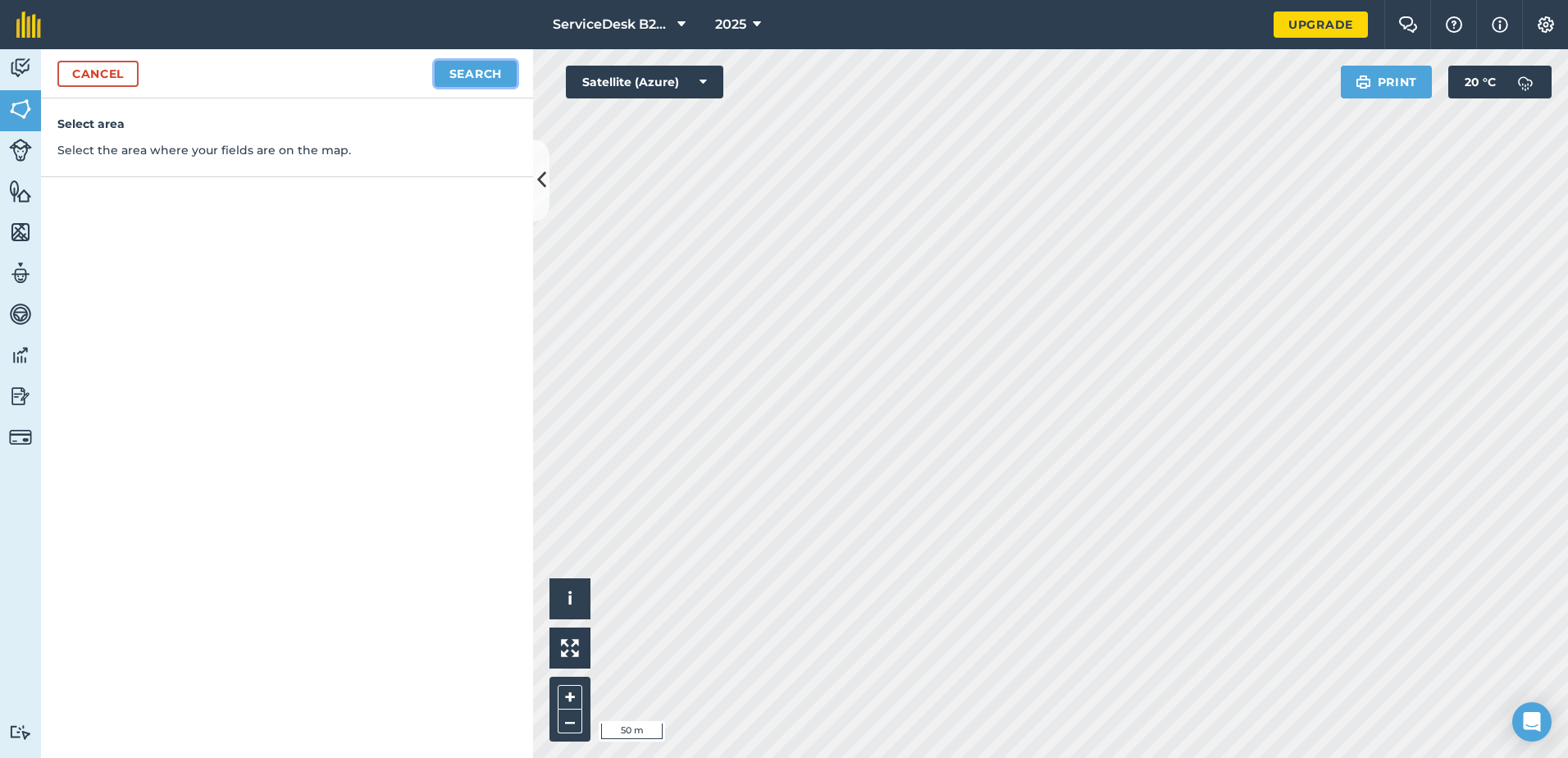
click at [474, 71] on button "Search" at bounding box center [476, 74] width 82 height 26
click at [457, 80] on button "Continue to edit boundaries" at bounding box center [392, 74] width 248 height 26
click at [447, 64] on button "Continue to name fields" at bounding box center [410, 74] width 213 height 26
click at [196, 171] on input "text" at bounding box center [216, 158] width 268 height 34
type input "TF - Field 4"
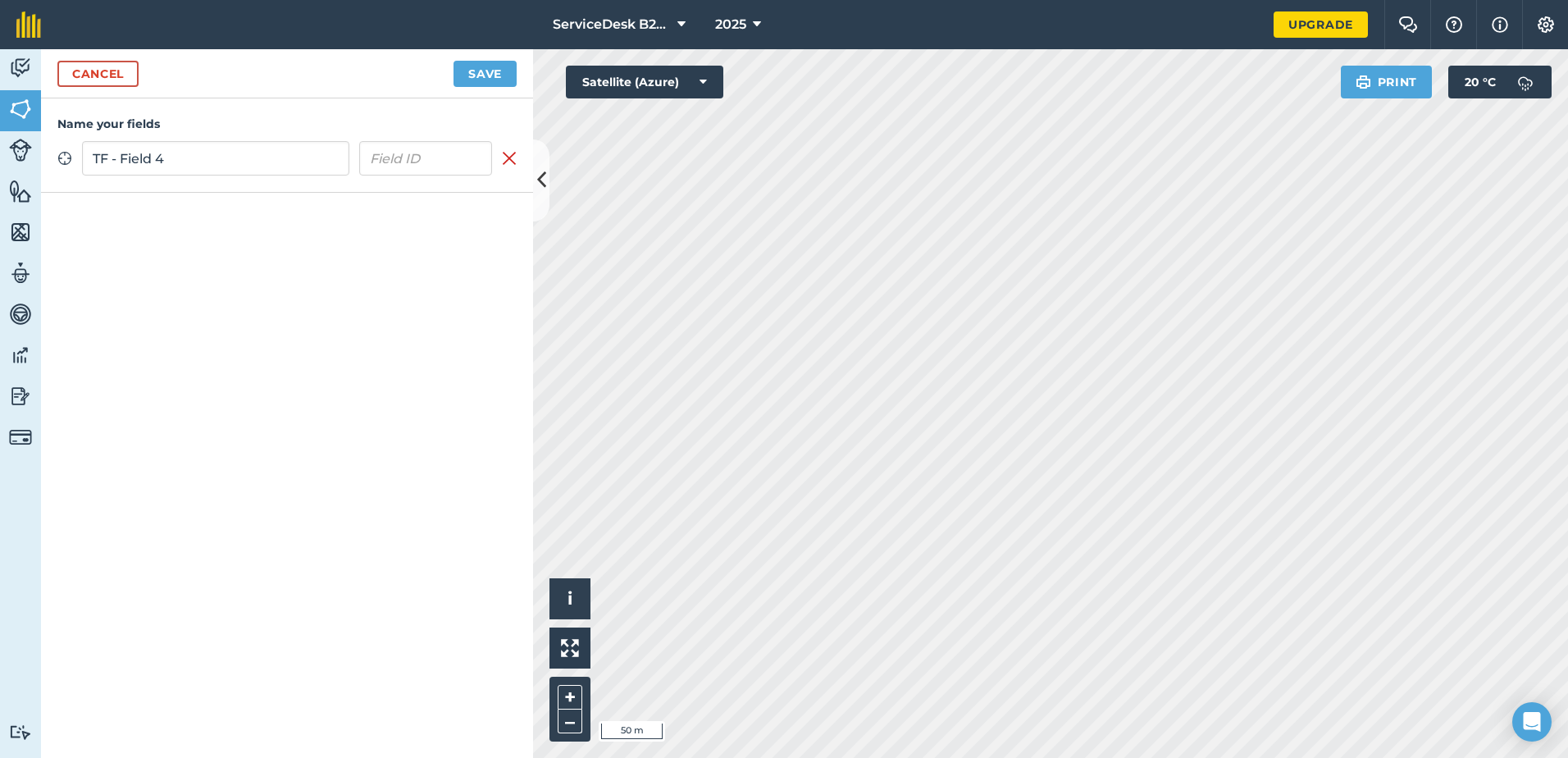
click at [454, 61] on button "Save" at bounding box center [485, 74] width 63 height 26
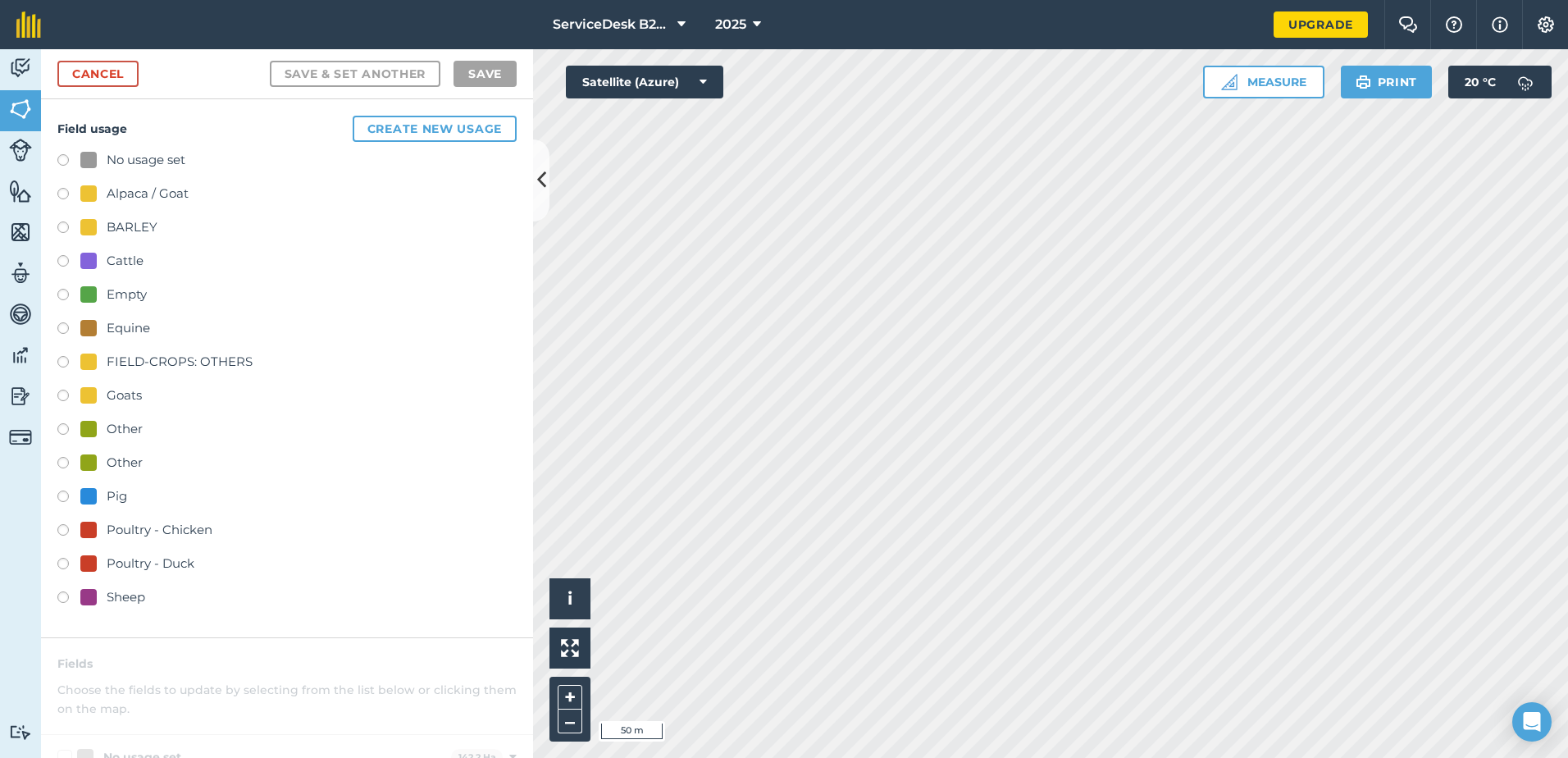
click at [71, 462] on label at bounding box center [69, 465] width 23 height 17
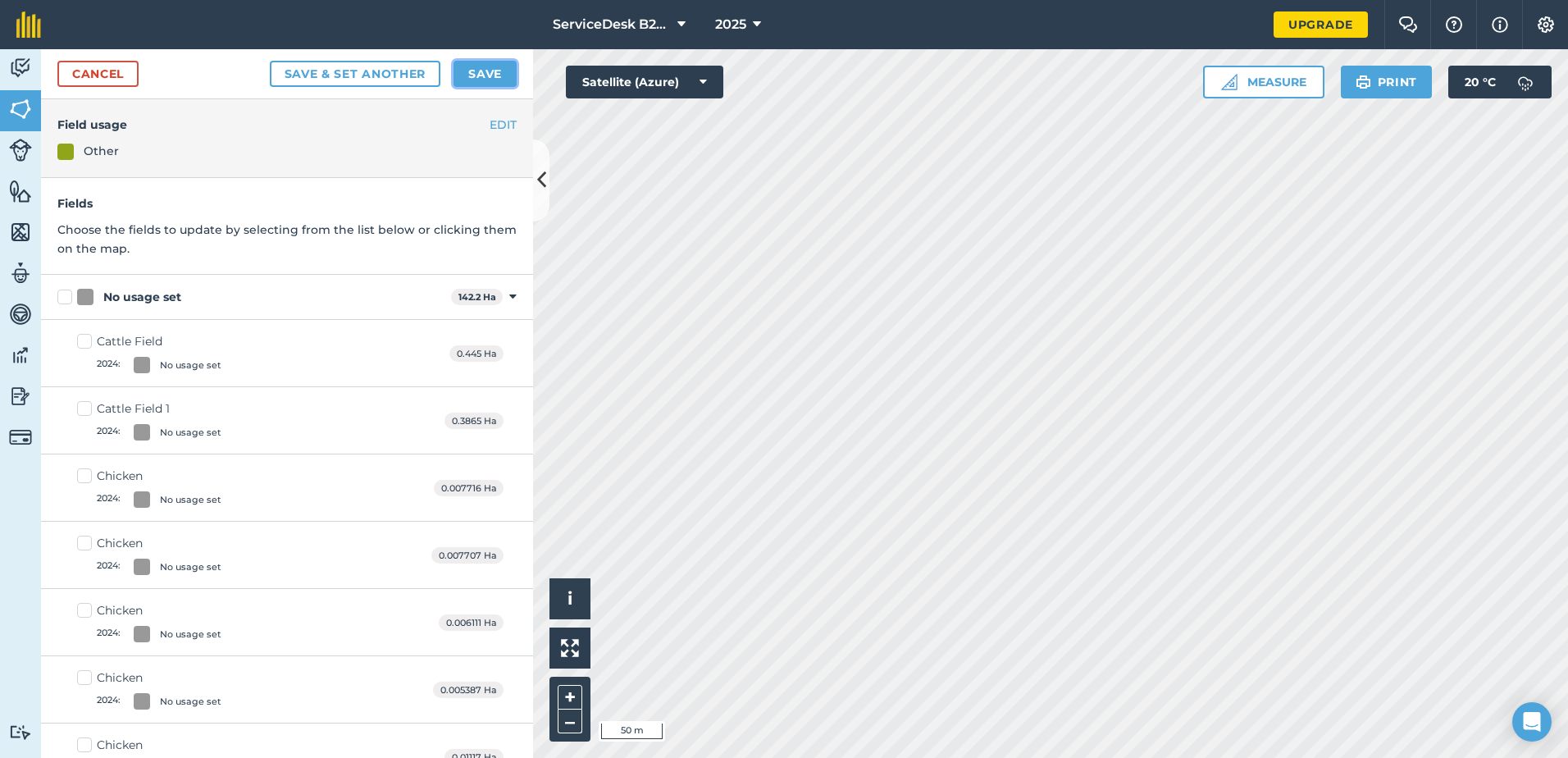
click at [484, 82] on button "Save" at bounding box center [485, 74] width 63 height 26
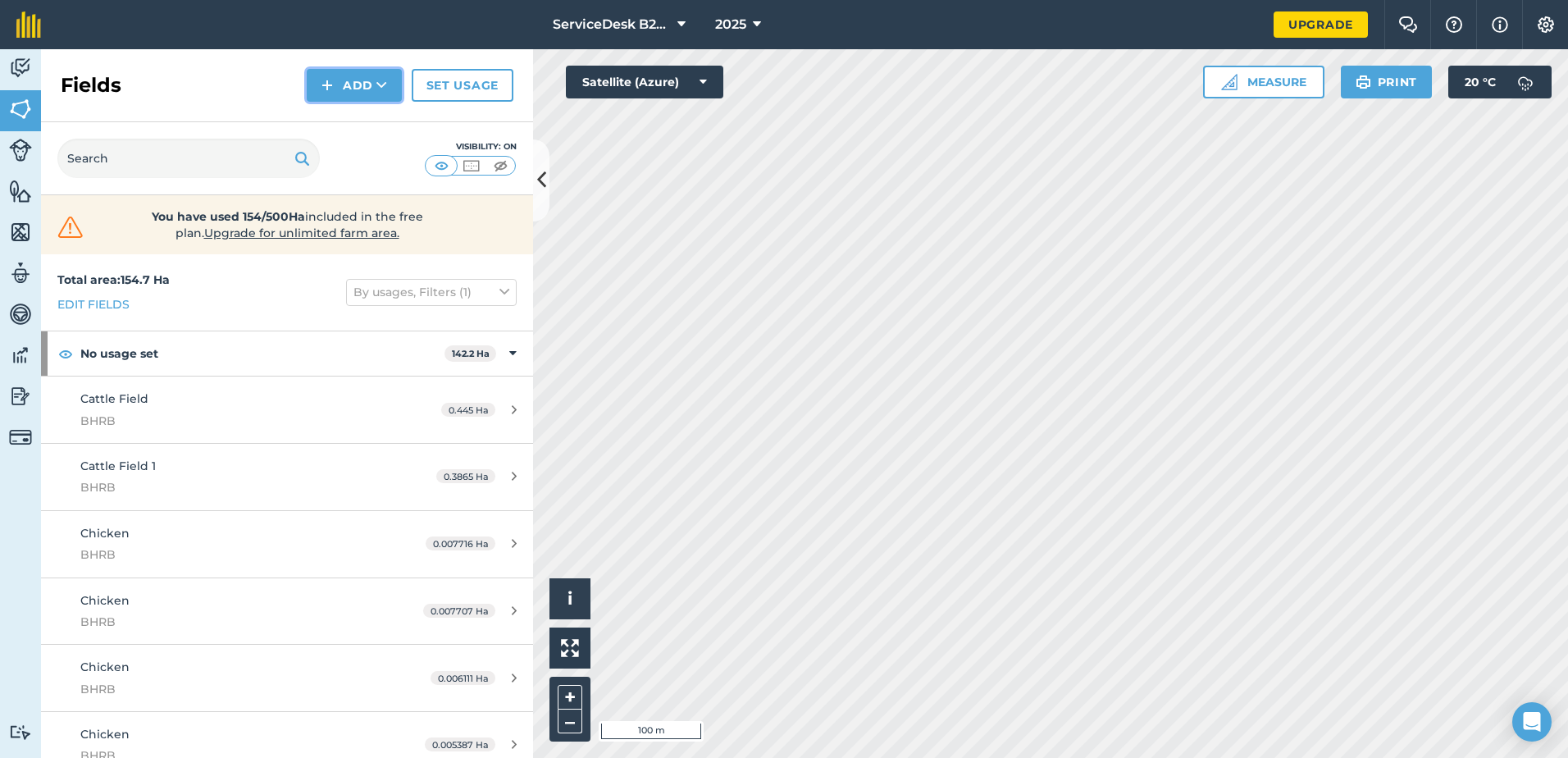
click at [367, 88] on button "Add" at bounding box center [354, 84] width 95 height 32
click at [347, 123] on link "Draw" at bounding box center [354, 122] width 90 height 36
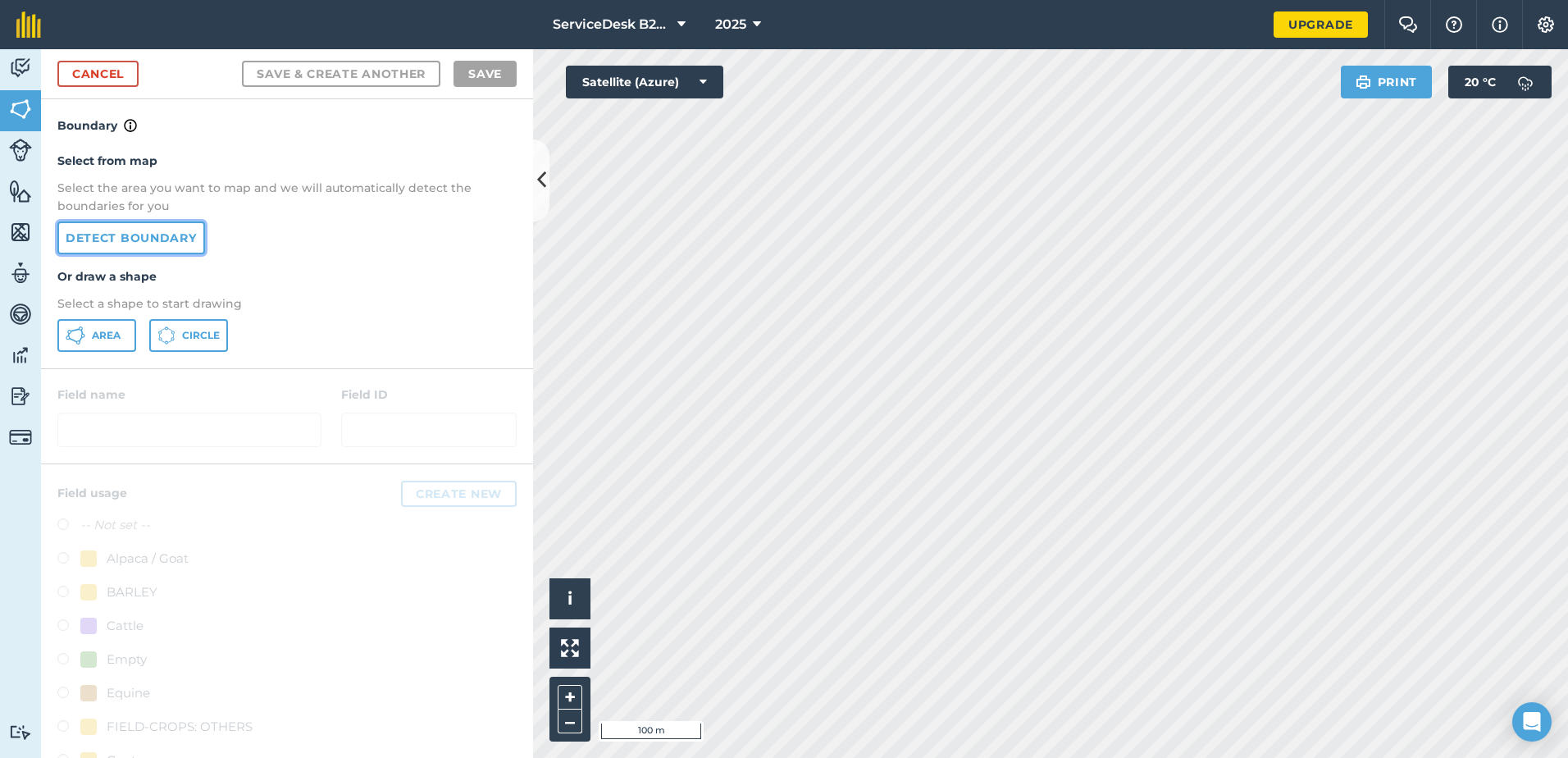
click at [169, 226] on link "Detect boundary" at bounding box center [131, 237] width 148 height 32
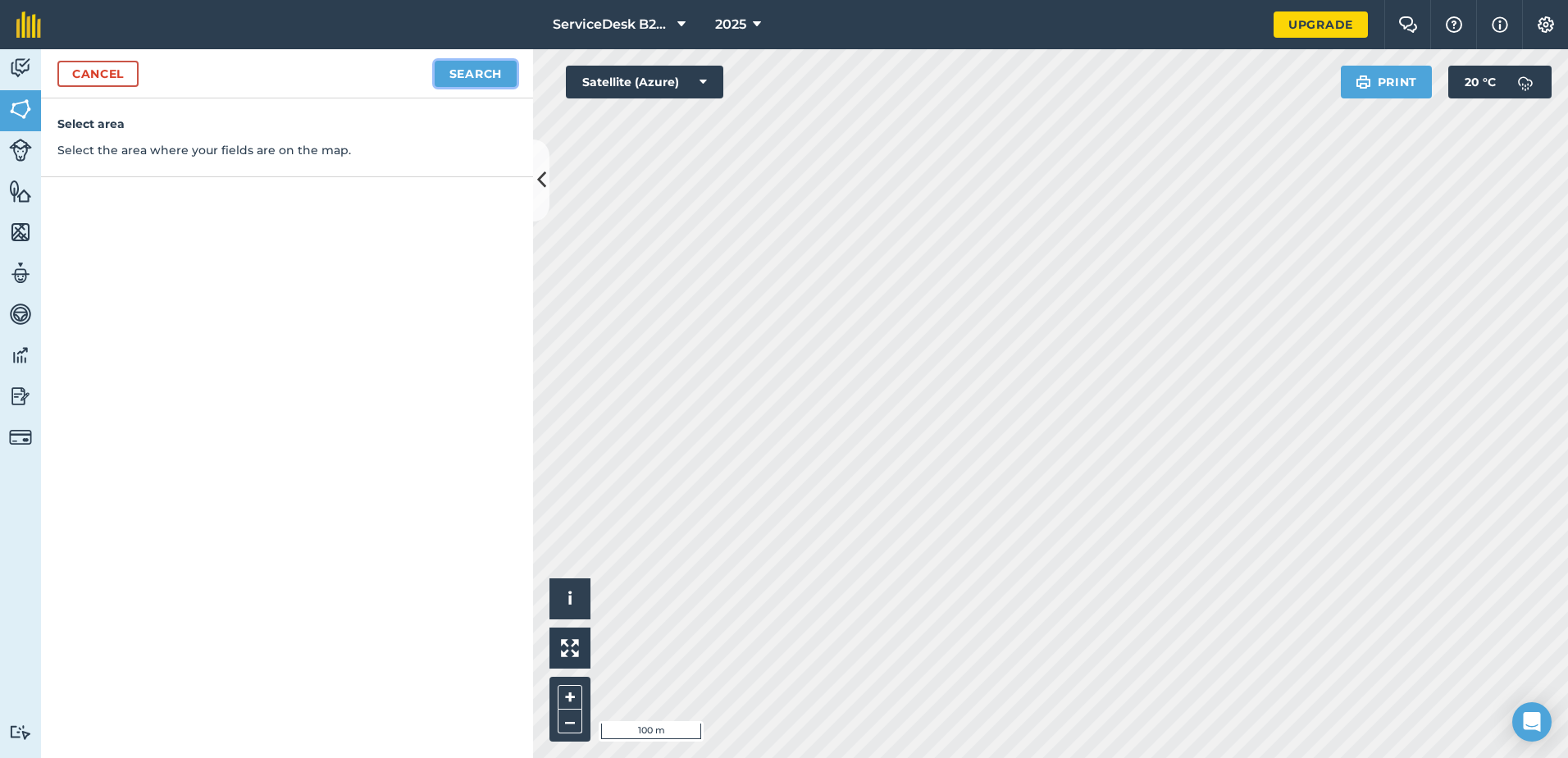
click at [478, 76] on button "Search" at bounding box center [476, 74] width 82 height 26
click at [389, 67] on button "Continue to edit boundaries" at bounding box center [392, 74] width 248 height 26
click at [385, 74] on button "Continue to name fields" at bounding box center [410, 74] width 213 height 26
click at [183, 158] on input "text" at bounding box center [216, 158] width 268 height 34
click at [112, 155] on input "TF Field 5" at bounding box center [216, 158] width 268 height 34
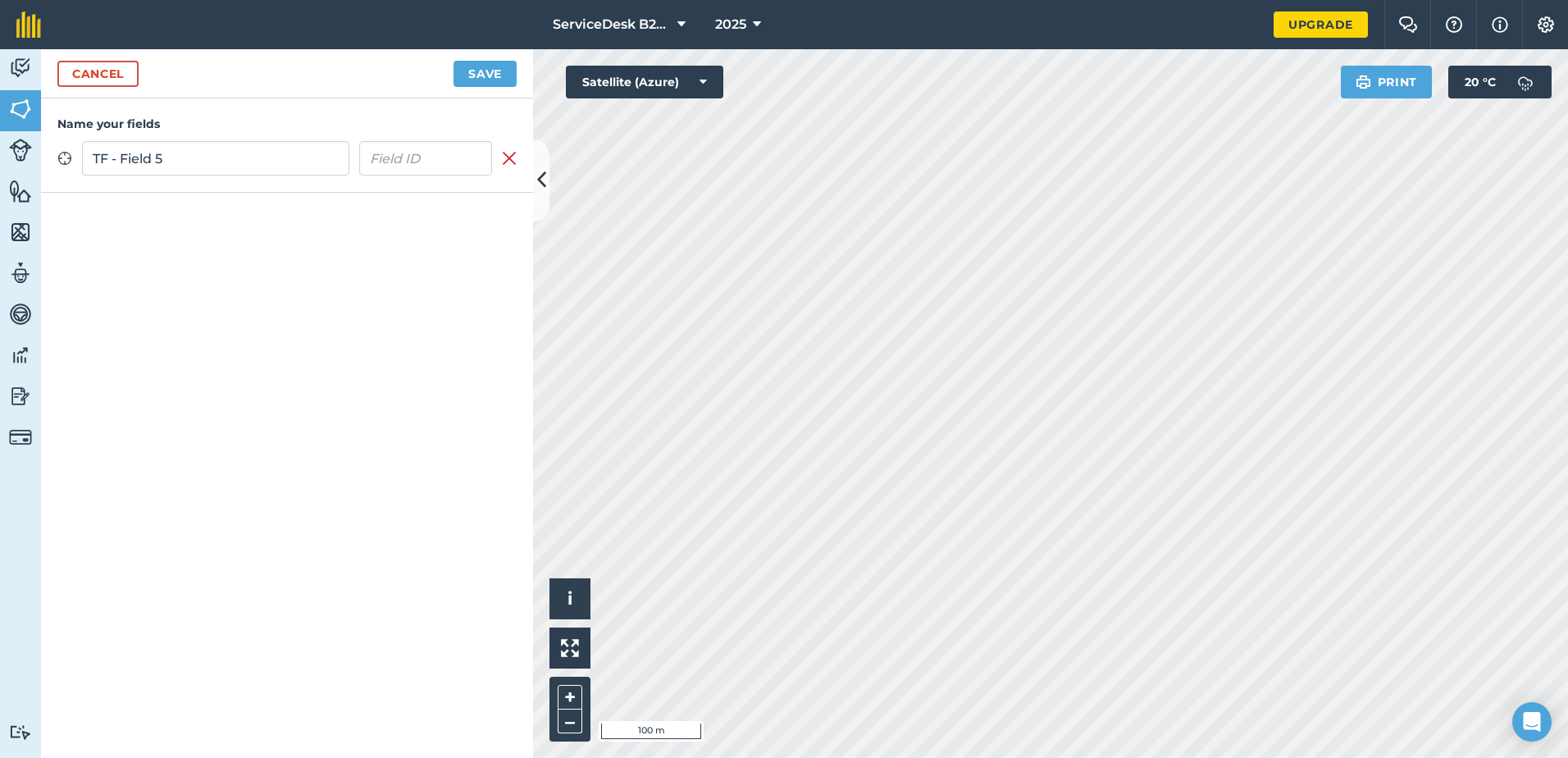
type input "TF - Field 5"
click at [489, 73] on button "Save" at bounding box center [485, 74] width 63 height 26
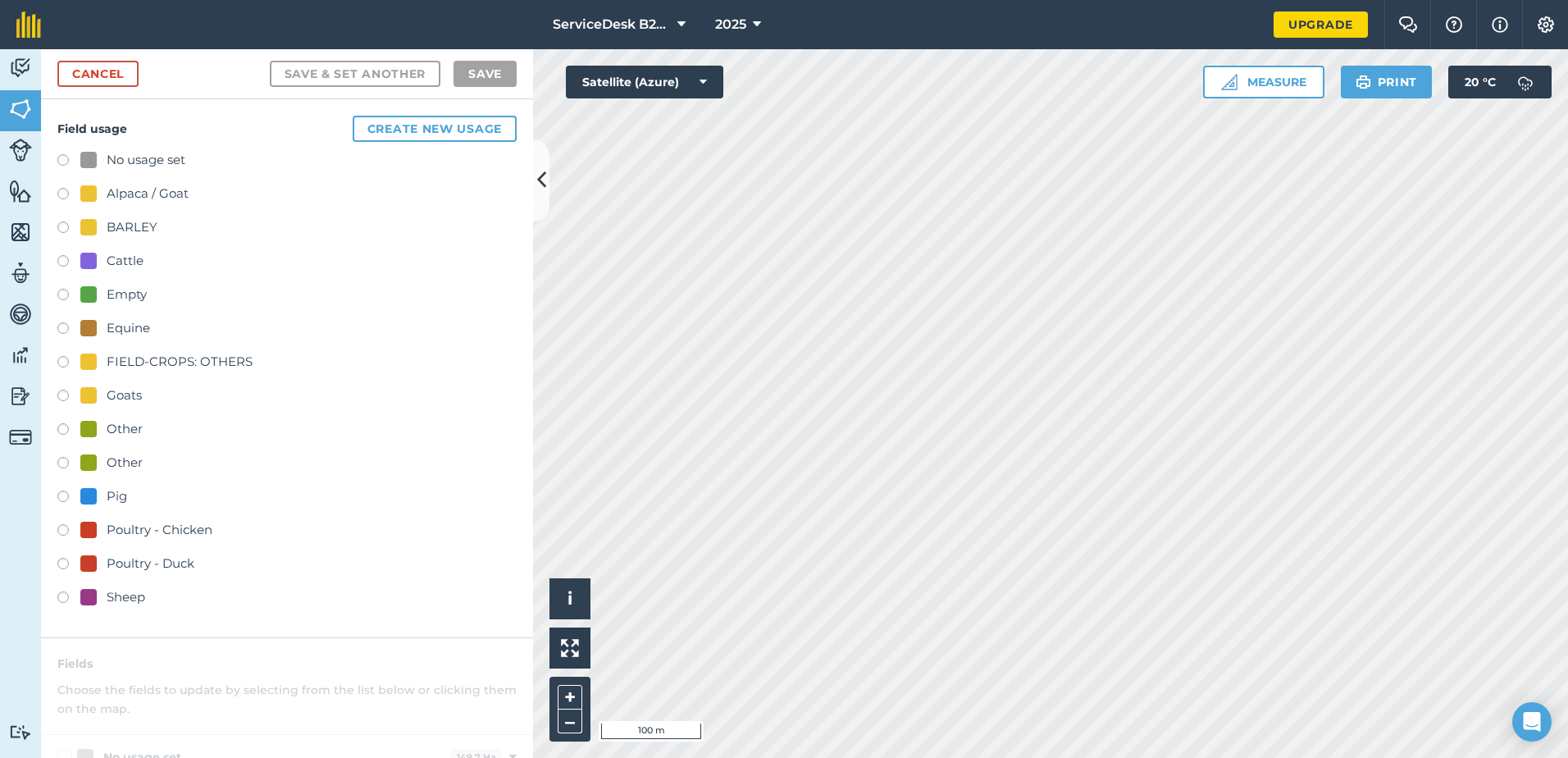
click at [100, 421] on div "Other" at bounding box center [112, 429] width 63 height 20
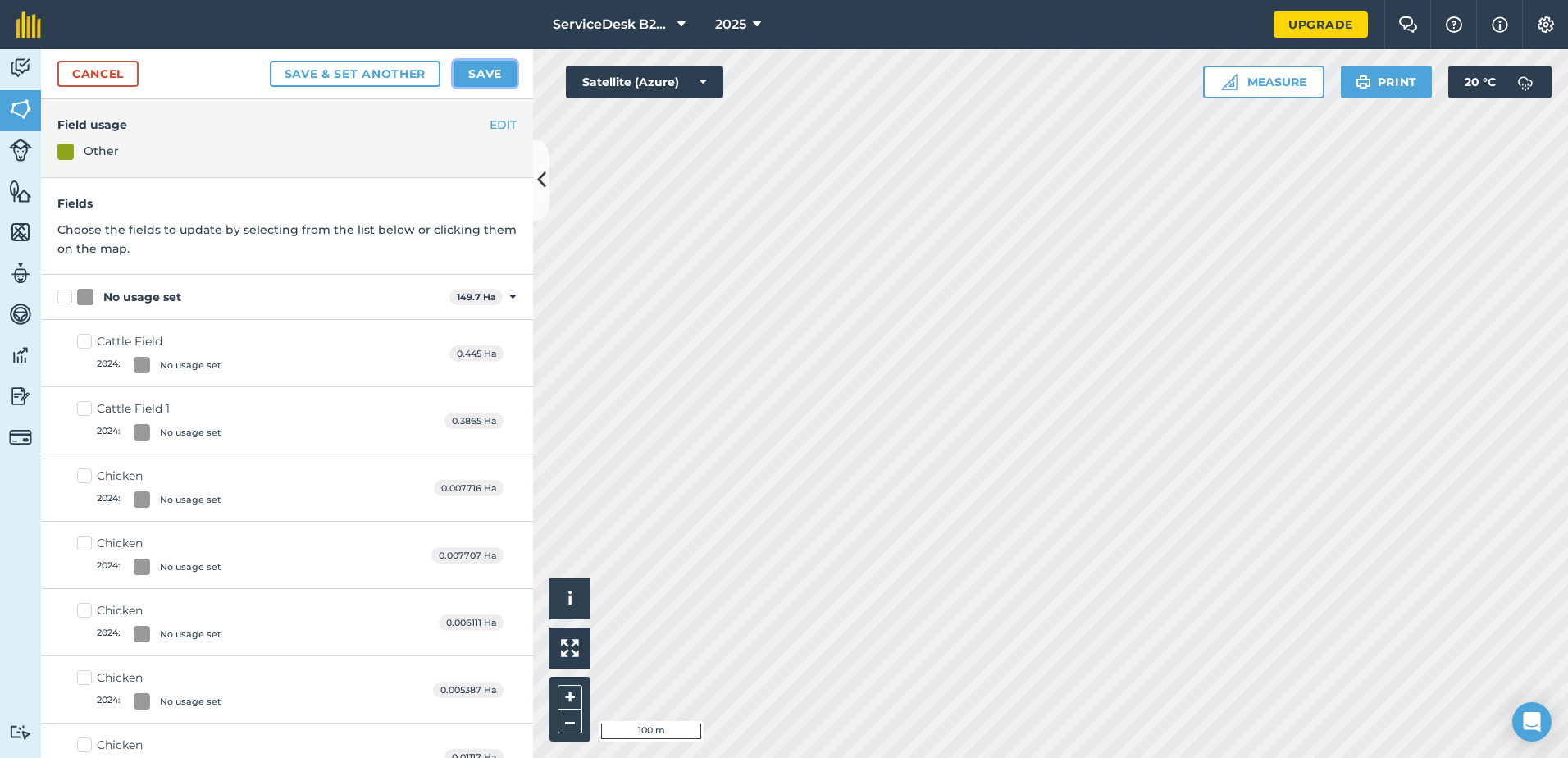
click at [483, 79] on button "Save" at bounding box center [485, 74] width 63 height 26
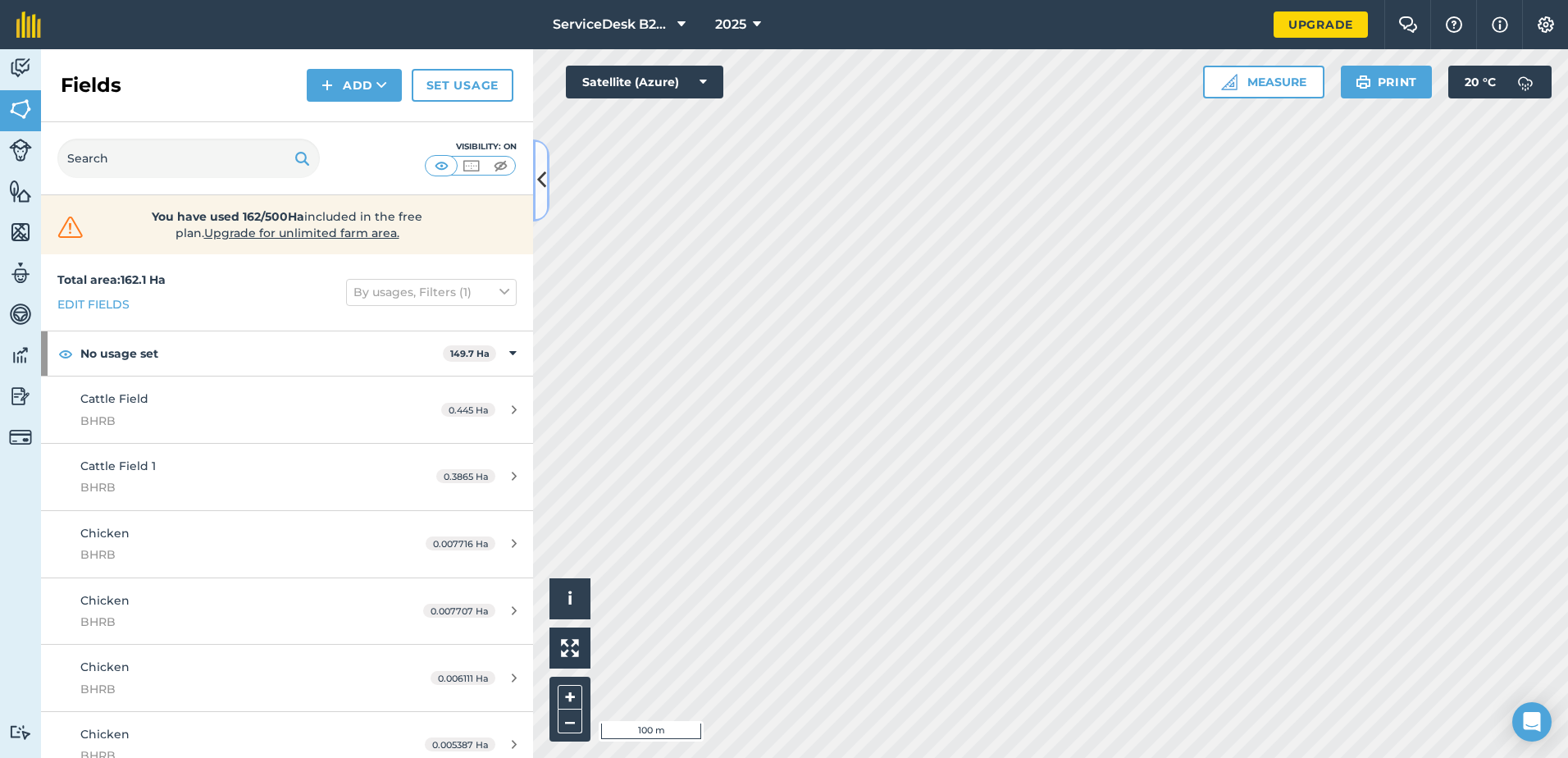
click at [546, 186] on button at bounding box center [541, 180] width 17 height 82
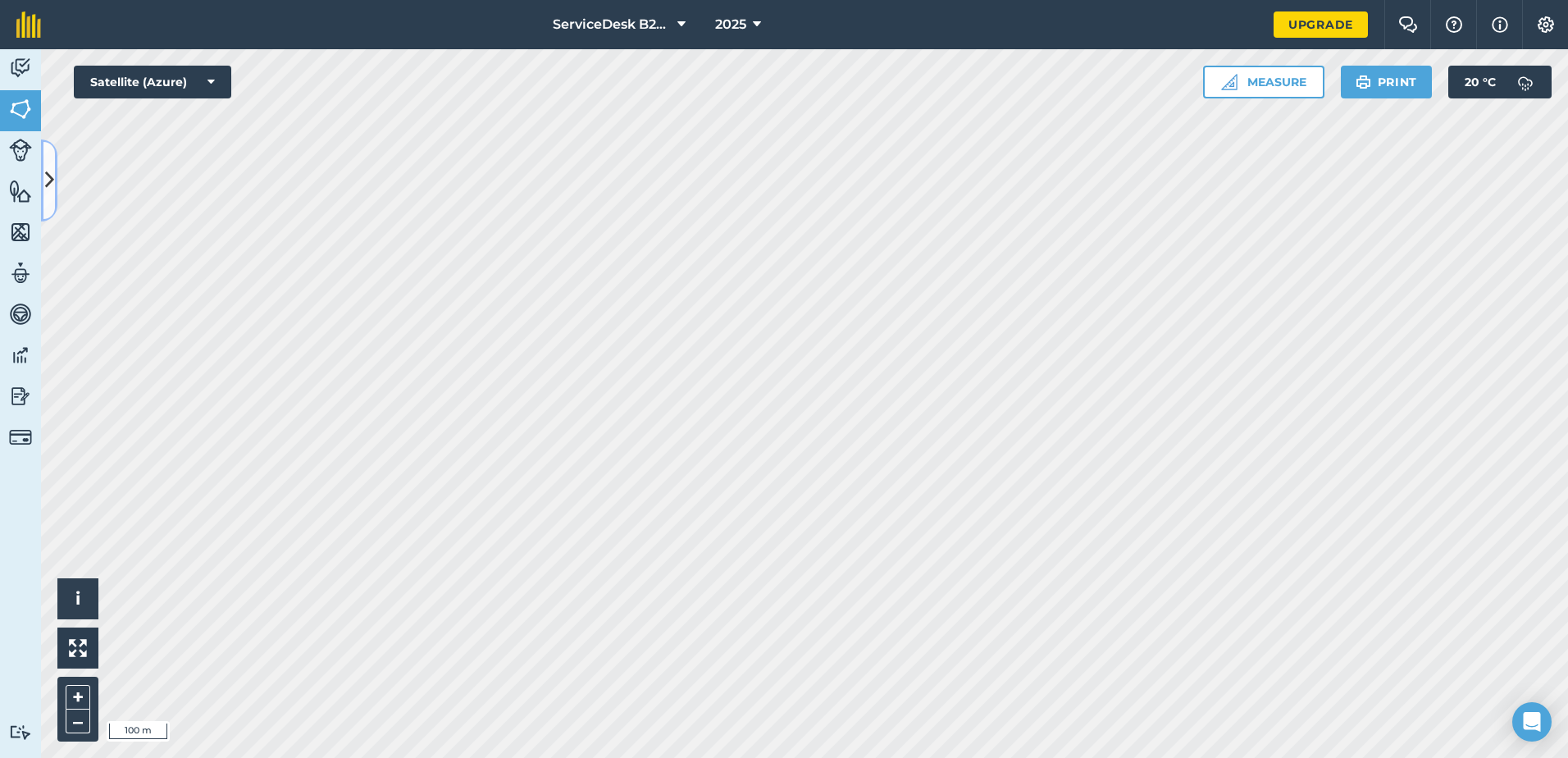
click at [52, 175] on icon at bounding box center [49, 179] width 9 height 28
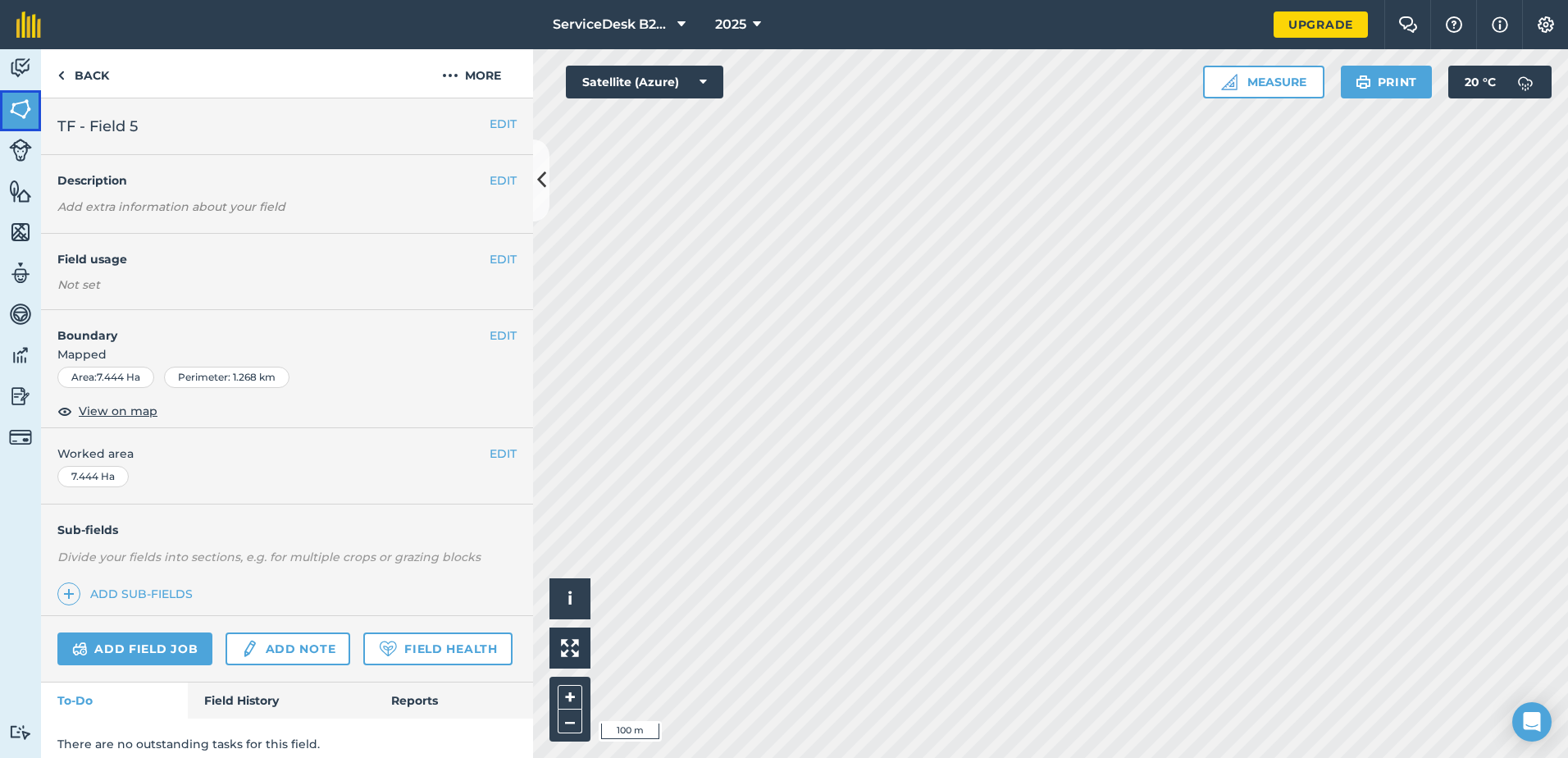
click at [22, 109] on img at bounding box center [20, 109] width 23 height 25
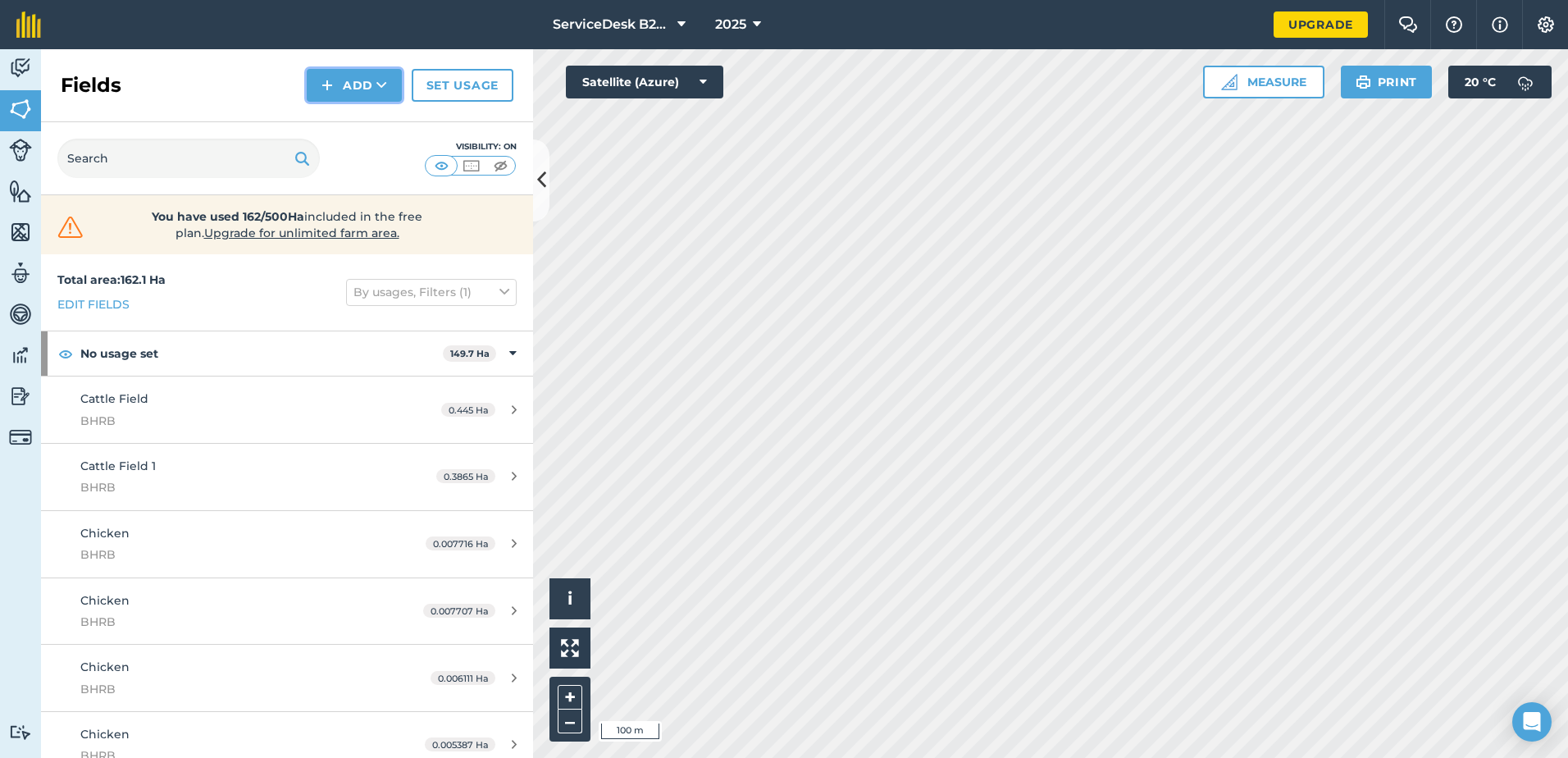
click at [327, 84] on img at bounding box center [328, 85] width 12 height 20
click at [349, 118] on link "Draw" at bounding box center [354, 122] width 90 height 36
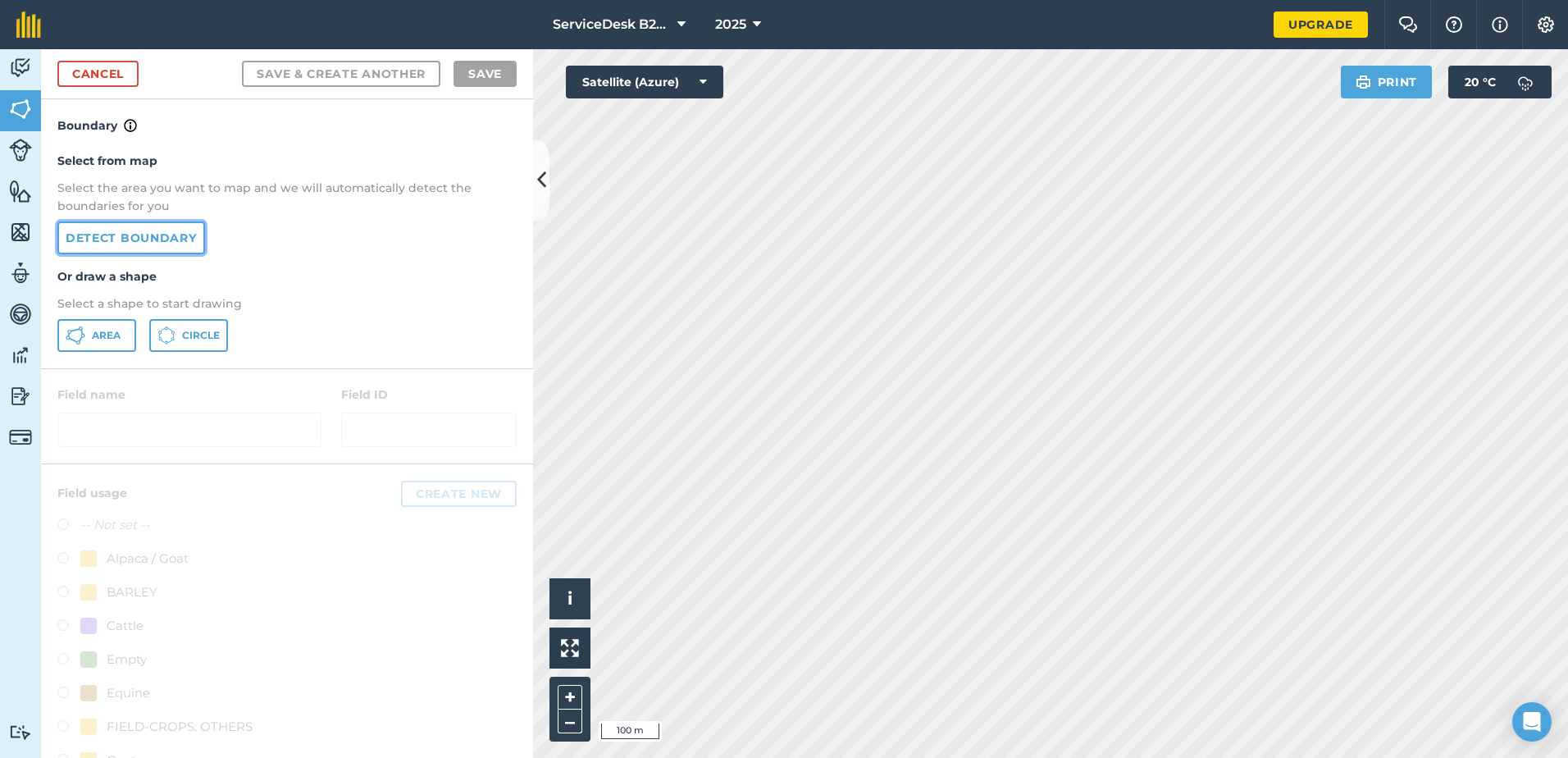
click at [123, 242] on link "Detect boundary" at bounding box center [131, 237] width 148 height 32
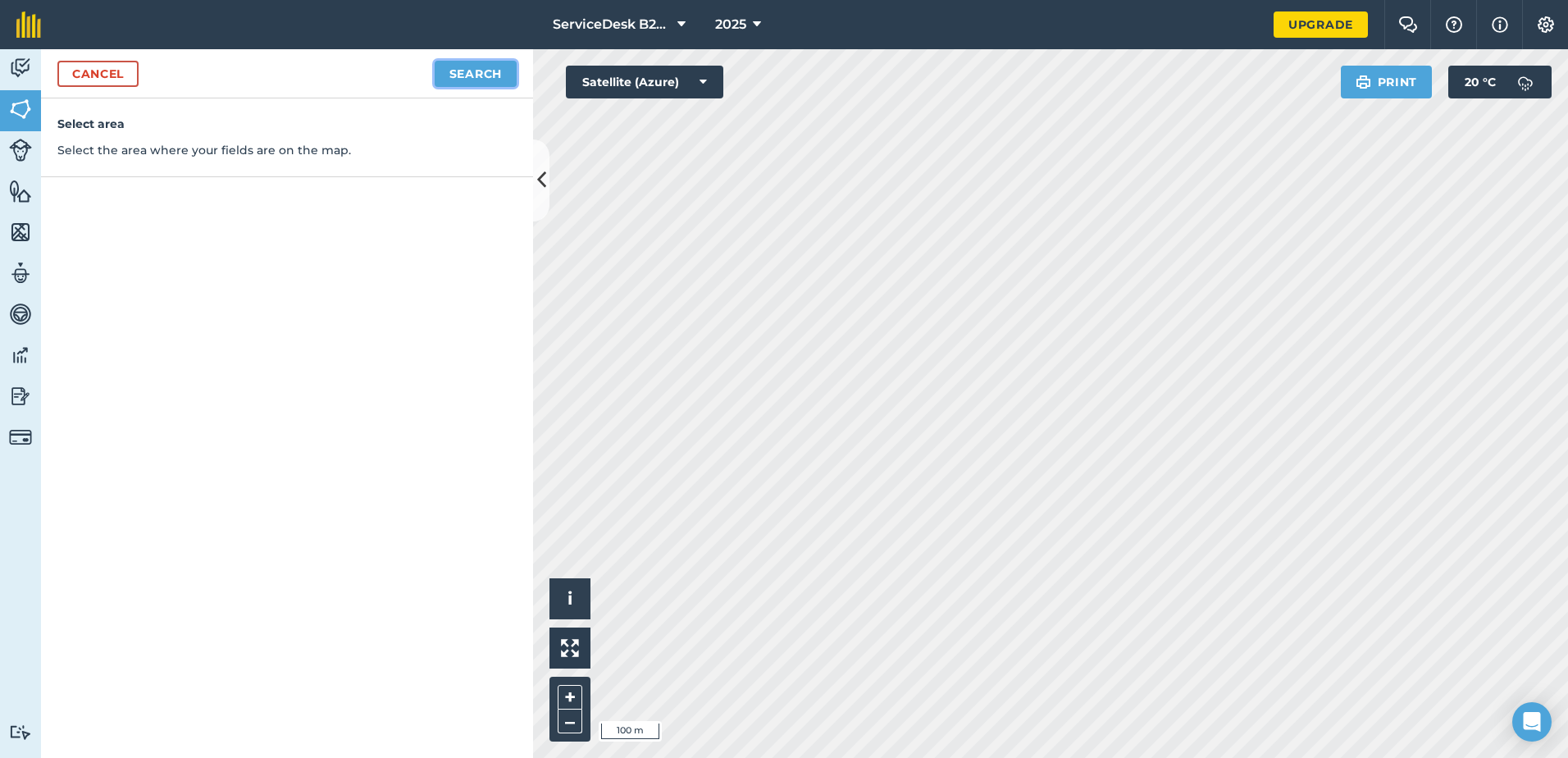
click at [500, 76] on button "Search" at bounding box center [476, 74] width 82 height 26
click at [411, 82] on button "Continue to edit boundaries" at bounding box center [392, 74] width 248 height 26
click at [424, 69] on button "Continue to name fields" at bounding box center [410, 74] width 213 height 26
click at [242, 161] on input "text" at bounding box center [216, 158] width 268 height 34
type input "F"
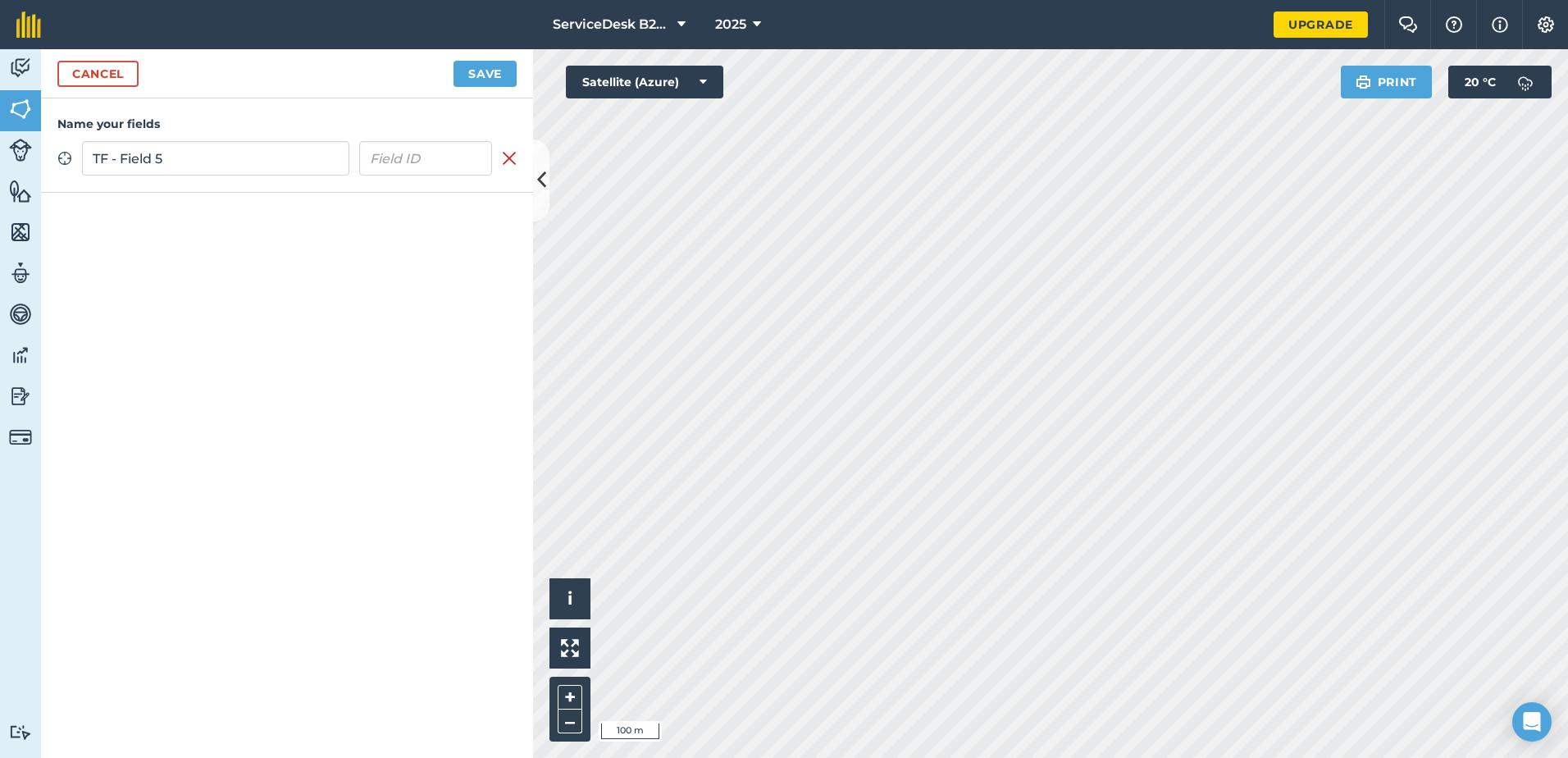
type input "TF - Field 5"
click at [482, 77] on button "Save" at bounding box center [485, 74] width 63 height 26
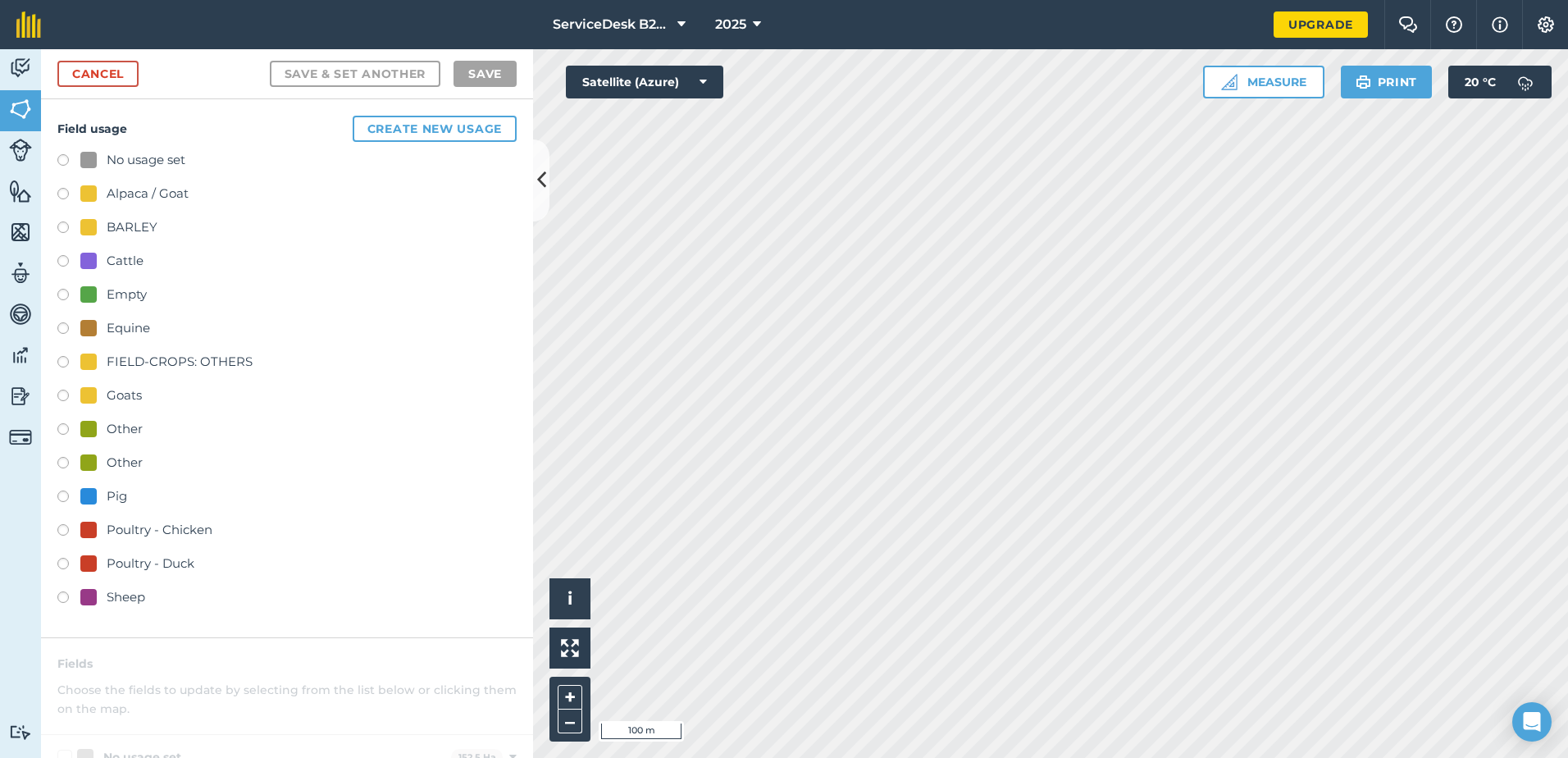
click at [94, 424] on div at bounding box center [88, 429] width 17 height 17
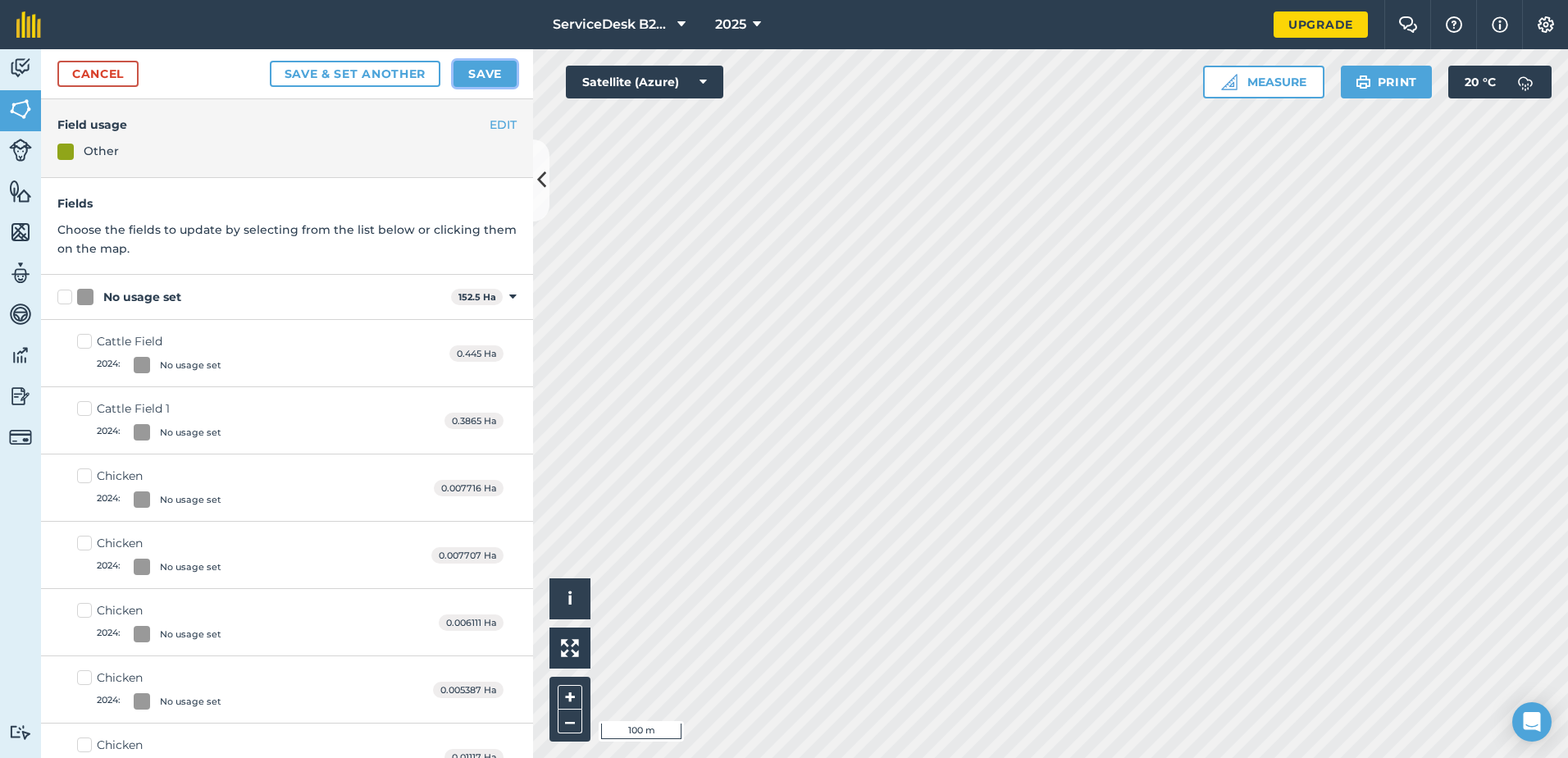
click at [484, 75] on button "Save" at bounding box center [485, 74] width 63 height 26
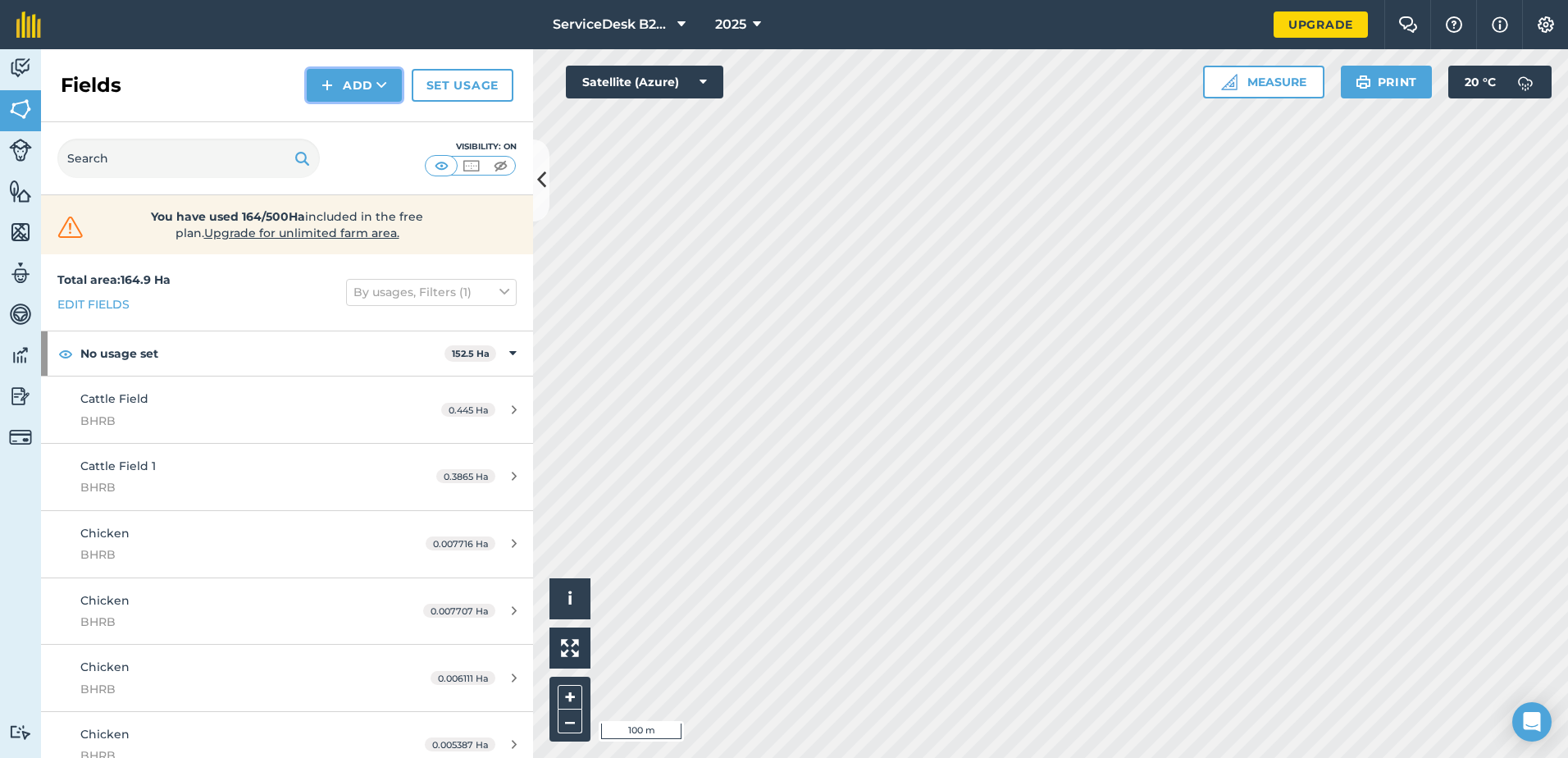
click at [333, 94] on img at bounding box center [328, 85] width 12 height 20
click at [359, 117] on link "Draw" at bounding box center [354, 122] width 90 height 36
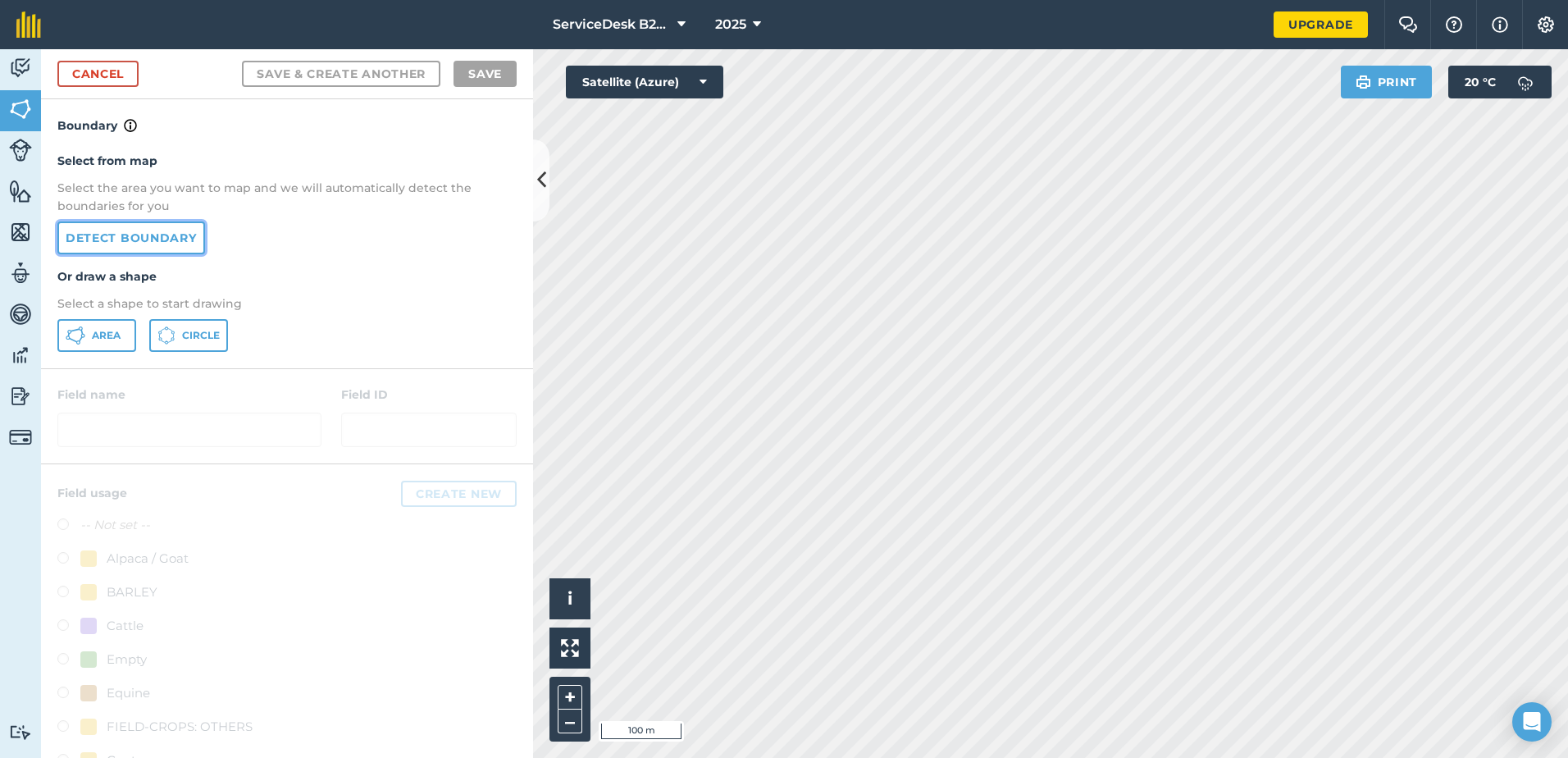
click at [187, 241] on link "Detect boundary" at bounding box center [131, 237] width 148 height 32
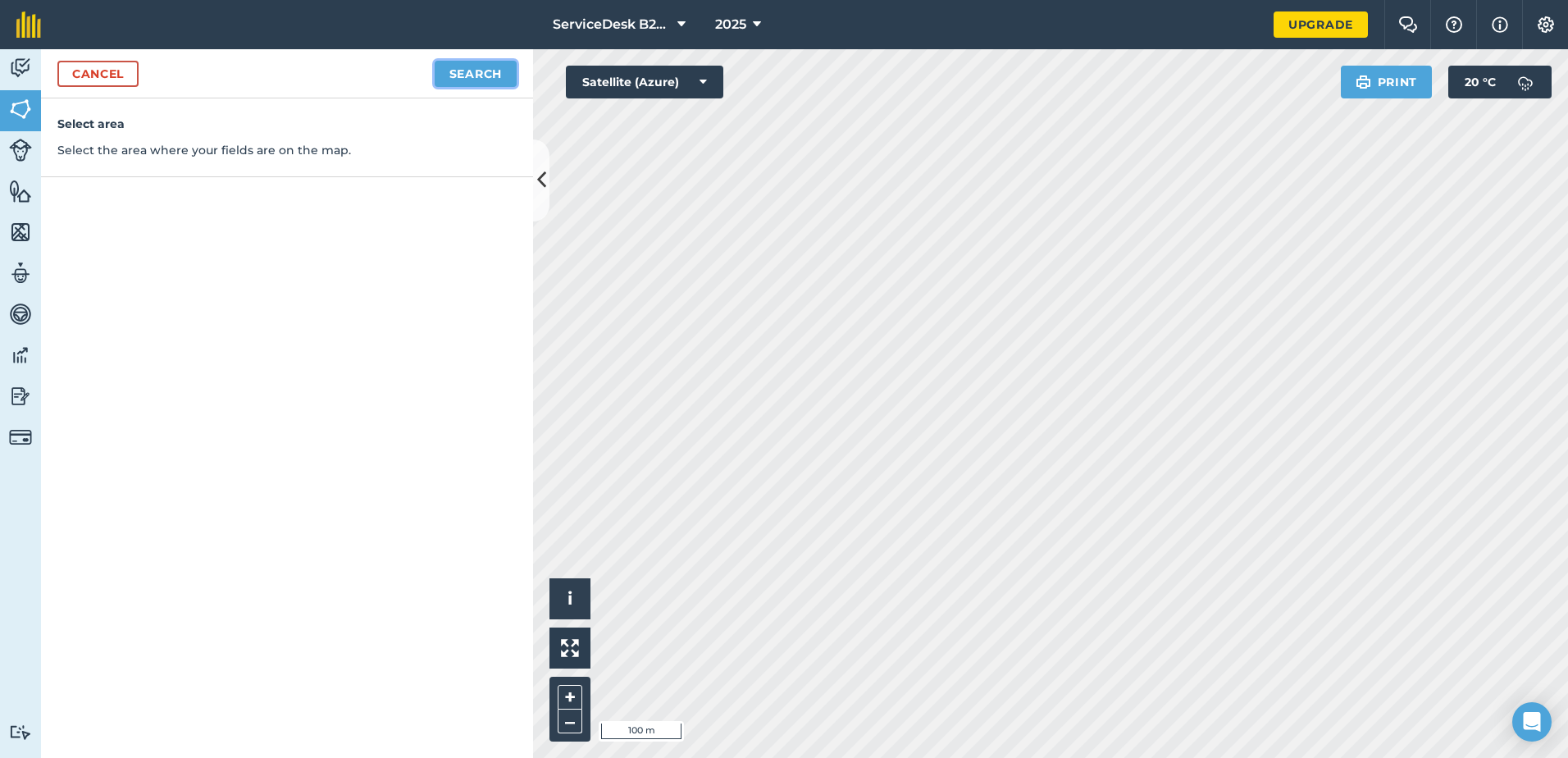
click at [499, 64] on button "Search" at bounding box center [476, 74] width 82 height 26
click at [332, 68] on button "Continue to edit boundaries" at bounding box center [392, 74] width 248 height 26
click at [359, 73] on button "Continue to name fields" at bounding box center [410, 74] width 213 height 26
click at [196, 173] on input "text" at bounding box center [216, 158] width 268 height 34
type input "TF - Field 7"
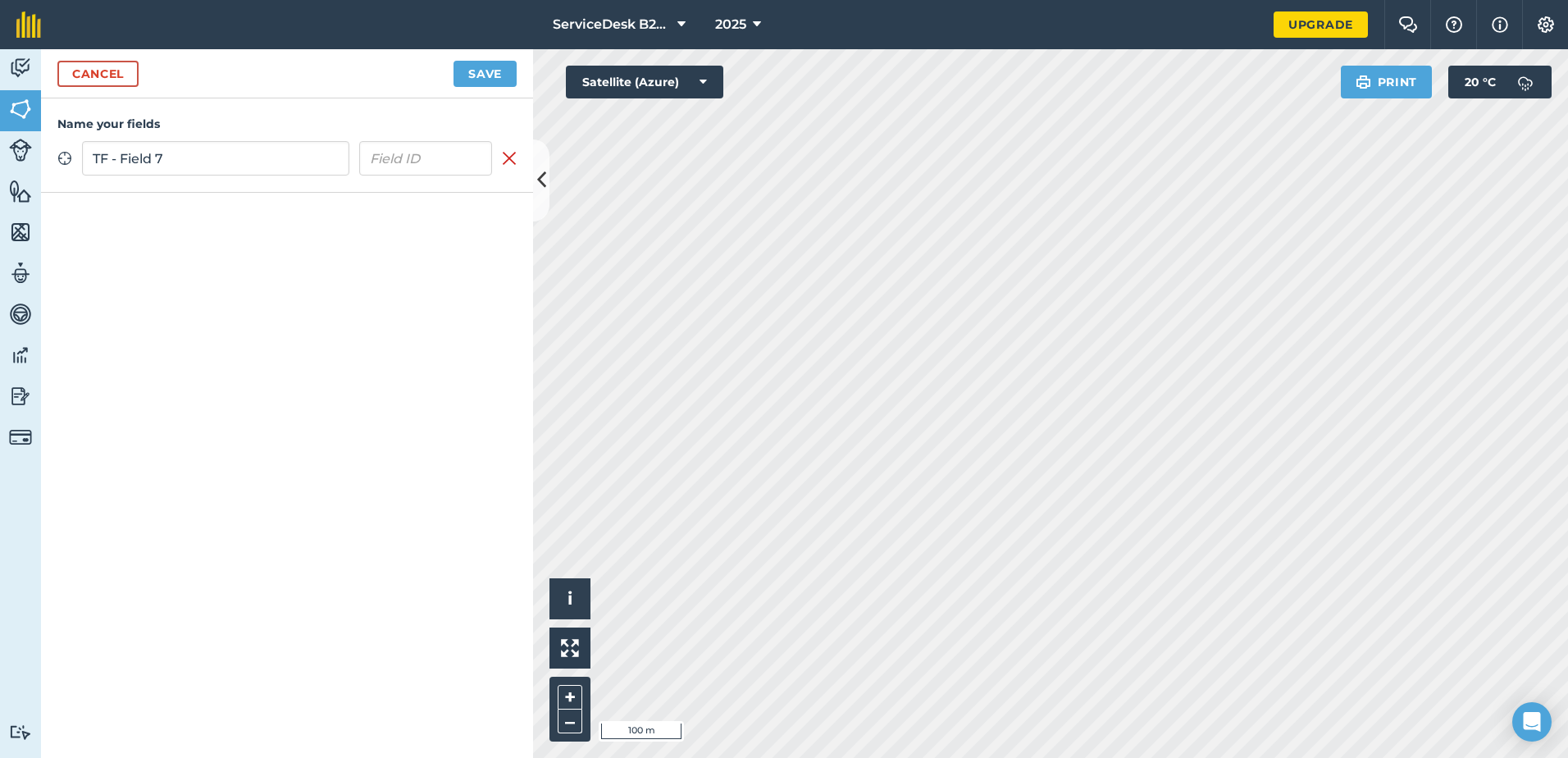
click at [451, 75] on div "Cancel Save" at bounding box center [287, 74] width 492 height 49
click at [472, 76] on button "Save" at bounding box center [485, 74] width 63 height 26
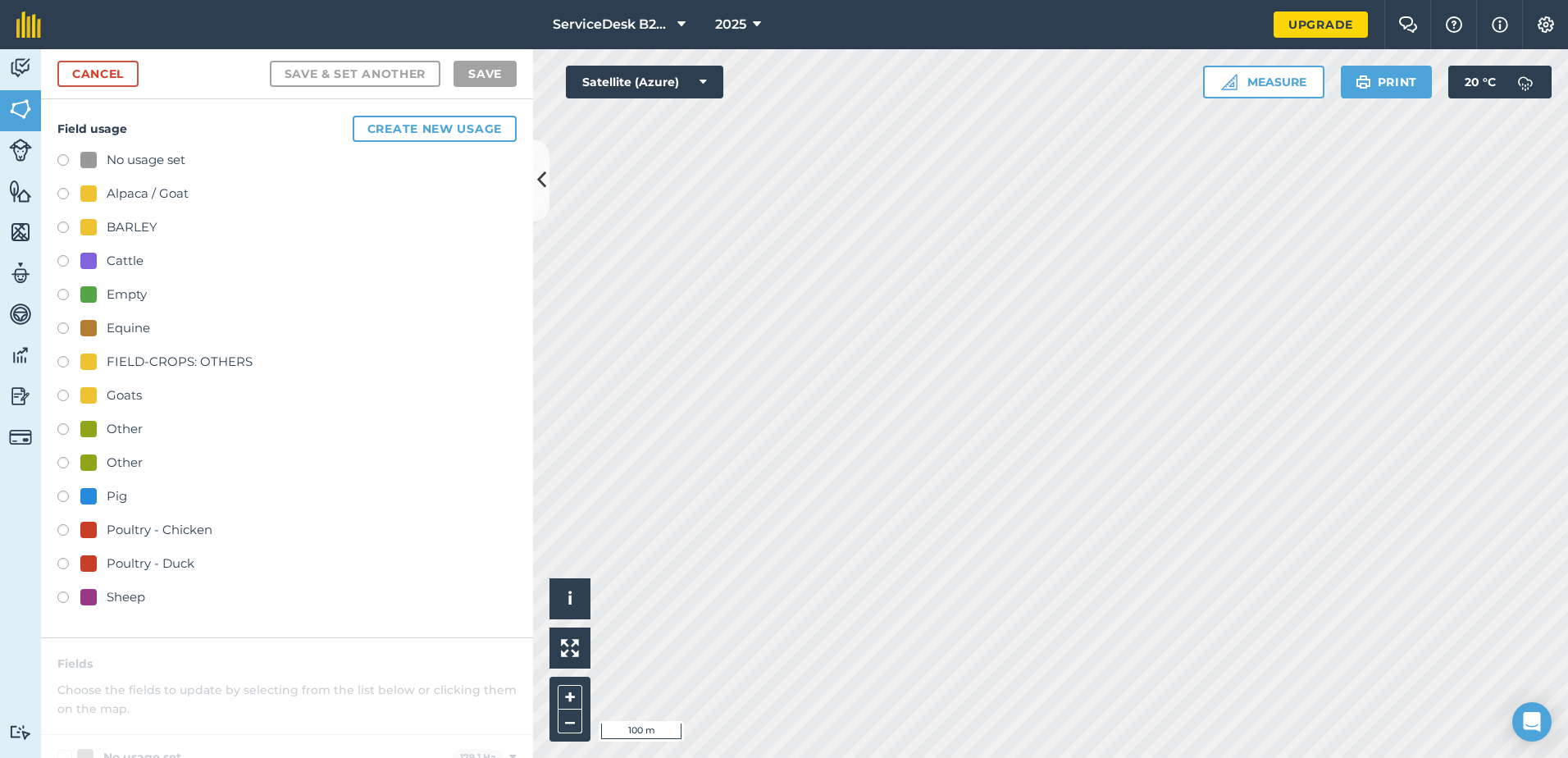
click at [143, 429] on div "Other" at bounding box center [287, 430] width 459 height 24
click at [105, 429] on div "Other" at bounding box center [112, 429] width 63 height 20
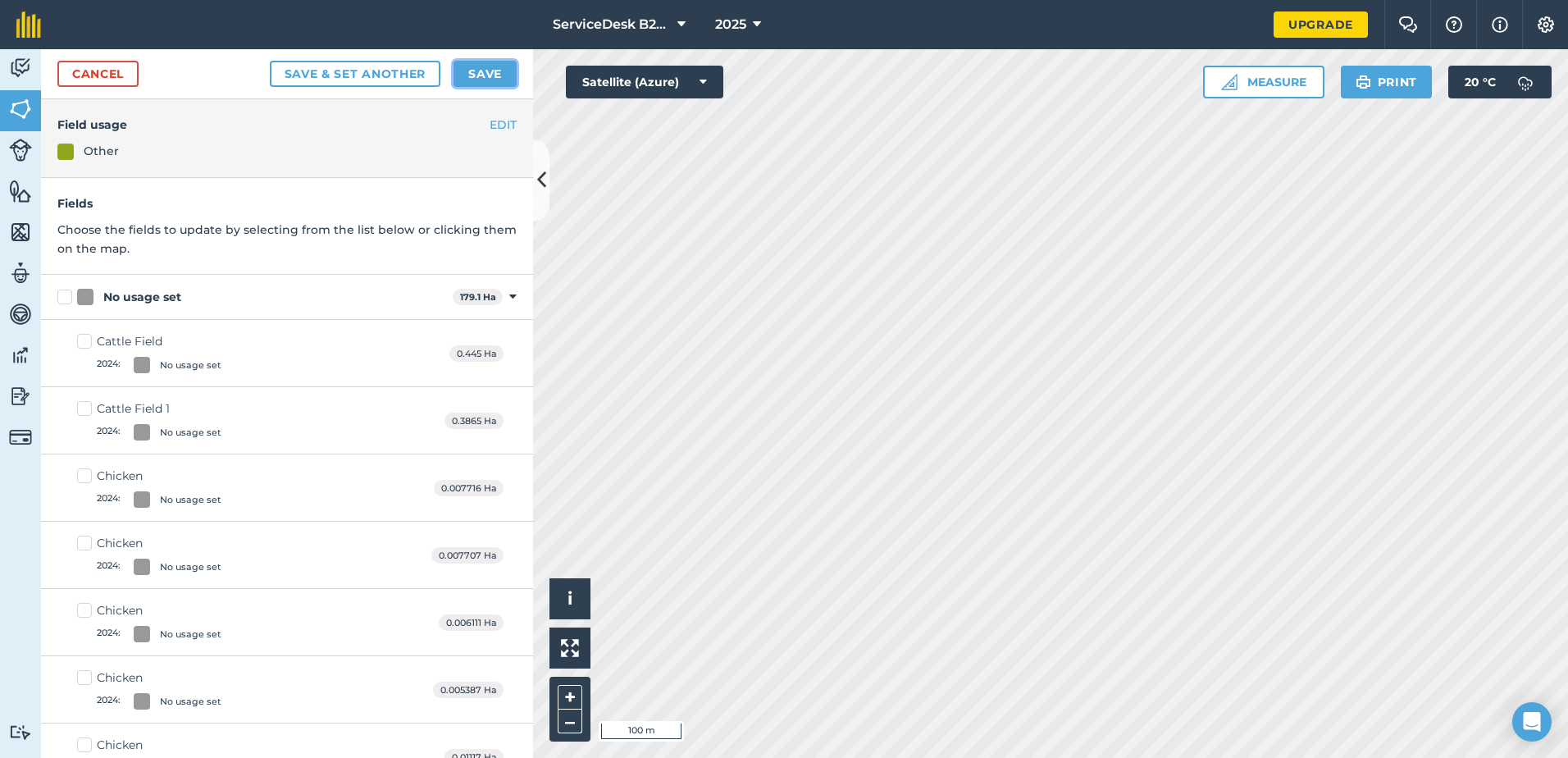
click at [456, 63] on button "Save" at bounding box center [485, 74] width 63 height 26
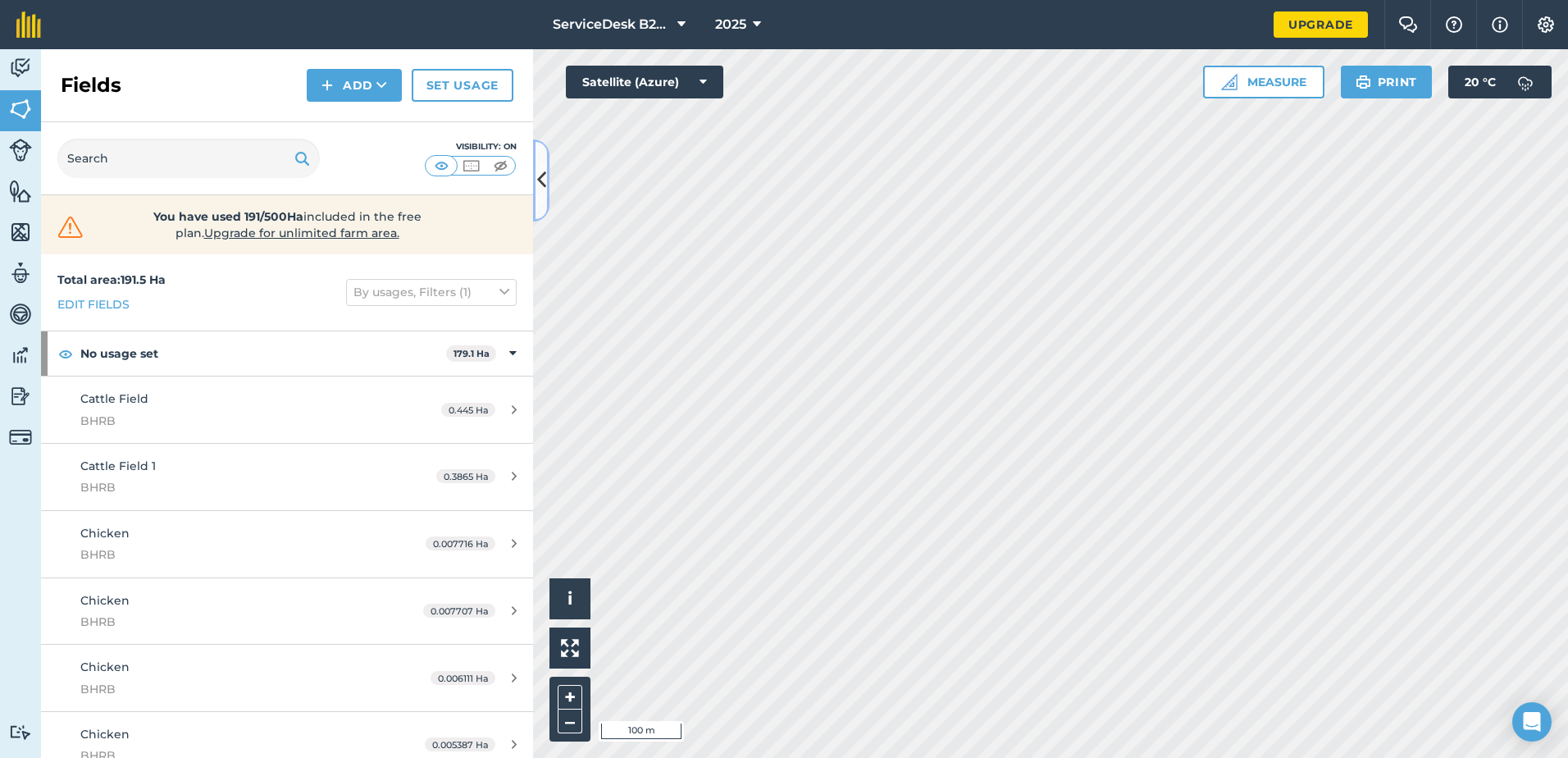
click at [545, 165] on button at bounding box center [541, 180] width 17 height 82
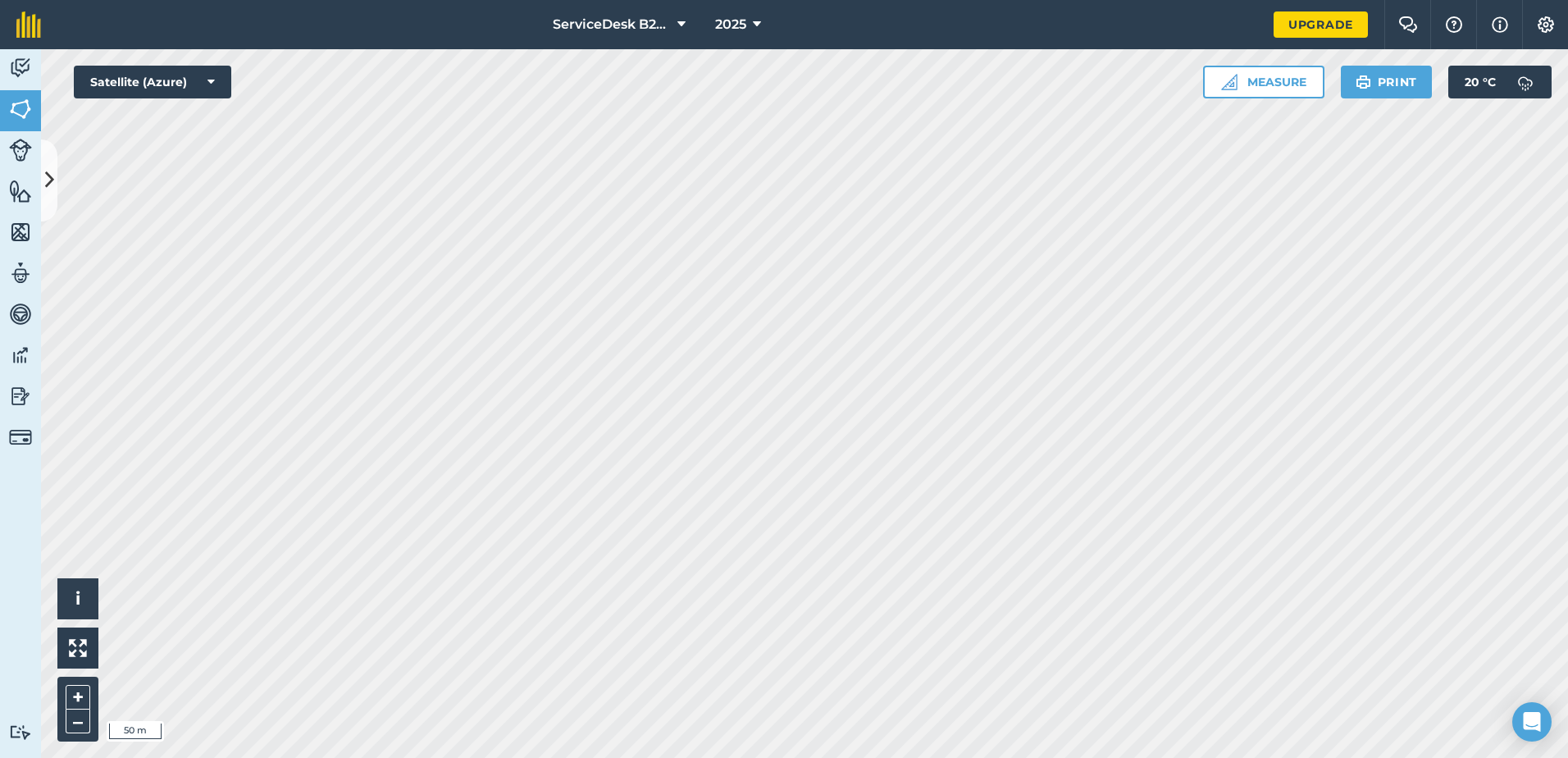
click at [984, 757] on html "ServiceDesk B2B - Ag Services 2025 Upgrade Farm Chat Help Info Settings Map pri…" at bounding box center [784, 379] width 1568 height 758
click at [56, 166] on button at bounding box center [49, 180] width 17 height 82
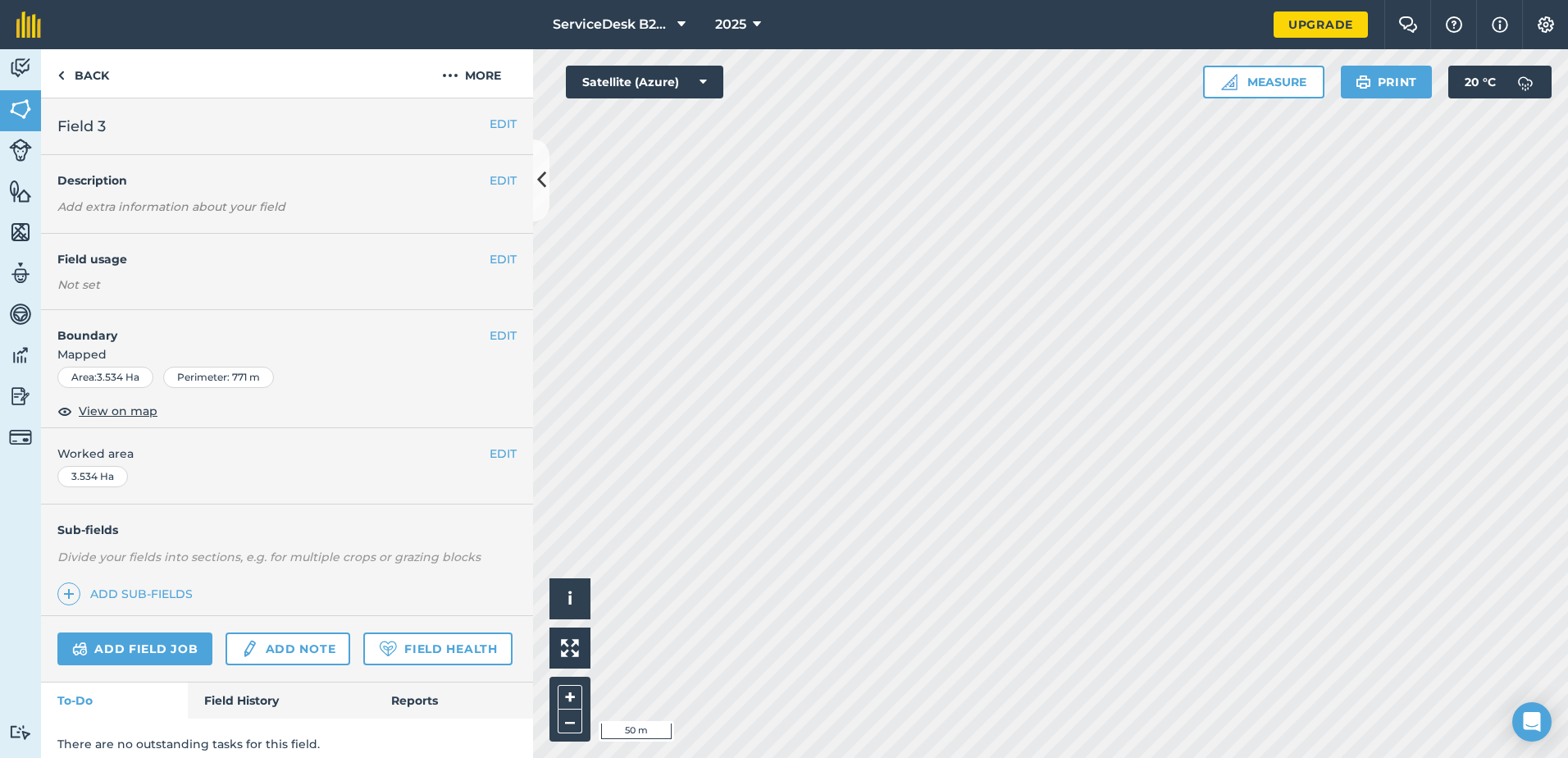
click at [475, 119] on h2 "Field 3" at bounding box center [274, 126] width 432 height 23
click at [489, 127] on button "EDIT" at bounding box center [503, 124] width 27 height 18
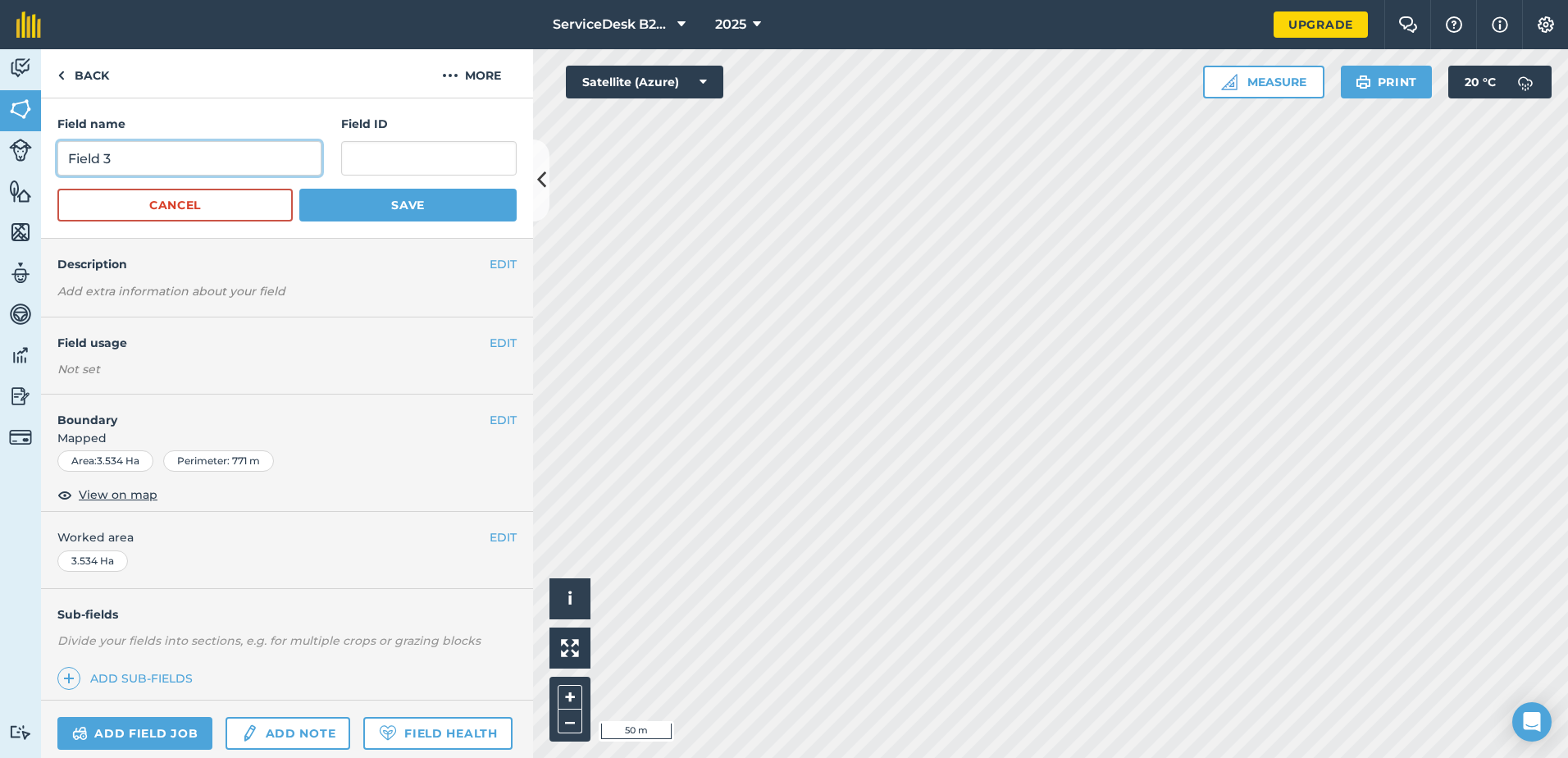
click at [159, 174] on input "Field 3" at bounding box center [189, 158] width 264 height 34
type input "TF - Field 3"
click at [359, 203] on button "Save" at bounding box center [408, 204] width 218 height 32
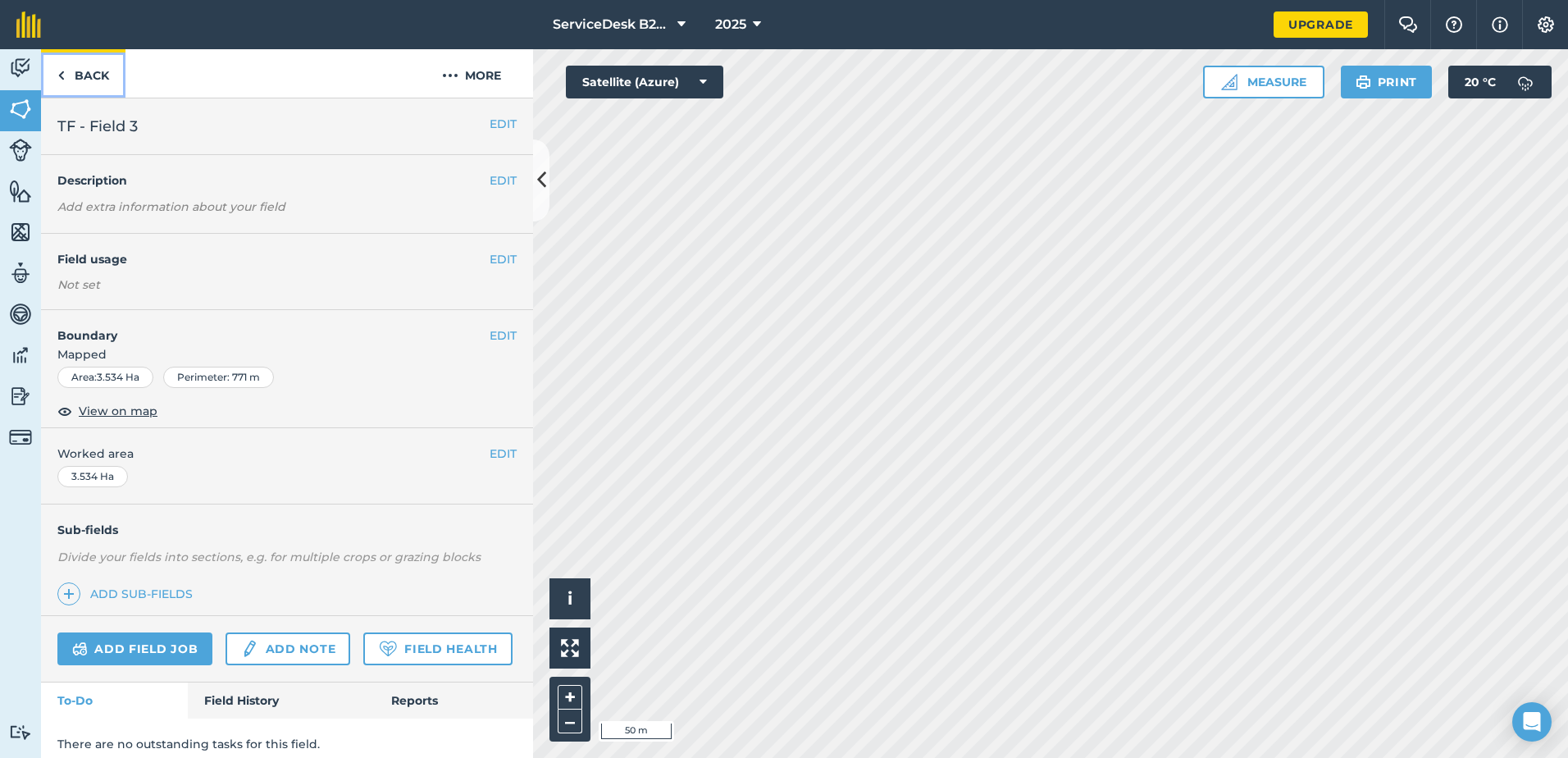
click at [107, 78] on link "Back" at bounding box center [83, 73] width 84 height 48
click at [544, 174] on icon at bounding box center [541, 179] width 9 height 28
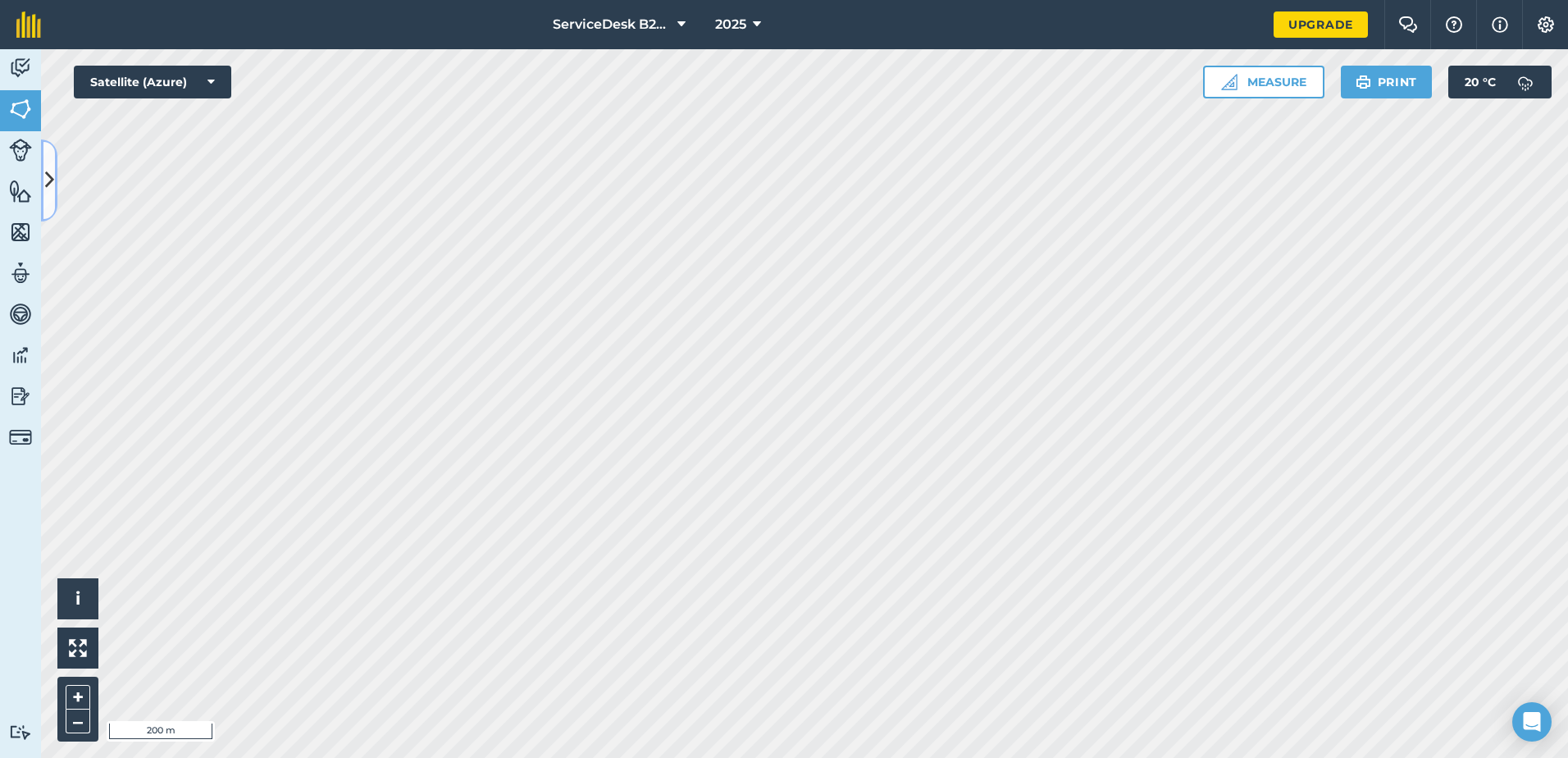
click at [51, 180] on icon at bounding box center [49, 179] width 9 height 28
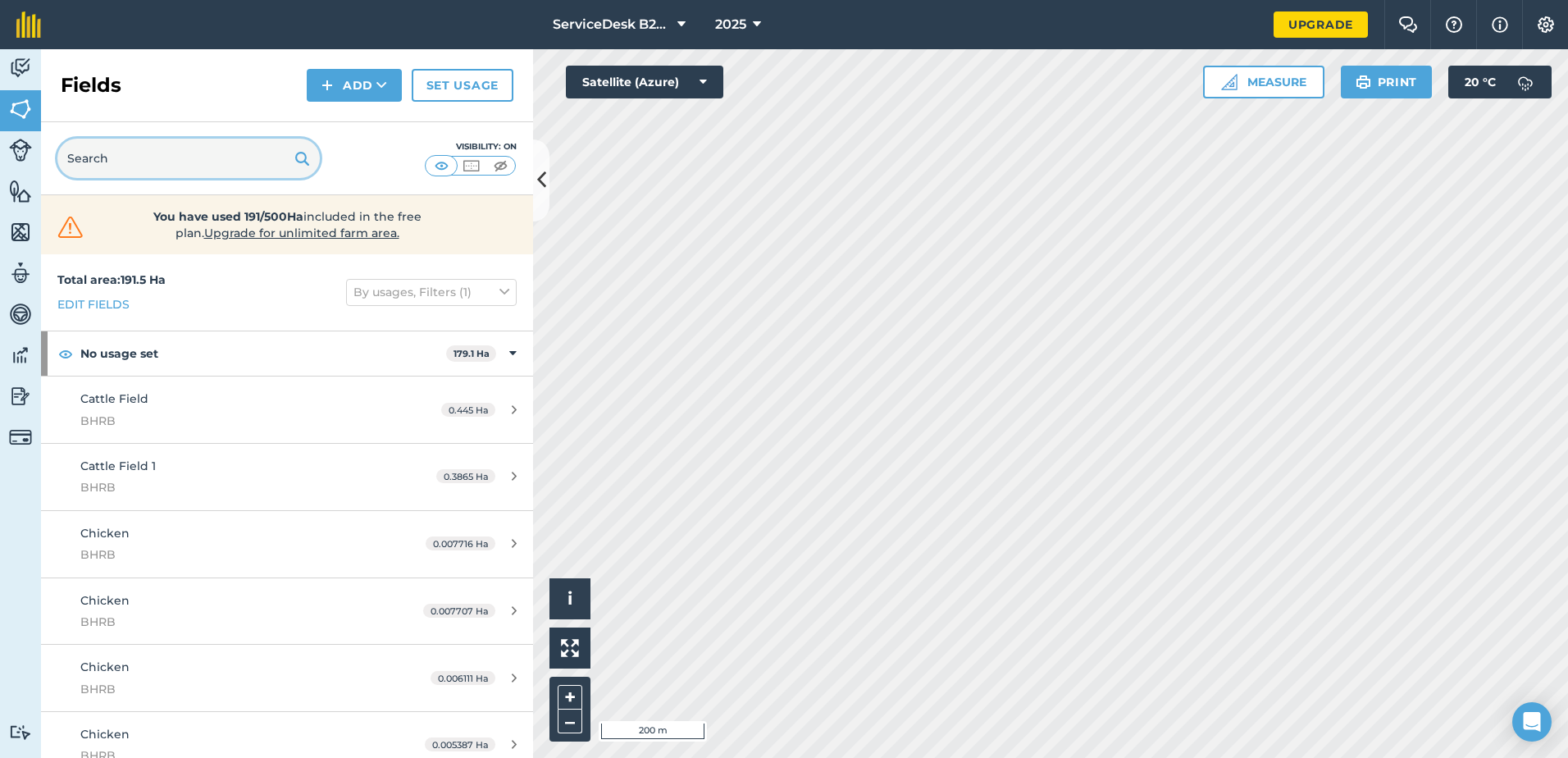
click at [161, 145] on input "text" at bounding box center [189, 158] width 263 height 39
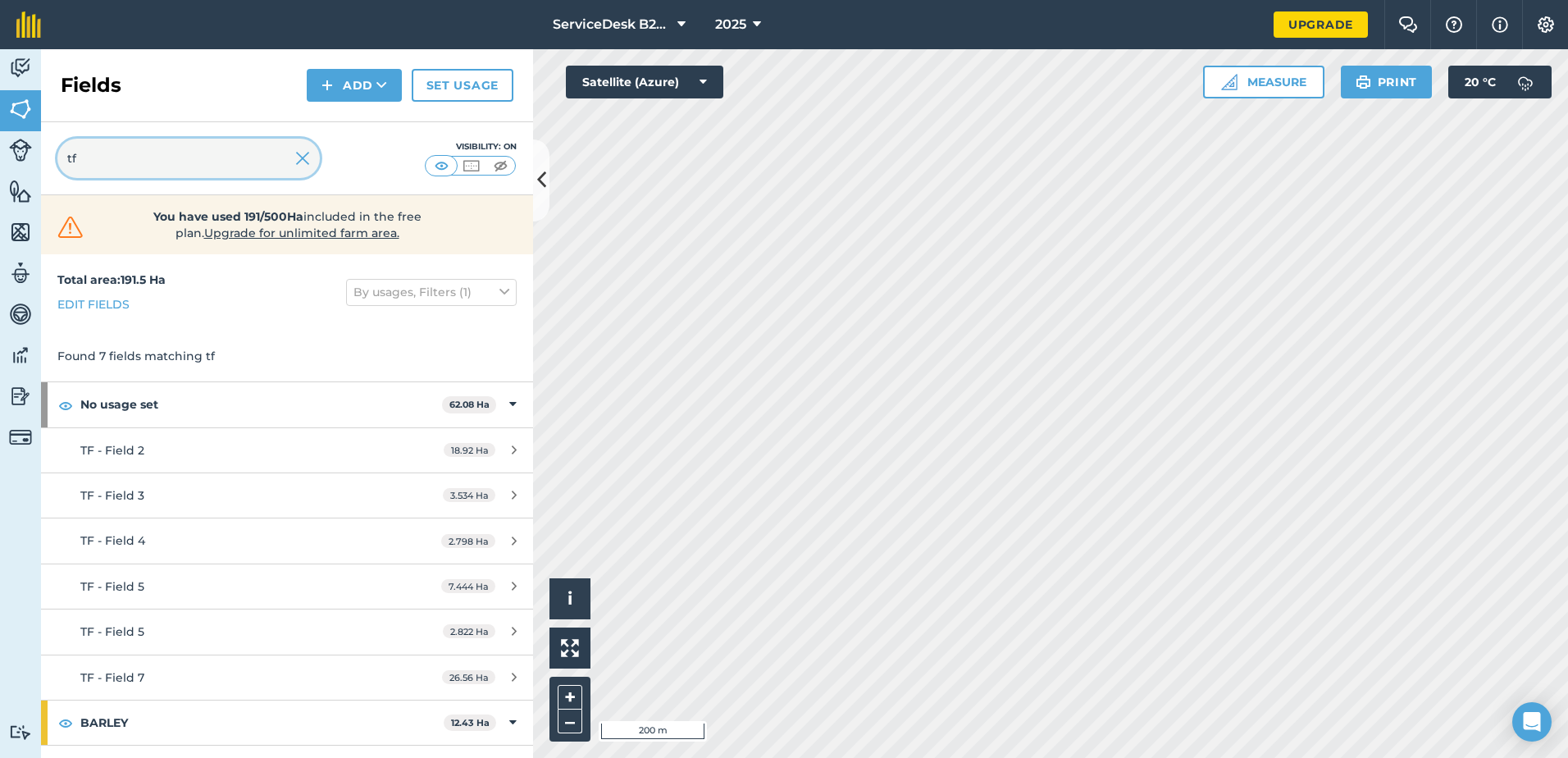
type input "t"
type input "TF - Field"
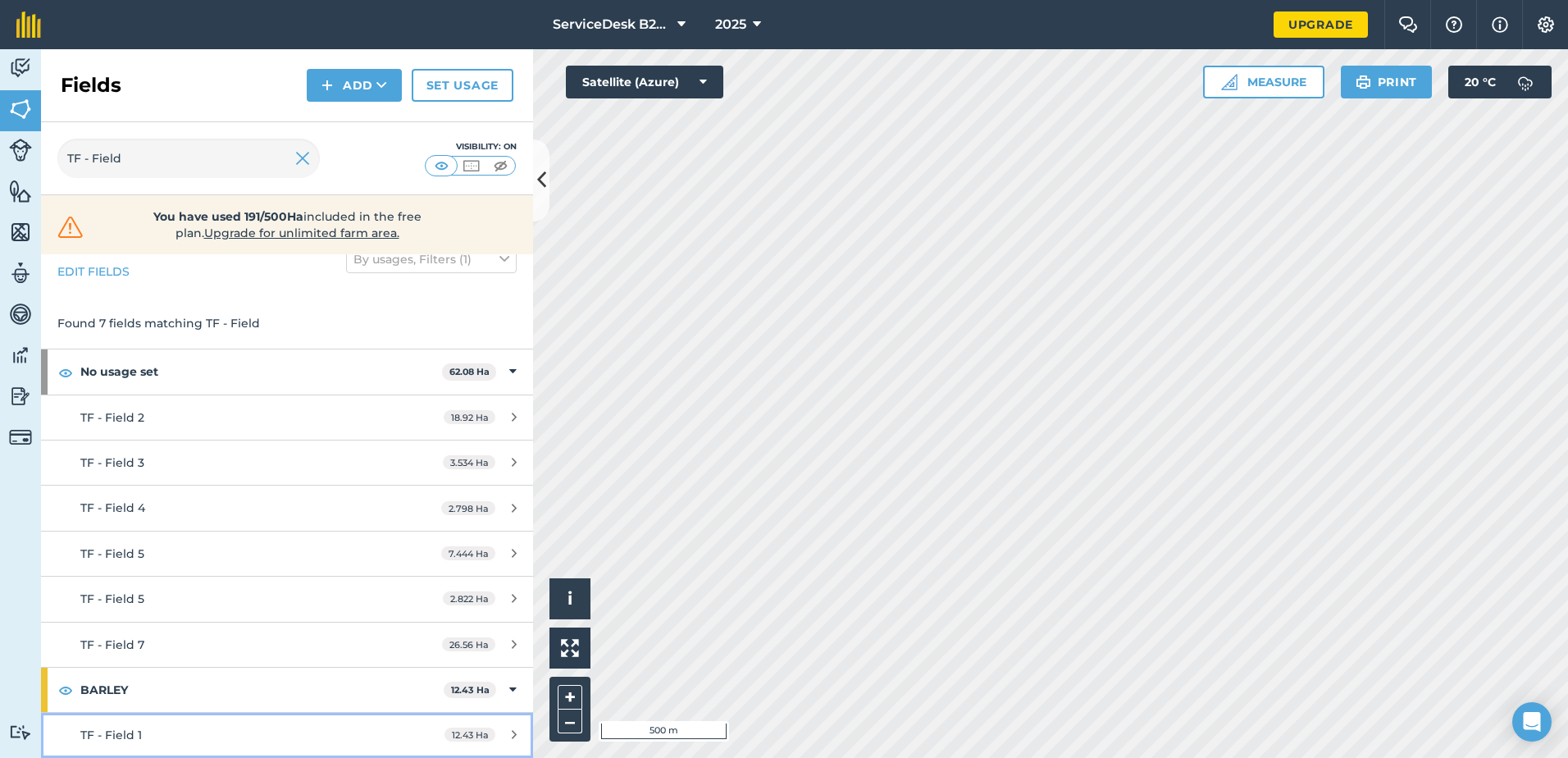
click at [512, 737] on icon at bounding box center [514, 734] width 5 height 13
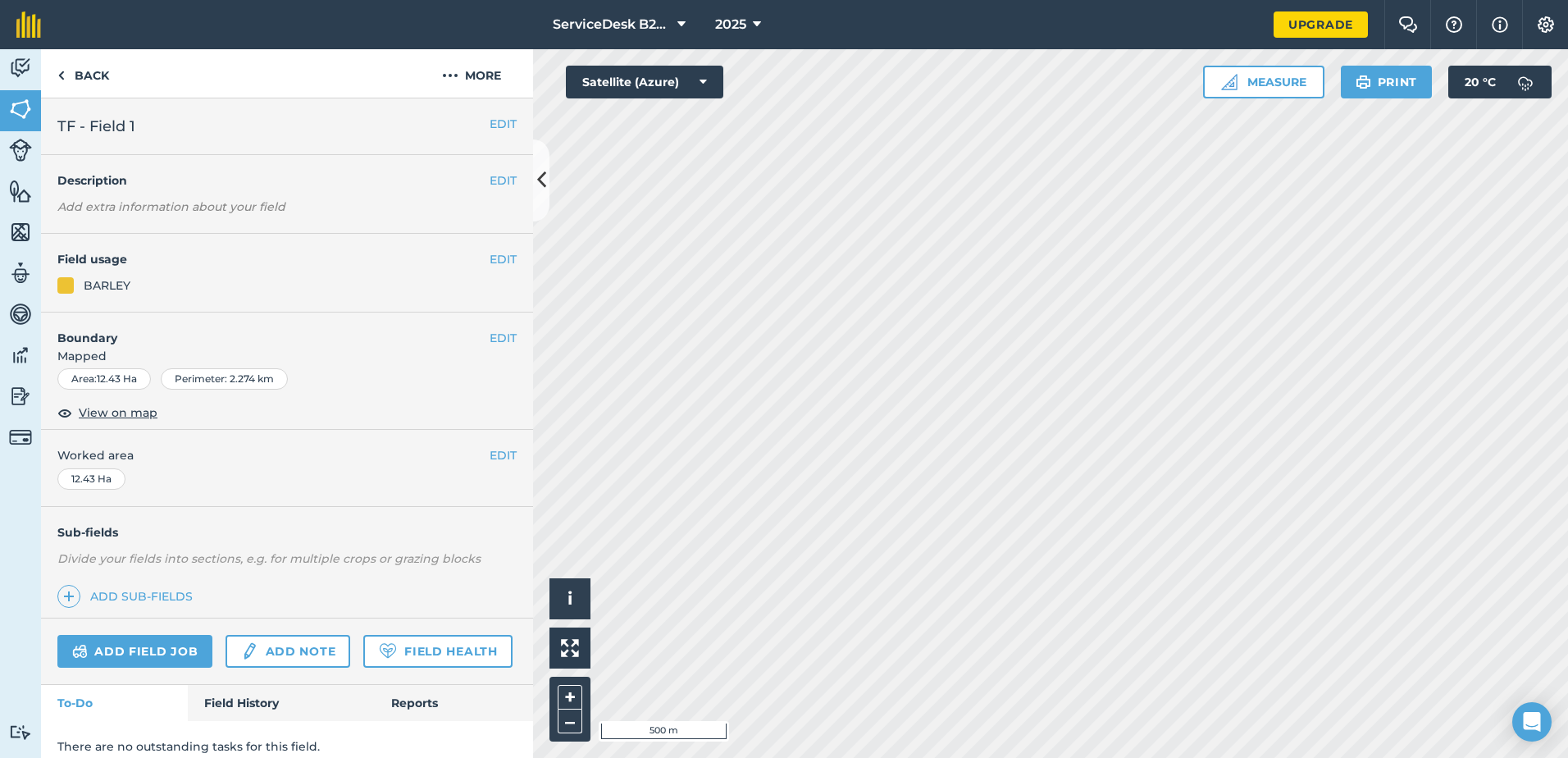
click at [475, 257] on h4 "Field usage" at bounding box center [274, 259] width 432 height 18
click at [489, 259] on button "EDIT" at bounding box center [503, 259] width 27 height 18
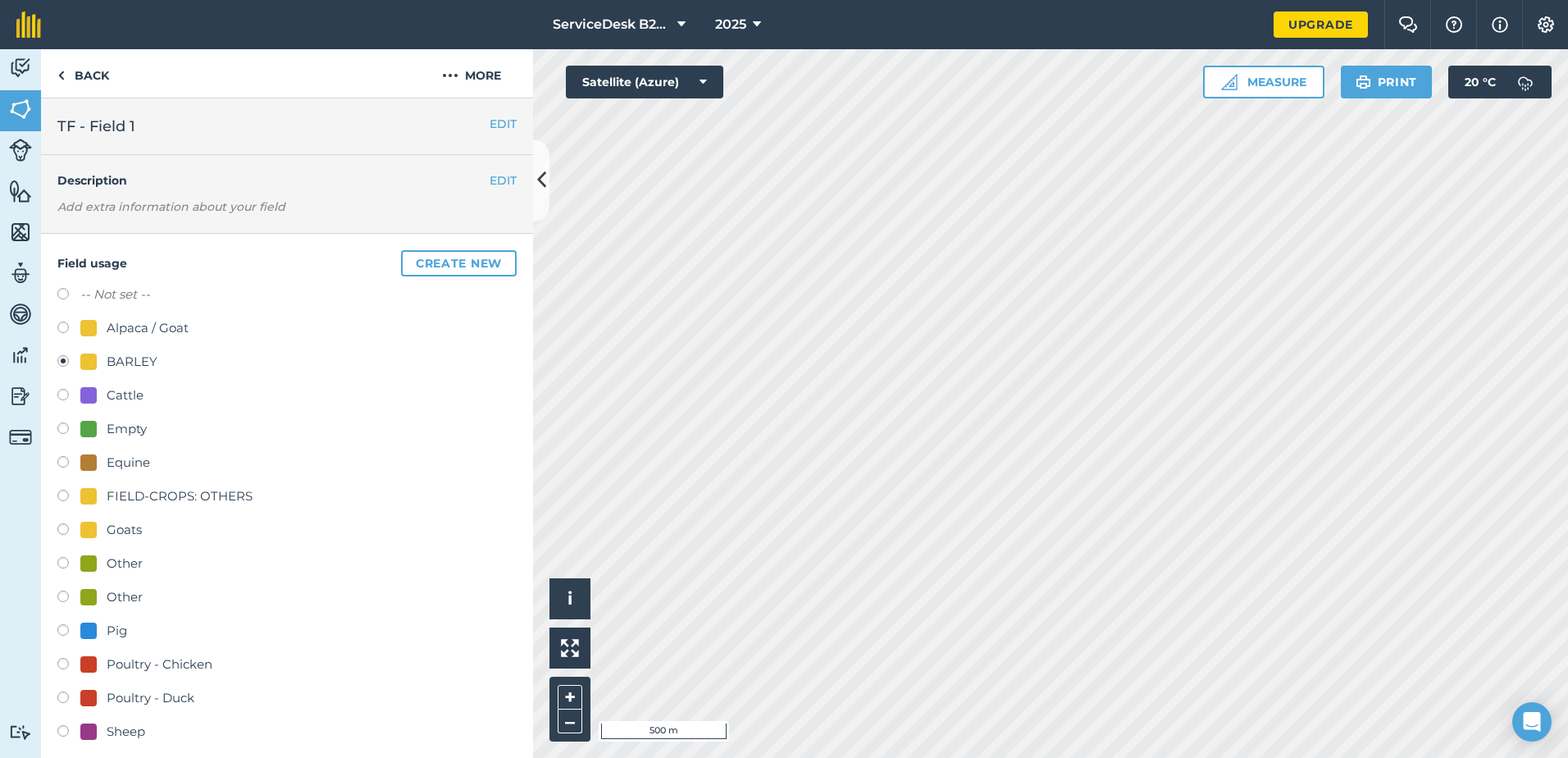
click at [128, 558] on div "Other" at bounding box center [125, 564] width 36 height 20
radio input "true"
radio input "false"
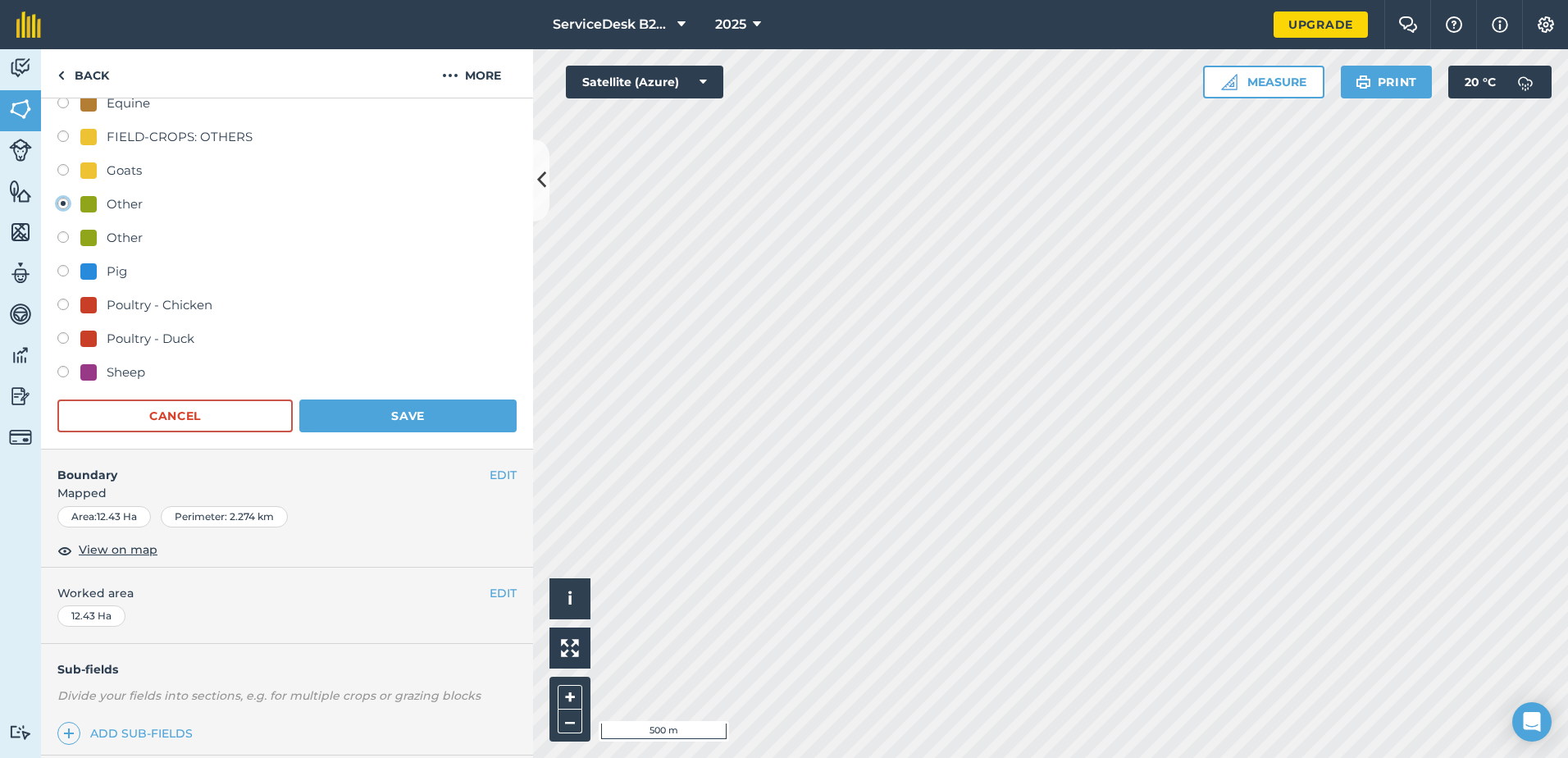
scroll to position [379, 0]
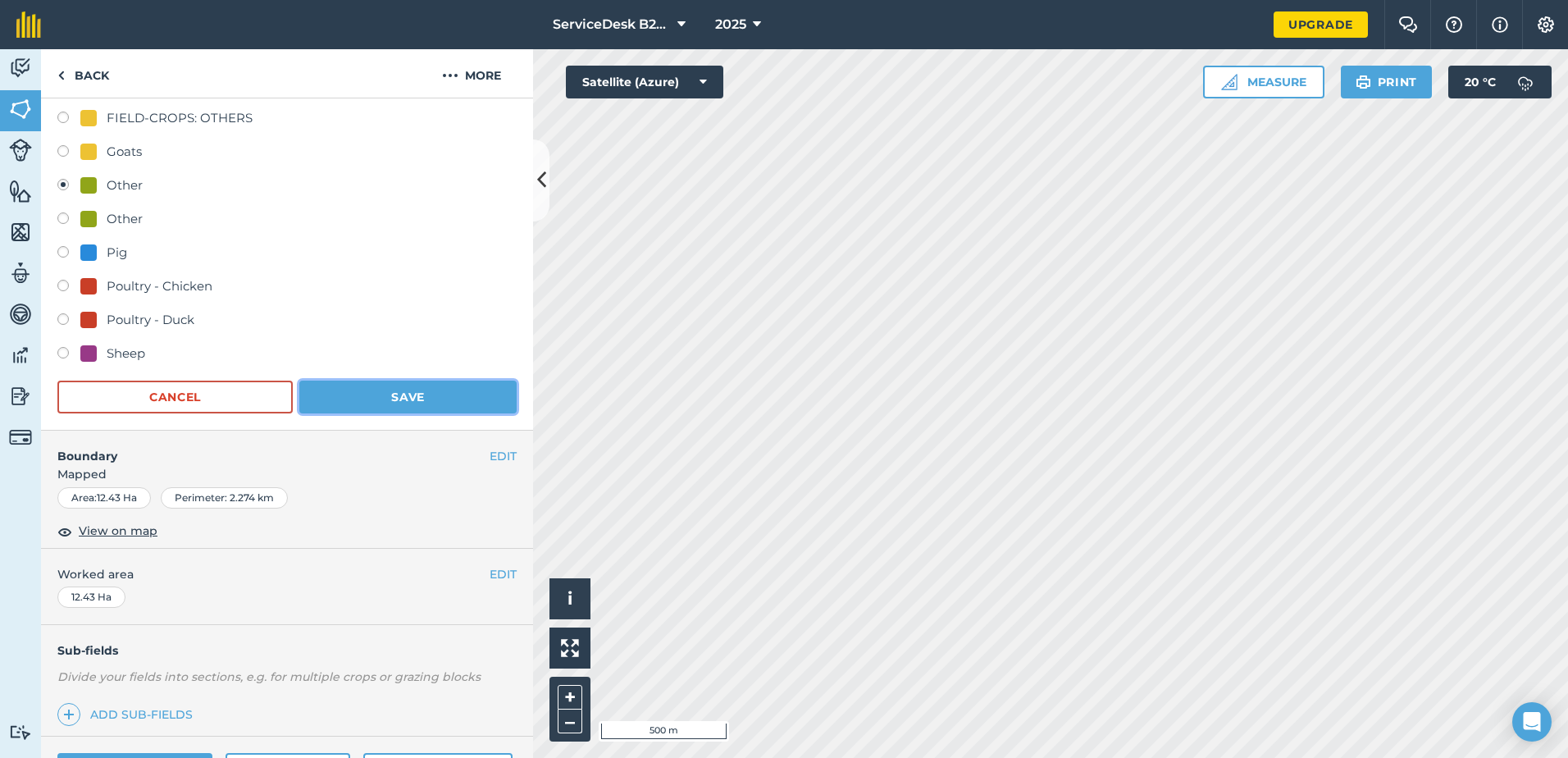
click at [412, 400] on button "Save" at bounding box center [408, 396] width 218 height 32
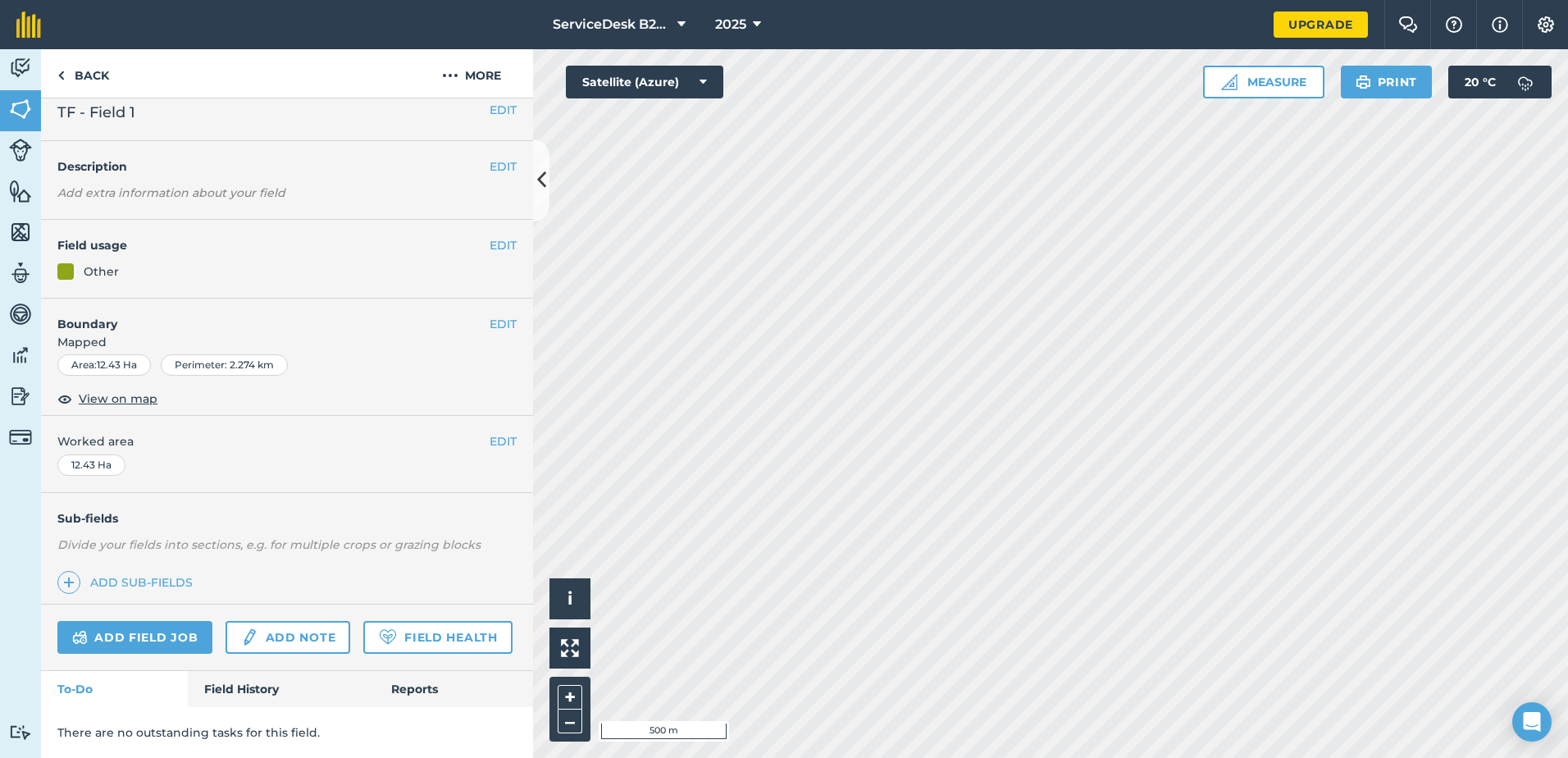
scroll to position [60, 0]
click at [92, 82] on link "Back" at bounding box center [83, 73] width 84 height 48
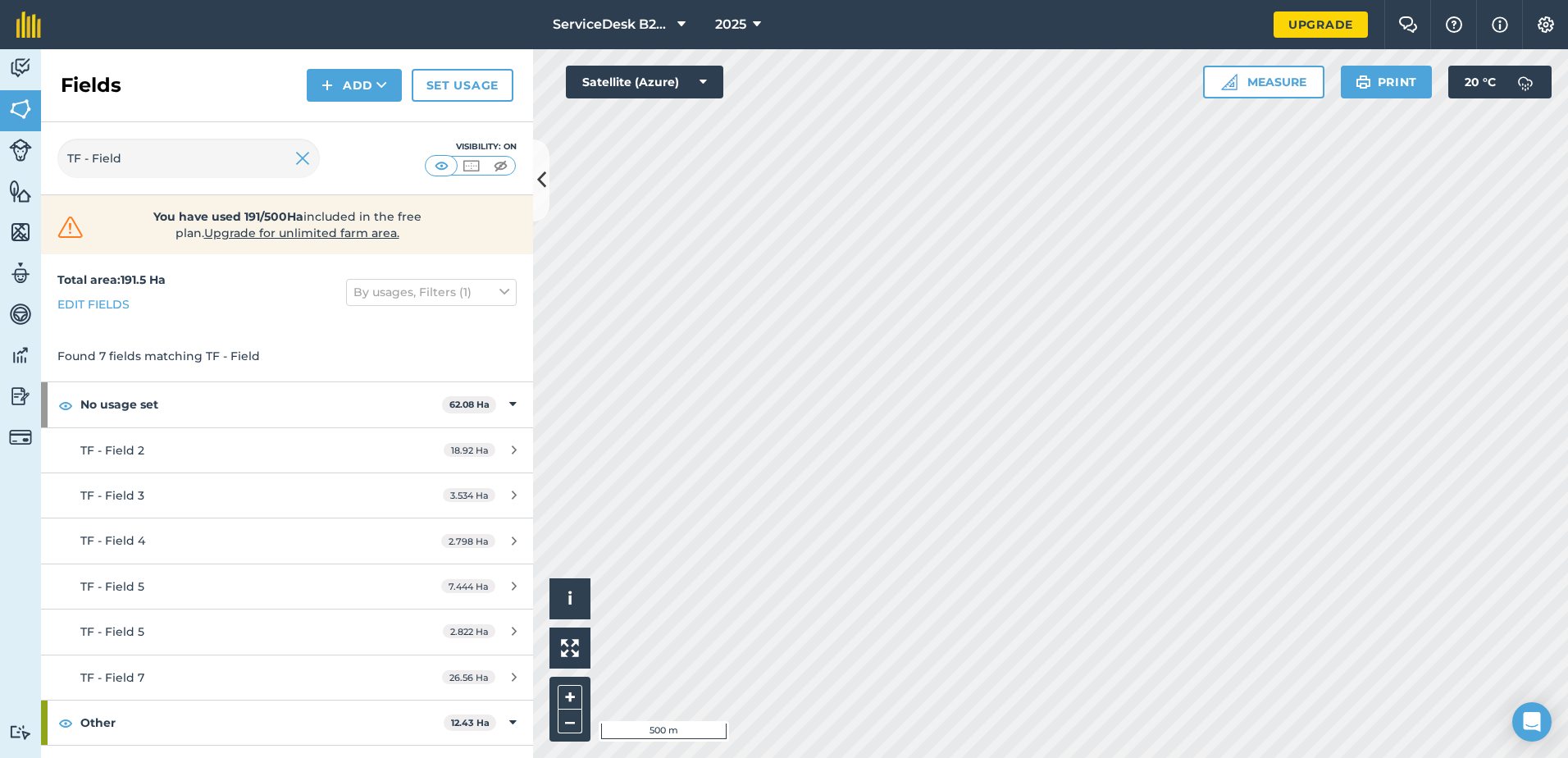
scroll to position [32, 0]
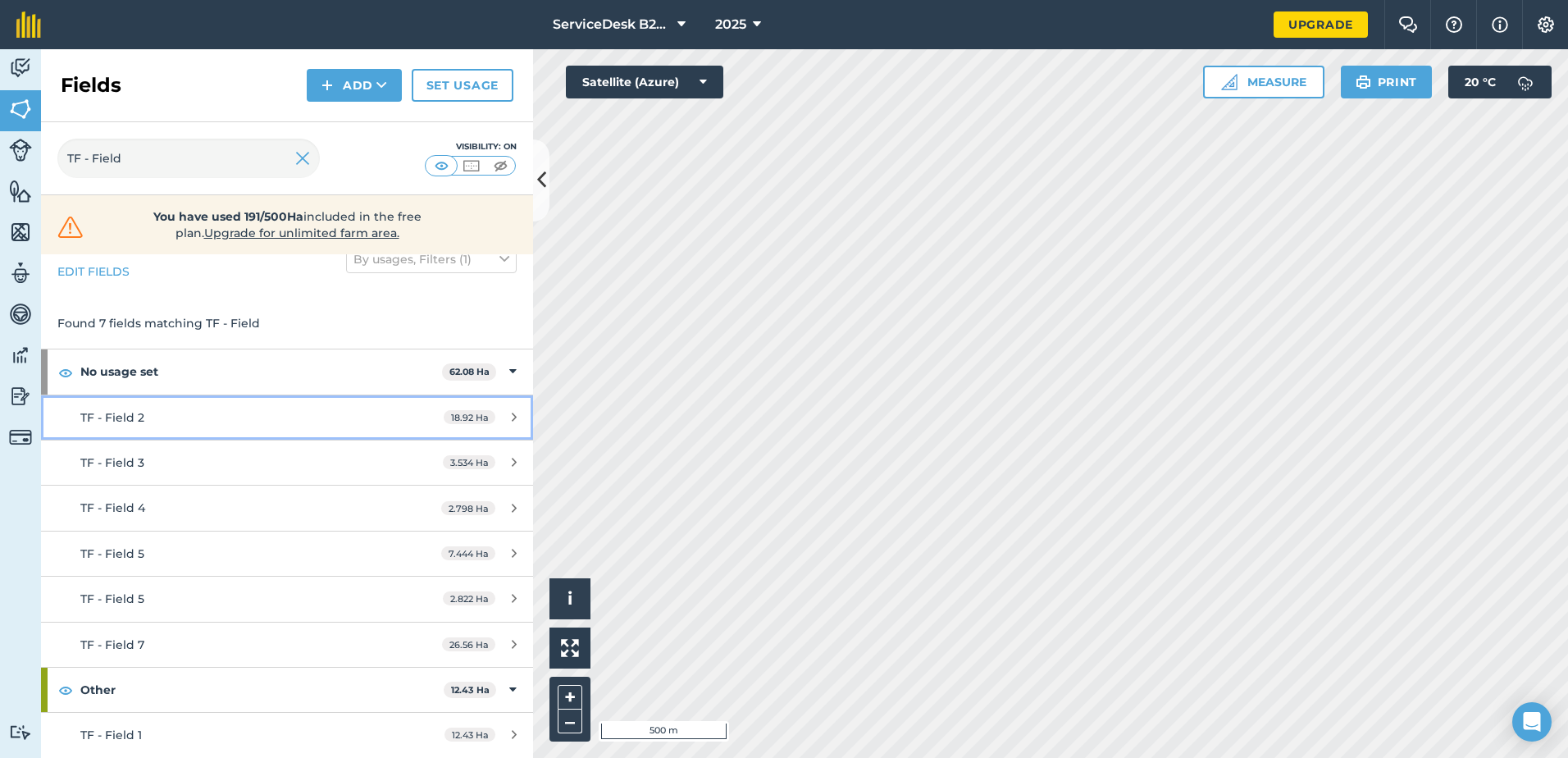
click at [75, 425] on link "TF - Field 2 18.92 Ha" at bounding box center [287, 417] width 492 height 44
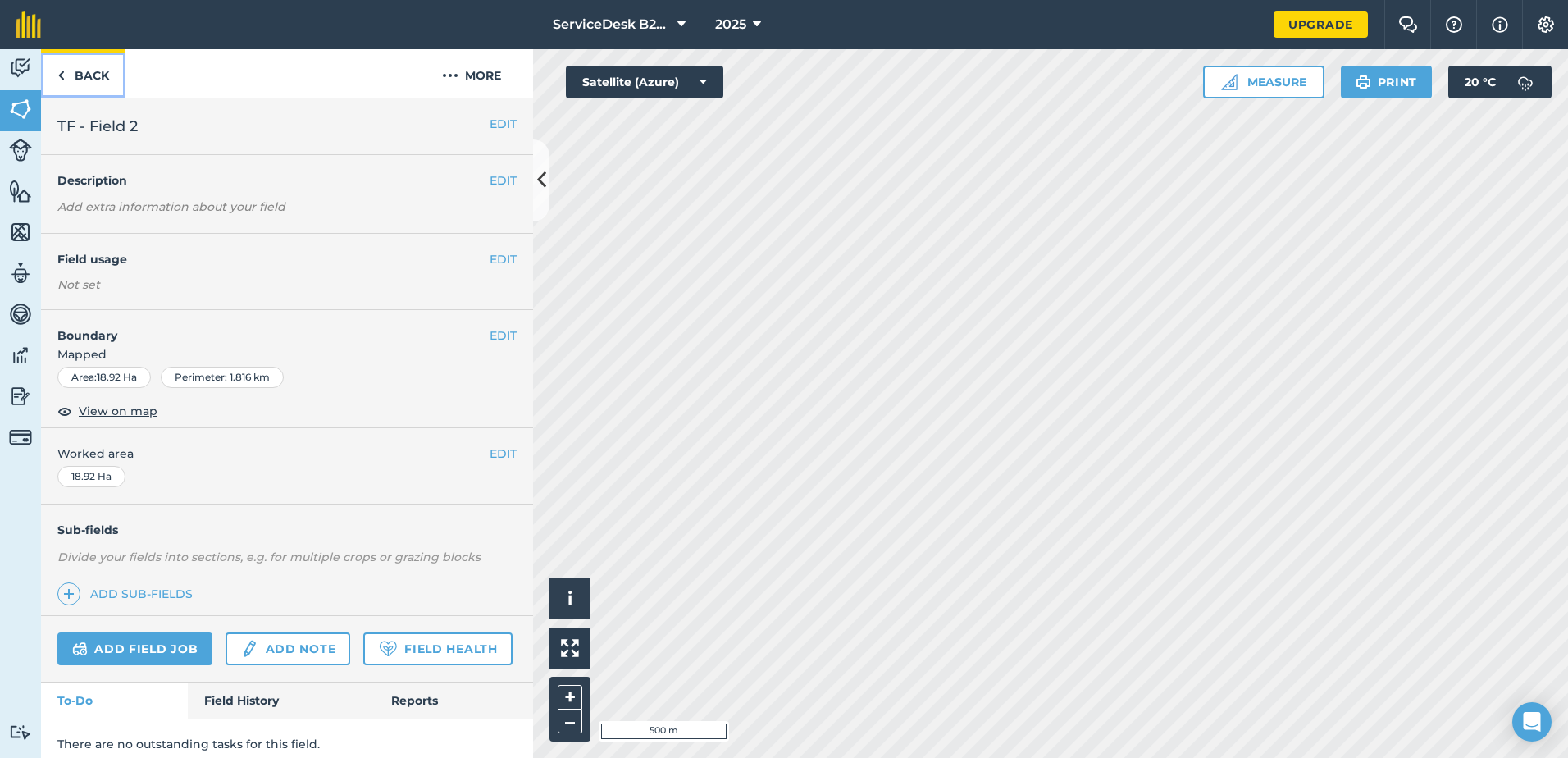
click at [73, 79] on link "Back" at bounding box center [83, 73] width 84 height 48
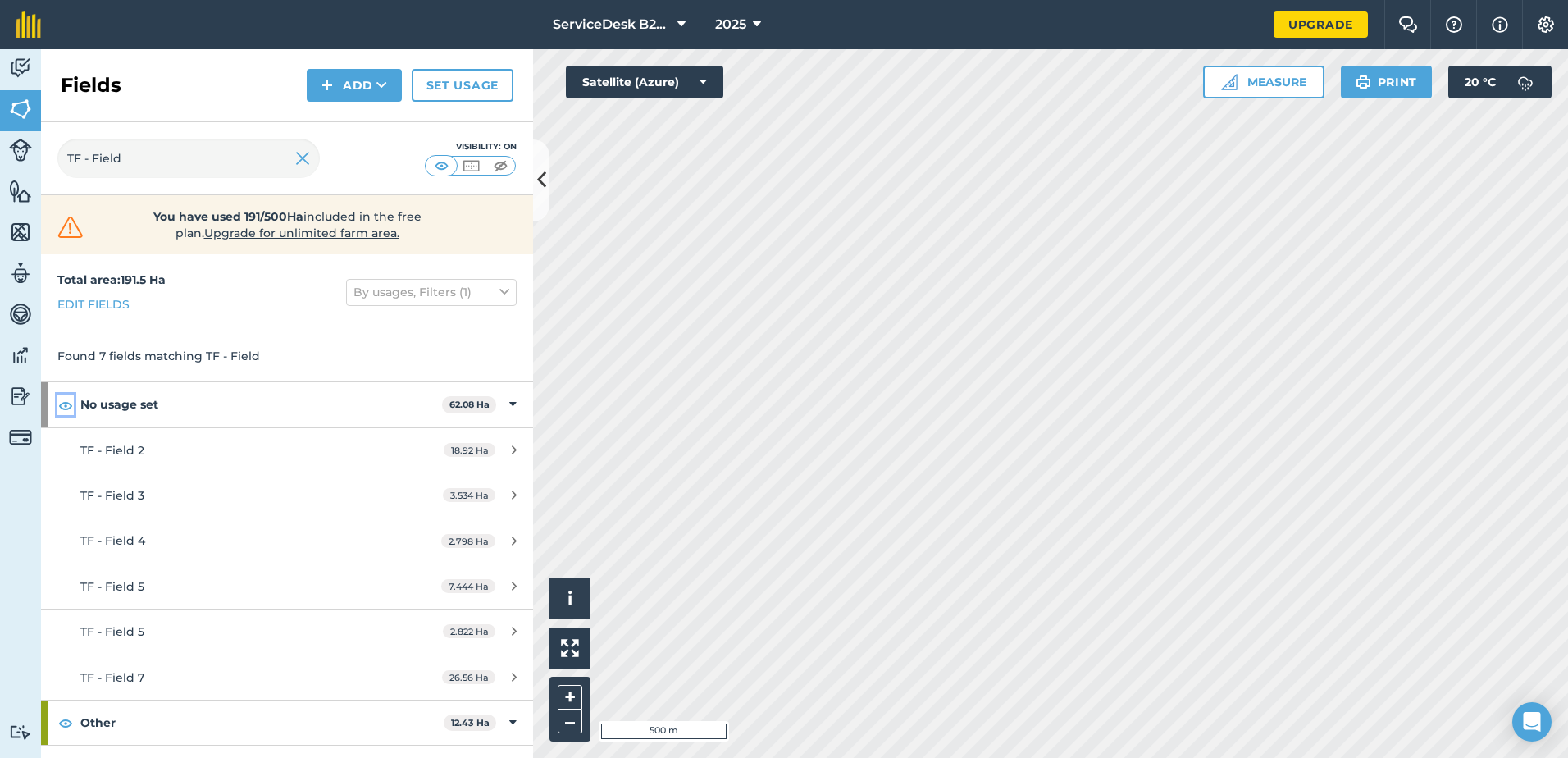
click at [69, 402] on img at bounding box center [65, 405] width 15 height 20
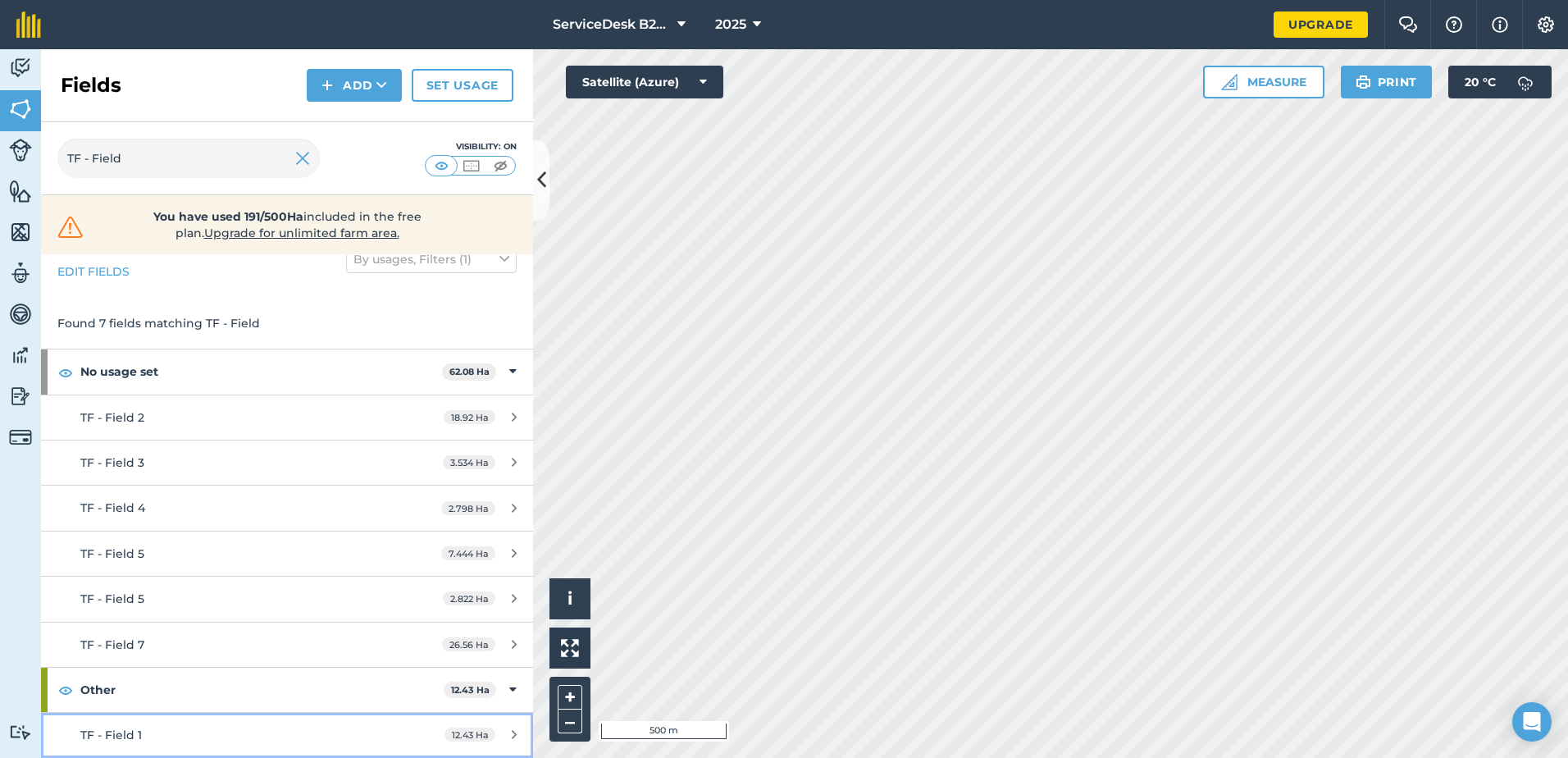
click at [163, 739] on div "TF - Field 1" at bounding box center [234, 734] width 309 height 18
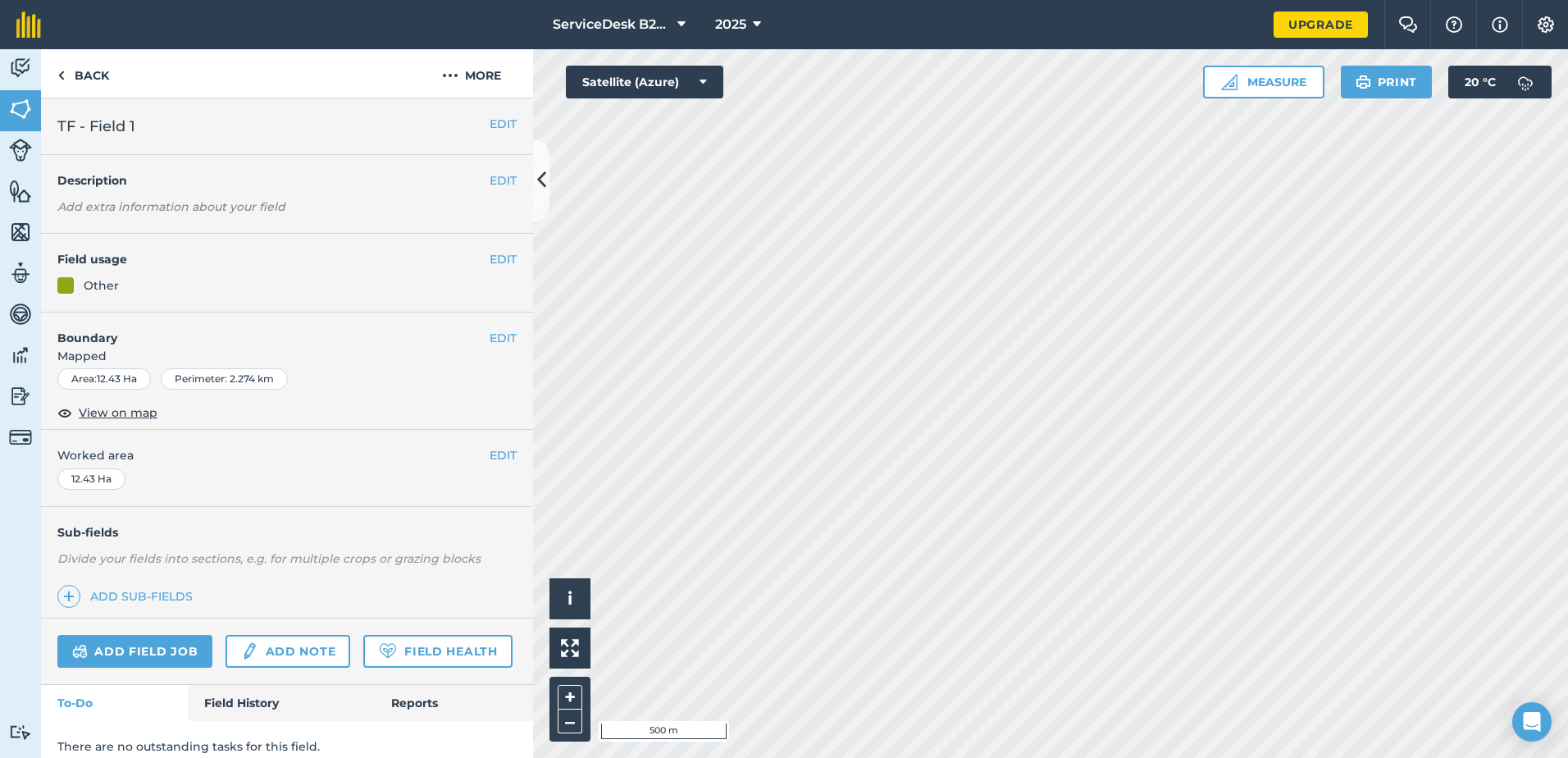
click at [168, 278] on div "Other" at bounding box center [287, 285] width 459 height 18
click at [509, 259] on div "EDIT Field usage Other" at bounding box center [287, 273] width 492 height 78
click at [495, 260] on button "EDIT" at bounding box center [503, 259] width 27 height 18
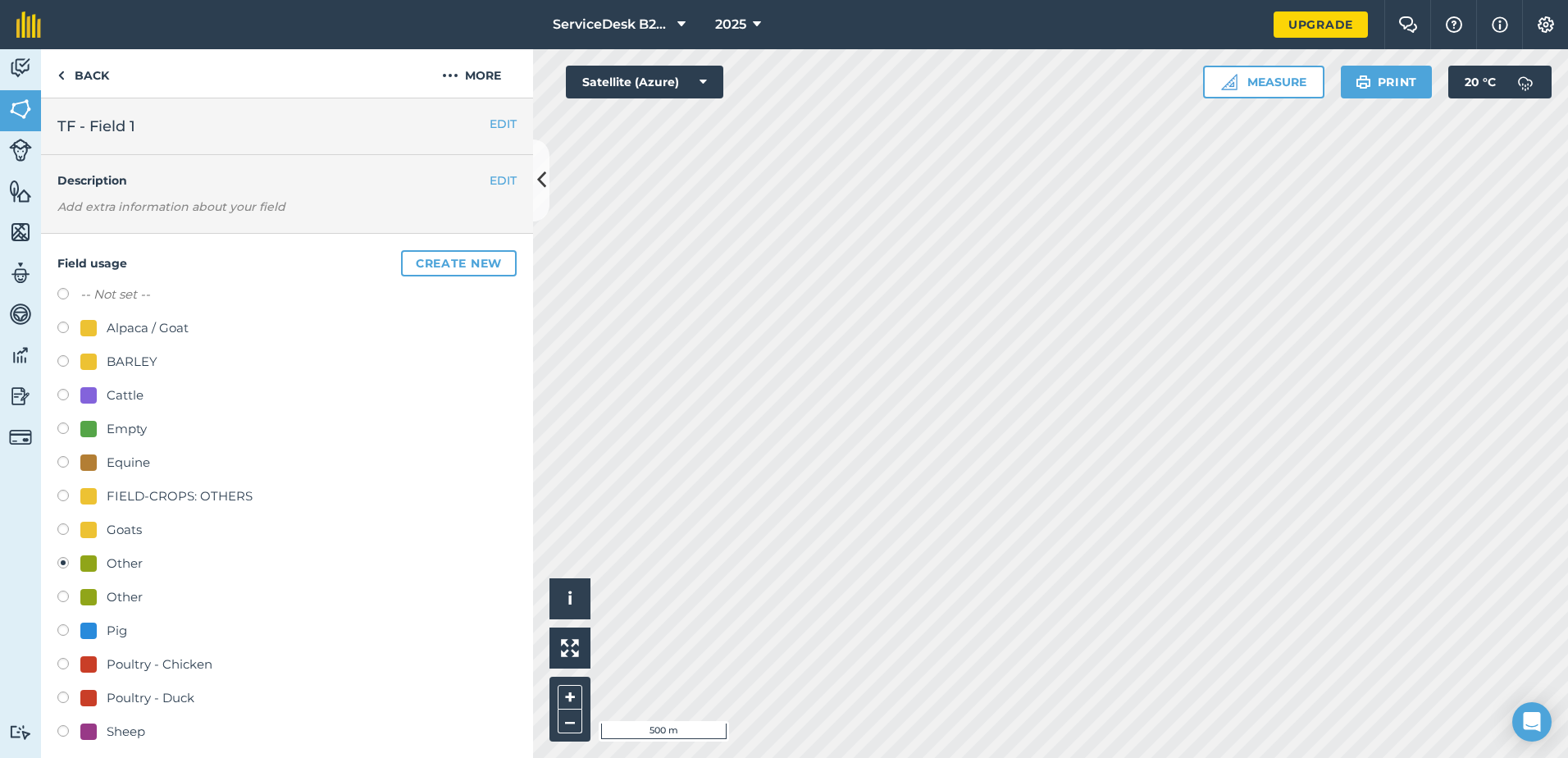
click at [131, 299] on label "-- Not set --" at bounding box center [115, 294] width 70 height 20
radio input "true"
radio input "false"
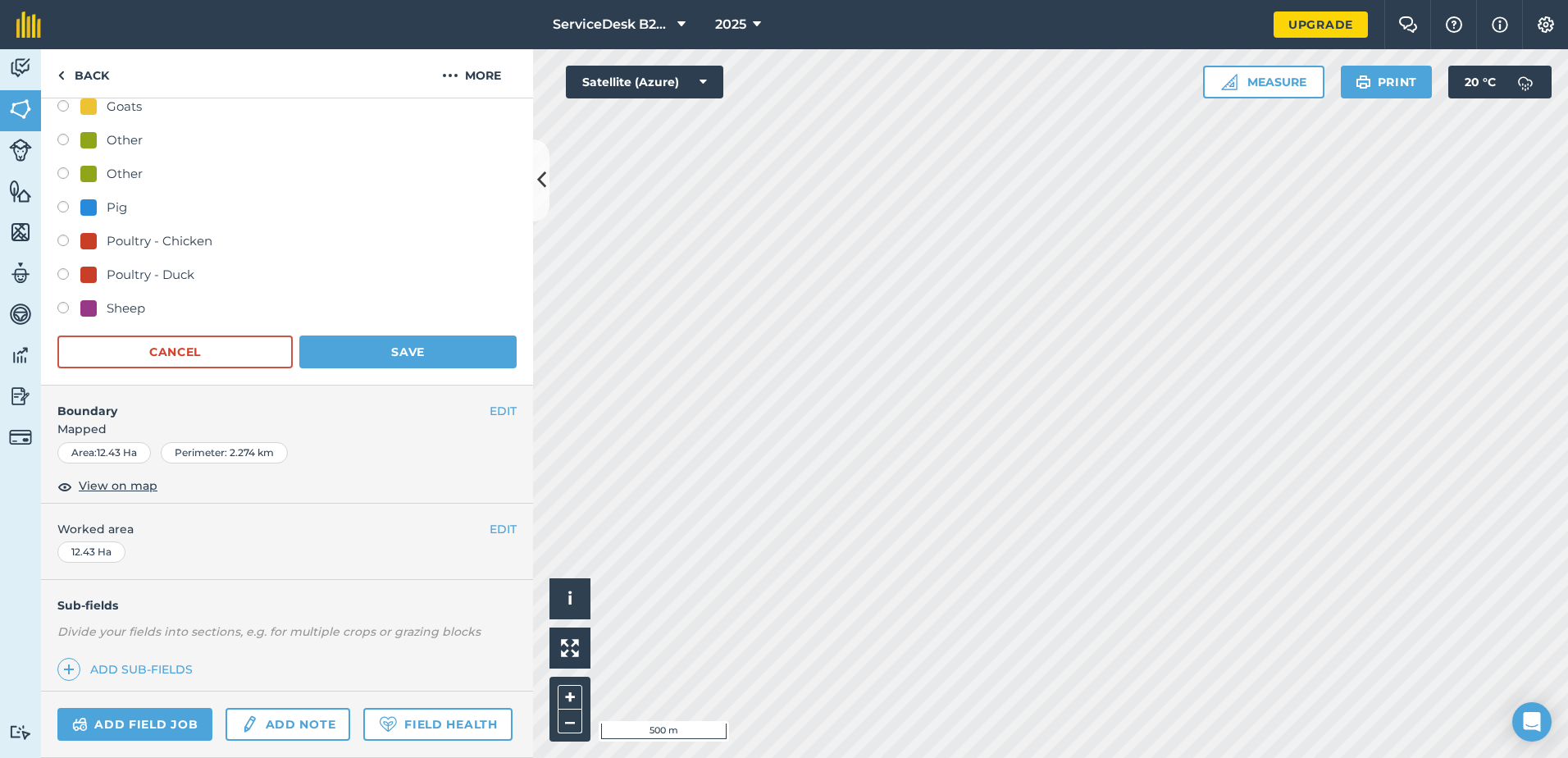
scroll to position [473, 0]
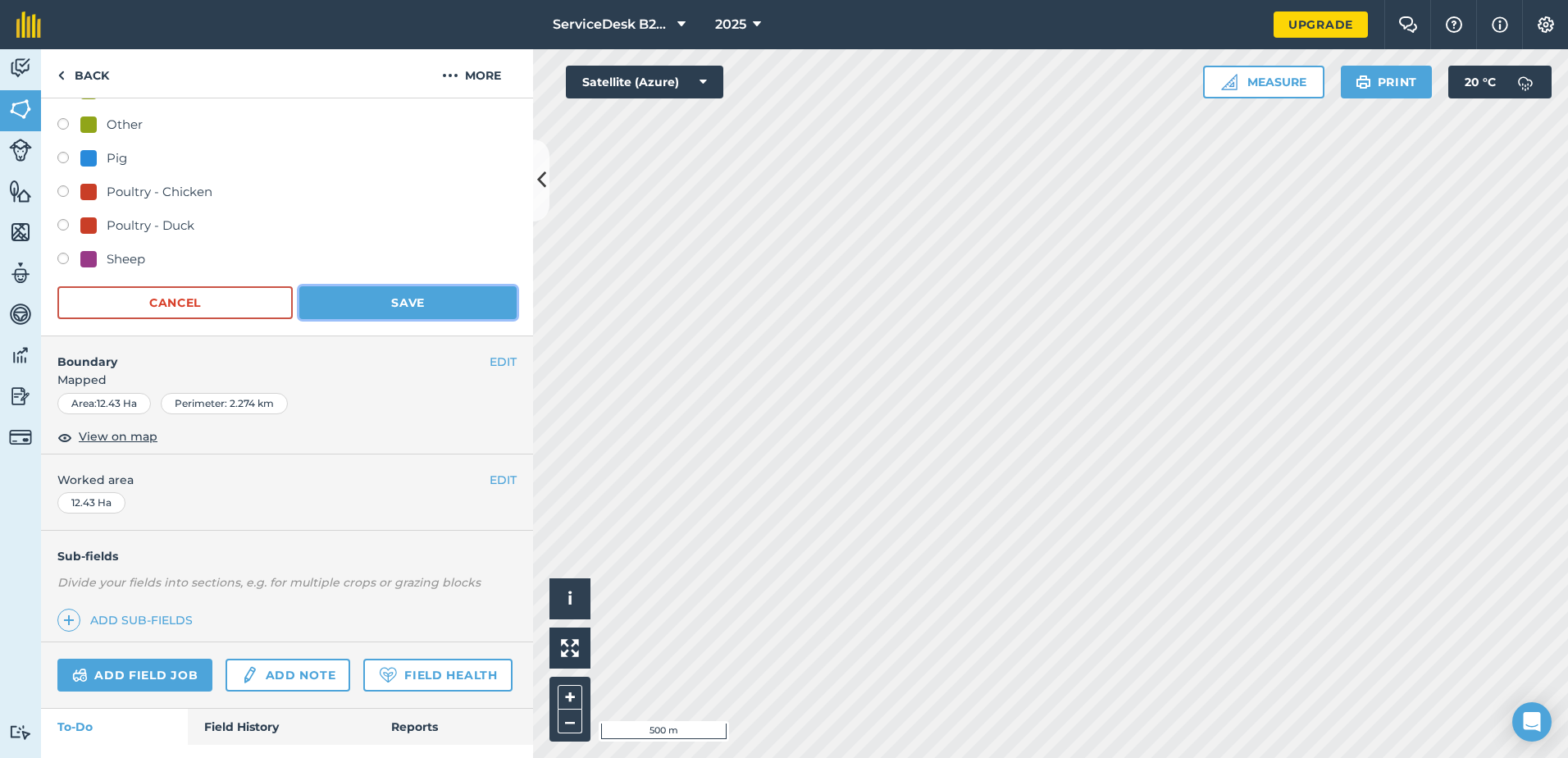
click at [397, 311] on button "Save" at bounding box center [408, 302] width 218 height 32
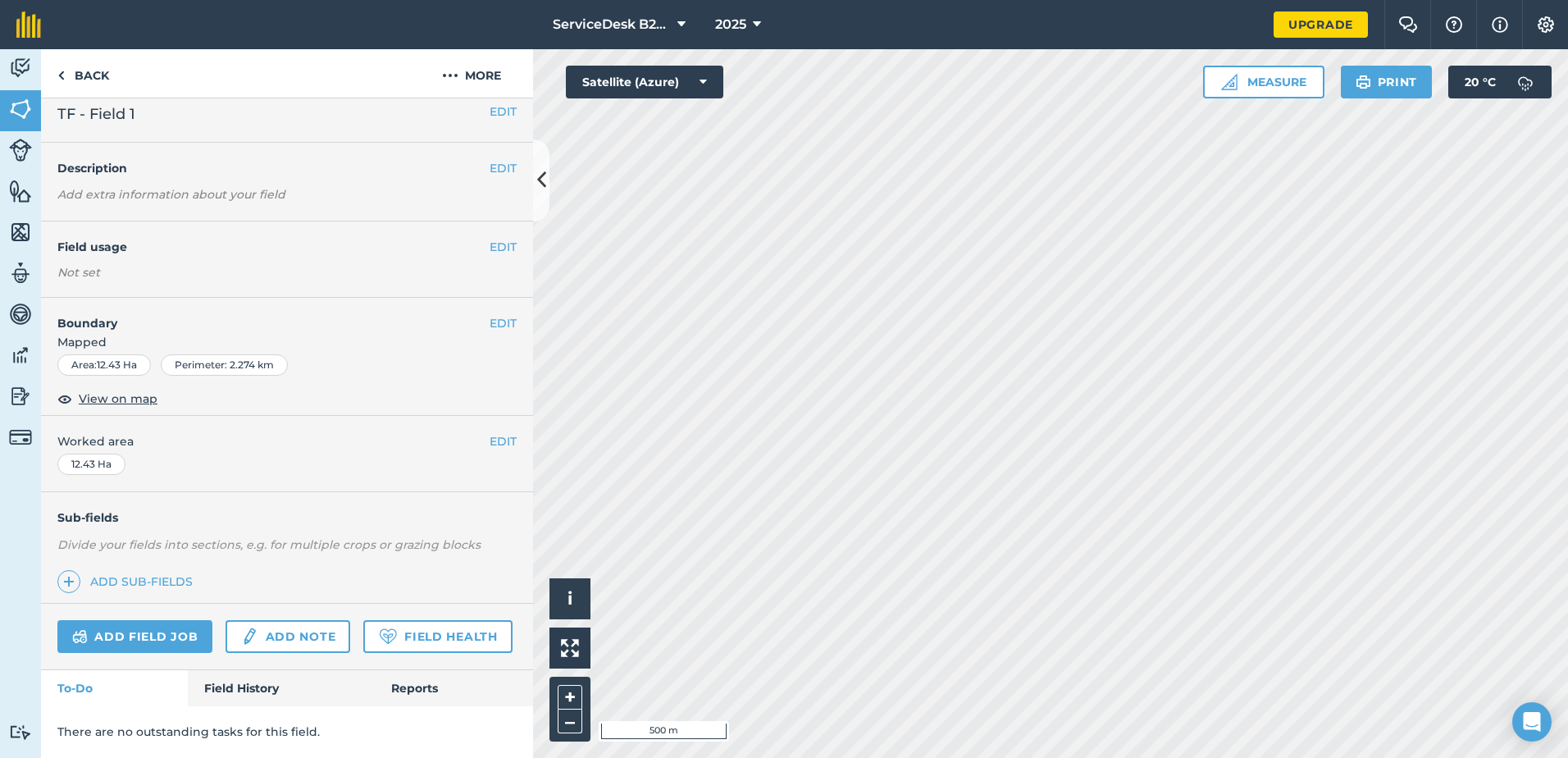
scroll to position [58, 0]
click at [89, 76] on link "Back" at bounding box center [83, 73] width 84 height 48
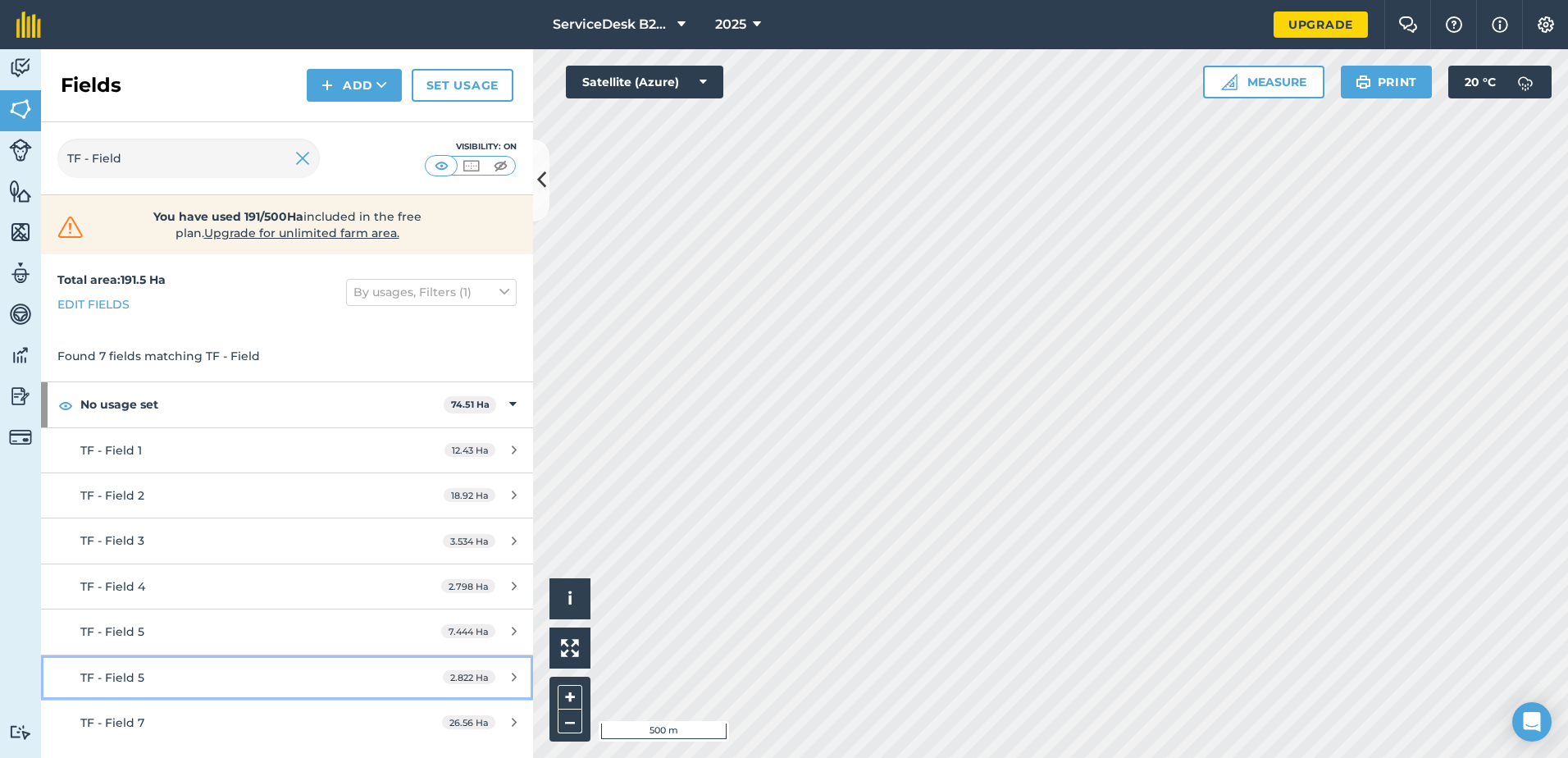
click at [132, 684] on span "TF - Field 5" at bounding box center [112, 677] width 64 height 15
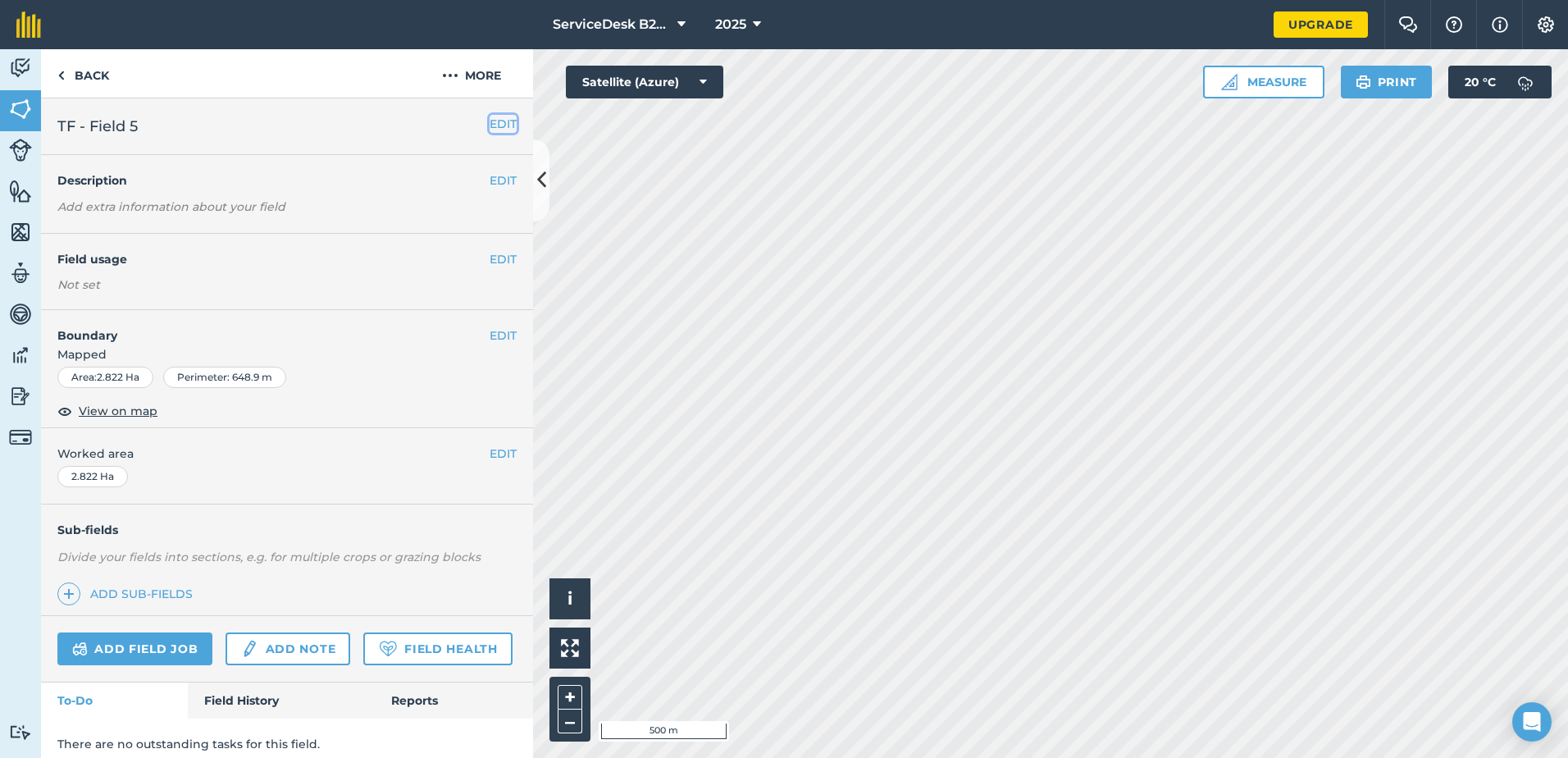
click at [489, 127] on button "EDIT" at bounding box center [503, 124] width 27 height 18
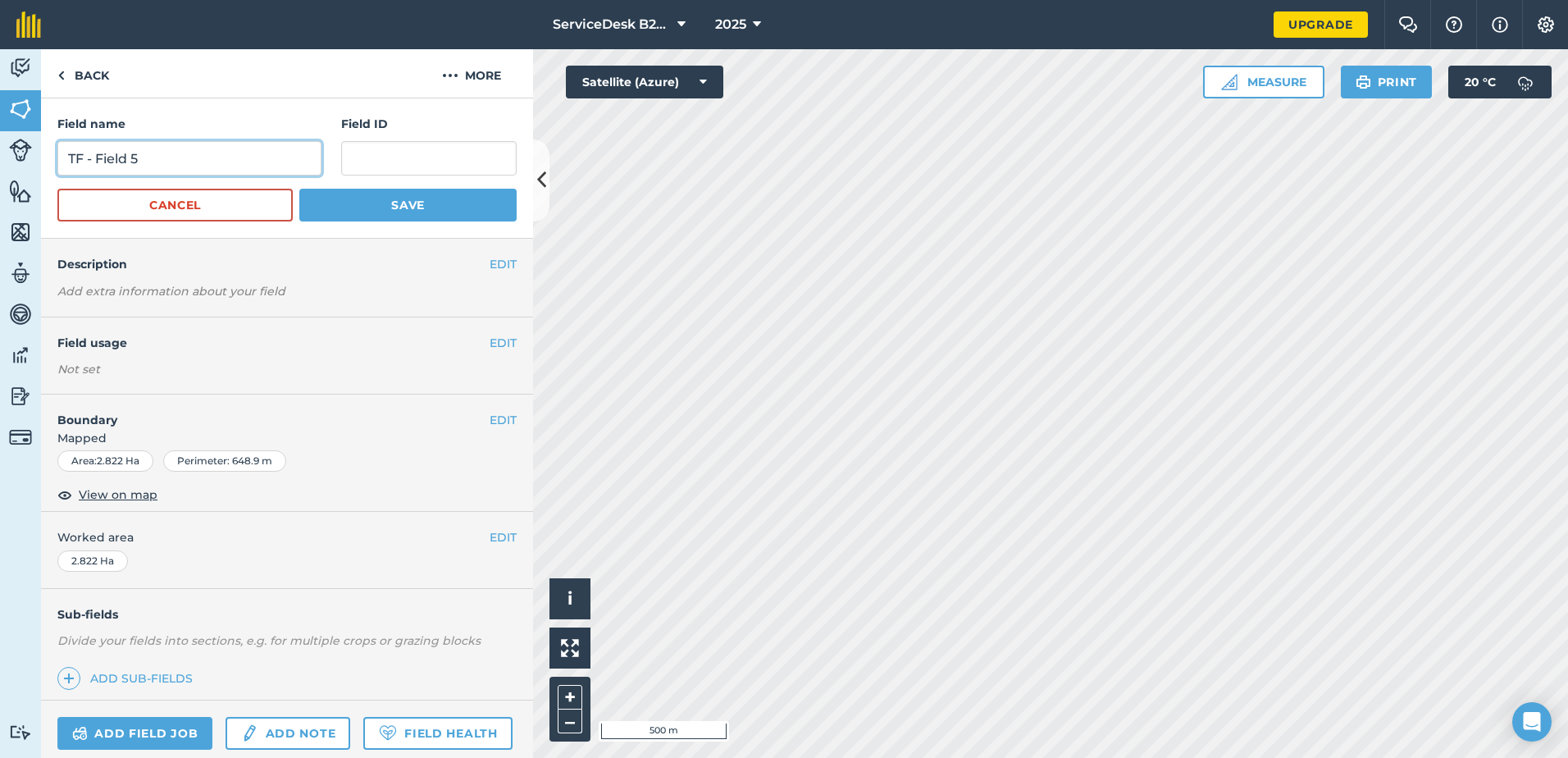
click at [206, 168] on input "TF - Field 5" at bounding box center [189, 158] width 264 height 34
type input "TF - Field 6"
click at [356, 200] on button "Save" at bounding box center [408, 204] width 218 height 32
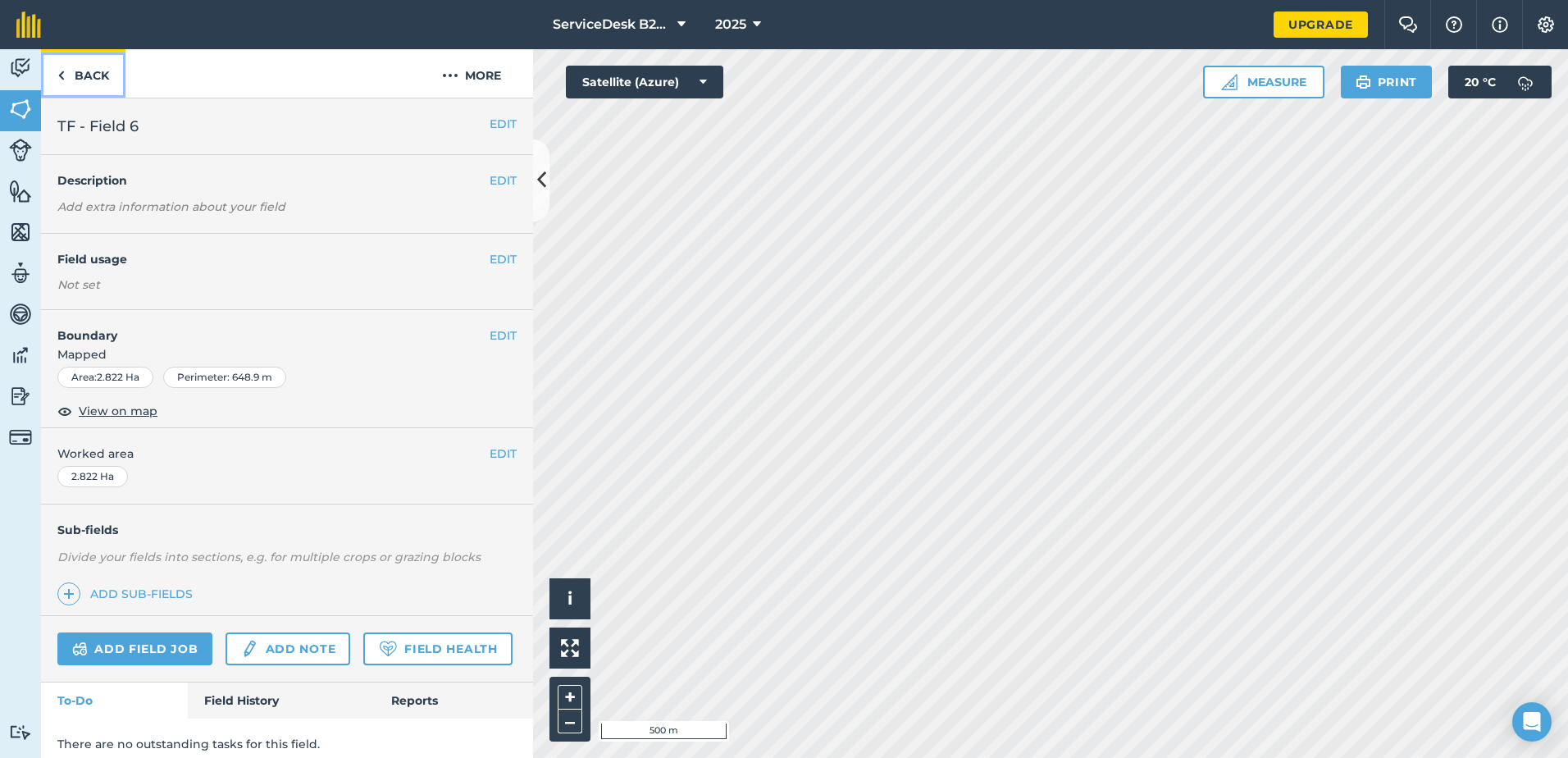
click at [84, 77] on link "Back" at bounding box center [83, 73] width 84 height 48
